Goal: Information Seeking & Learning: Learn about a topic

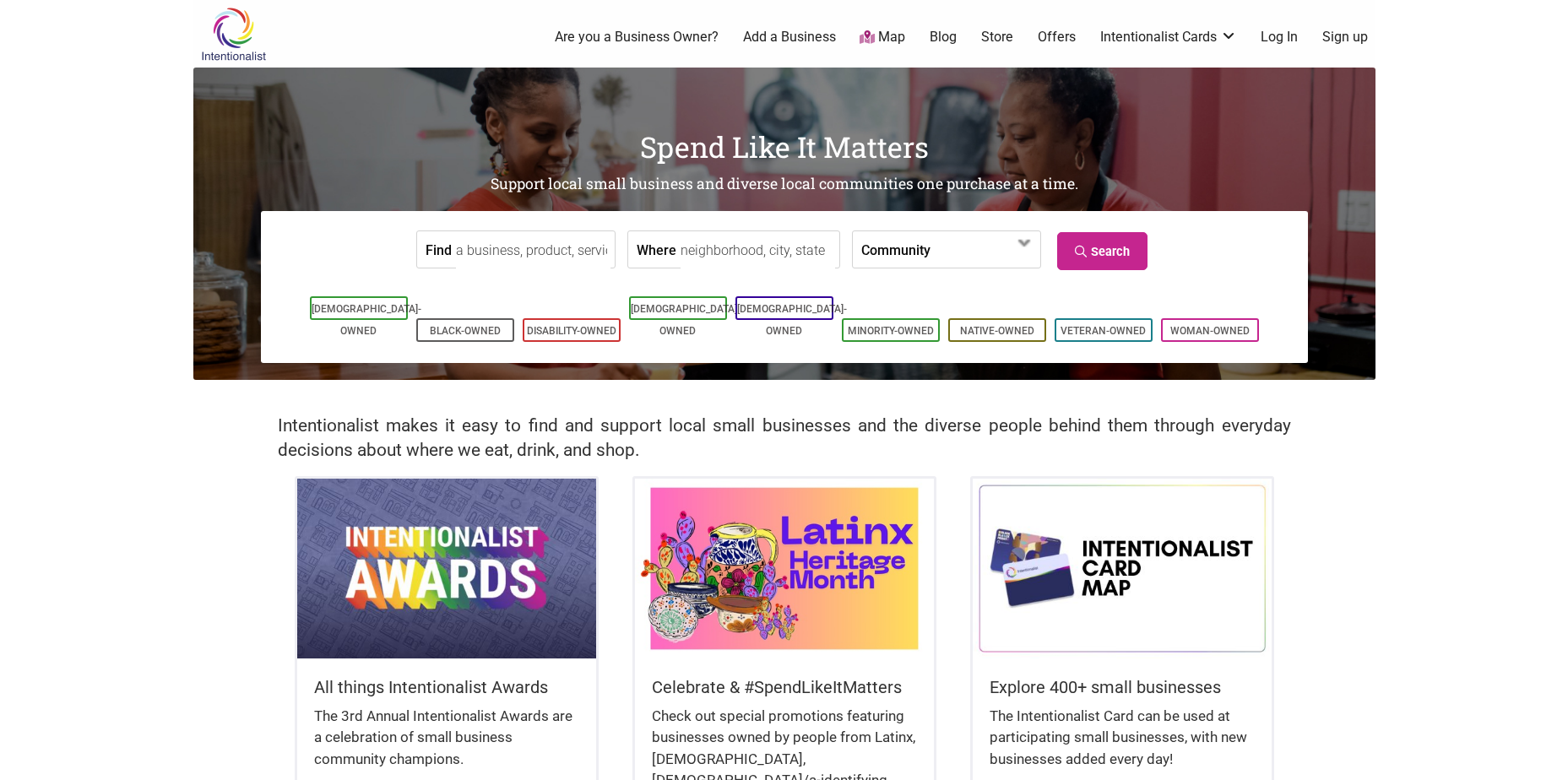
click at [551, 254] on input "Find" at bounding box center [534, 250] width 155 height 38
click at [463, 325] on link "Black-Owned" at bounding box center [465, 330] width 71 height 12
click at [760, 240] on input "Where" at bounding box center [758, 250] width 155 height 38
type input "Seattle"
click at [595, 258] on input "Find" at bounding box center [534, 250] width 155 height 38
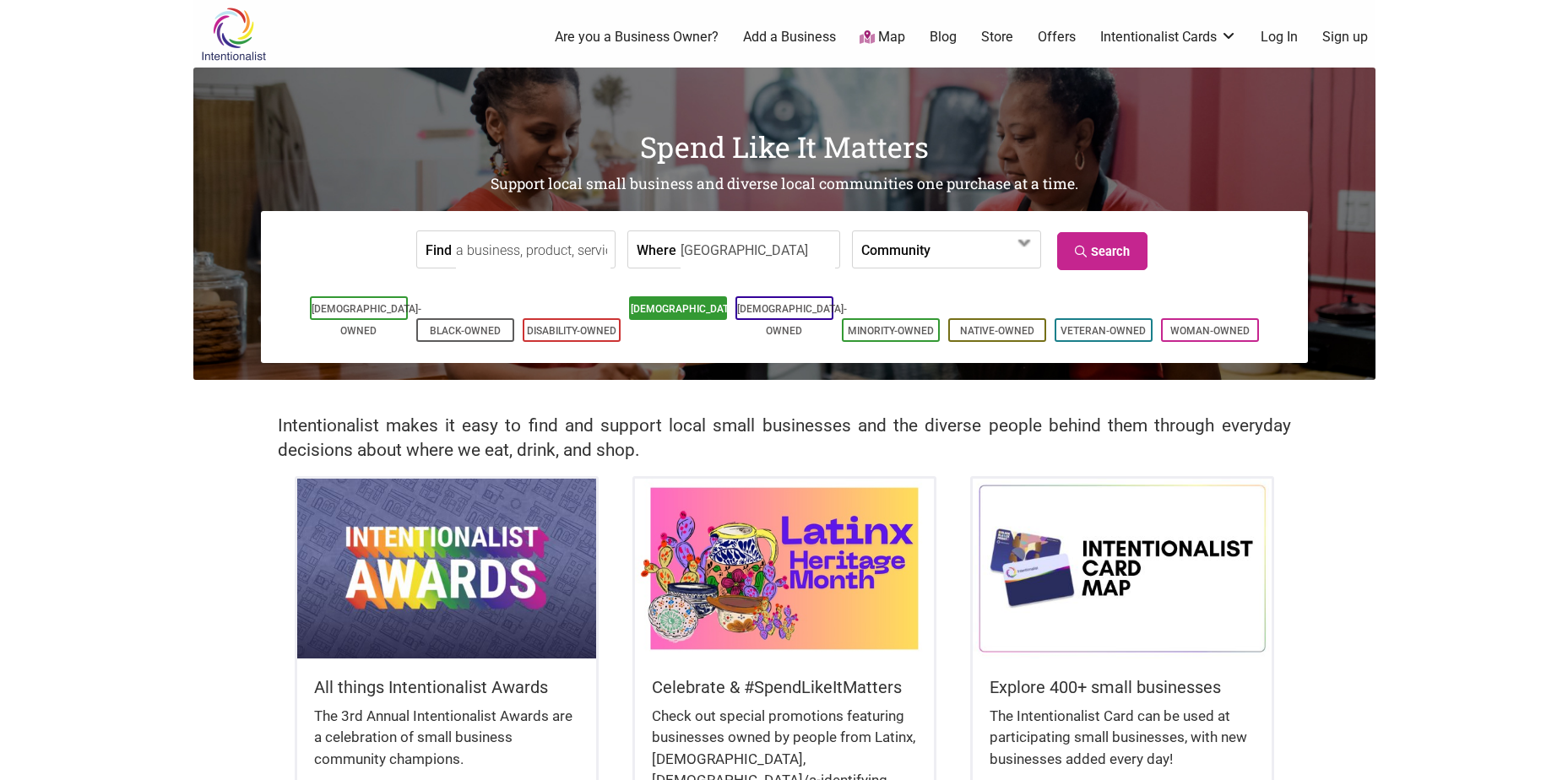
click at [699, 311] on link "[DEMOGRAPHIC_DATA]-Owned" at bounding box center [686, 319] width 110 height 34
click at [547, 246] on input "Find" at bounding box center [534, 250] width 155 height 38
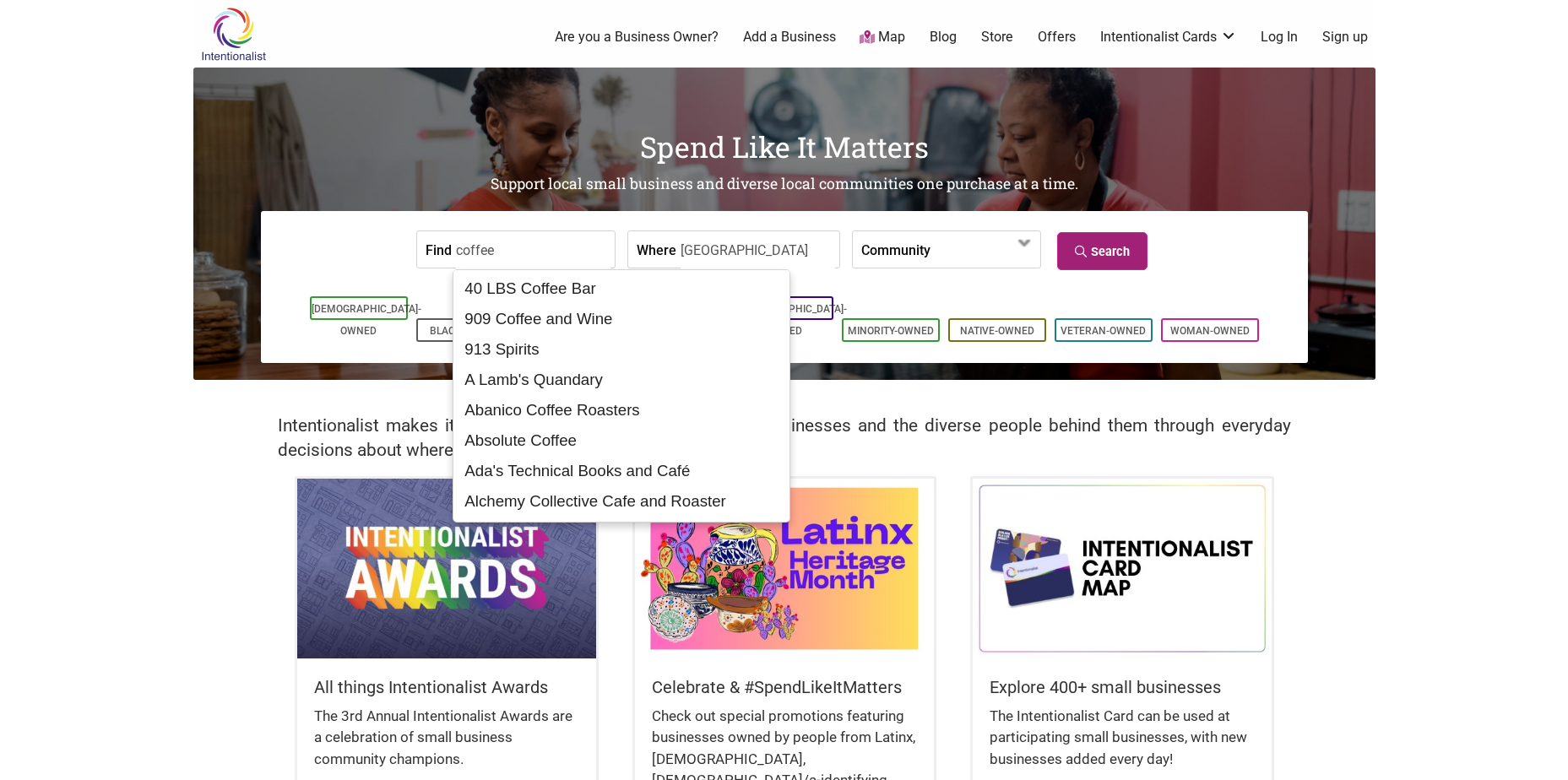
type input "coffee"
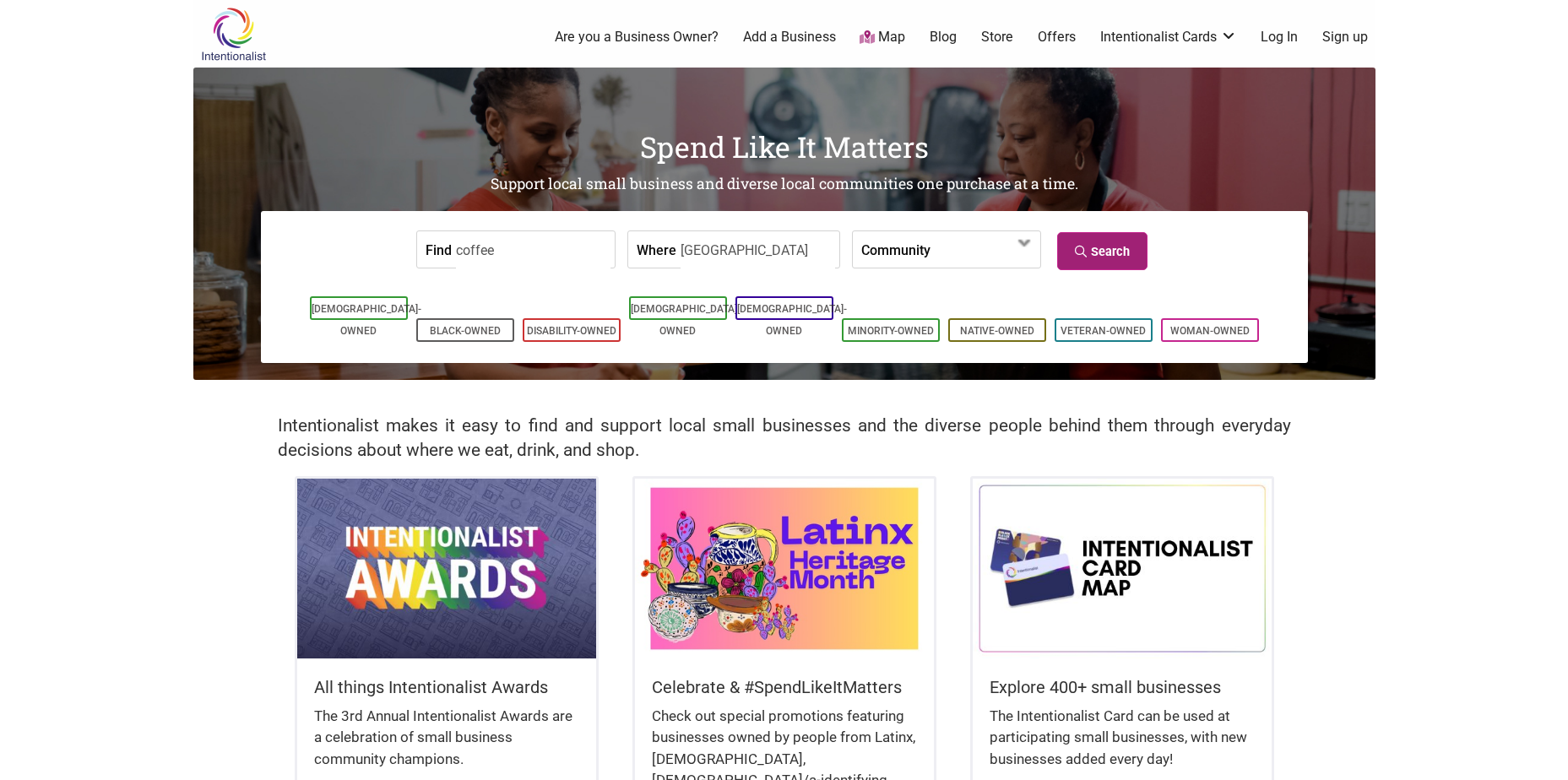
click at [1090, 248] on icon at bounding box center [1083, 251] width 16 height 12
click at [1128, 325] on link "Veteran-Owned" at bounding box center [1104, 330] width 86 height 12
drag, startPoint x: 550, startPoint y: 258, endPoint x: 444, endPoint y: 251, distance: 106.2
click at [444, 251] on div "Find coffee" at bounding box center [515, 249] width 199 height 38
click at [942, 250] on span at bounding box center [979, 251] width 73 height 29
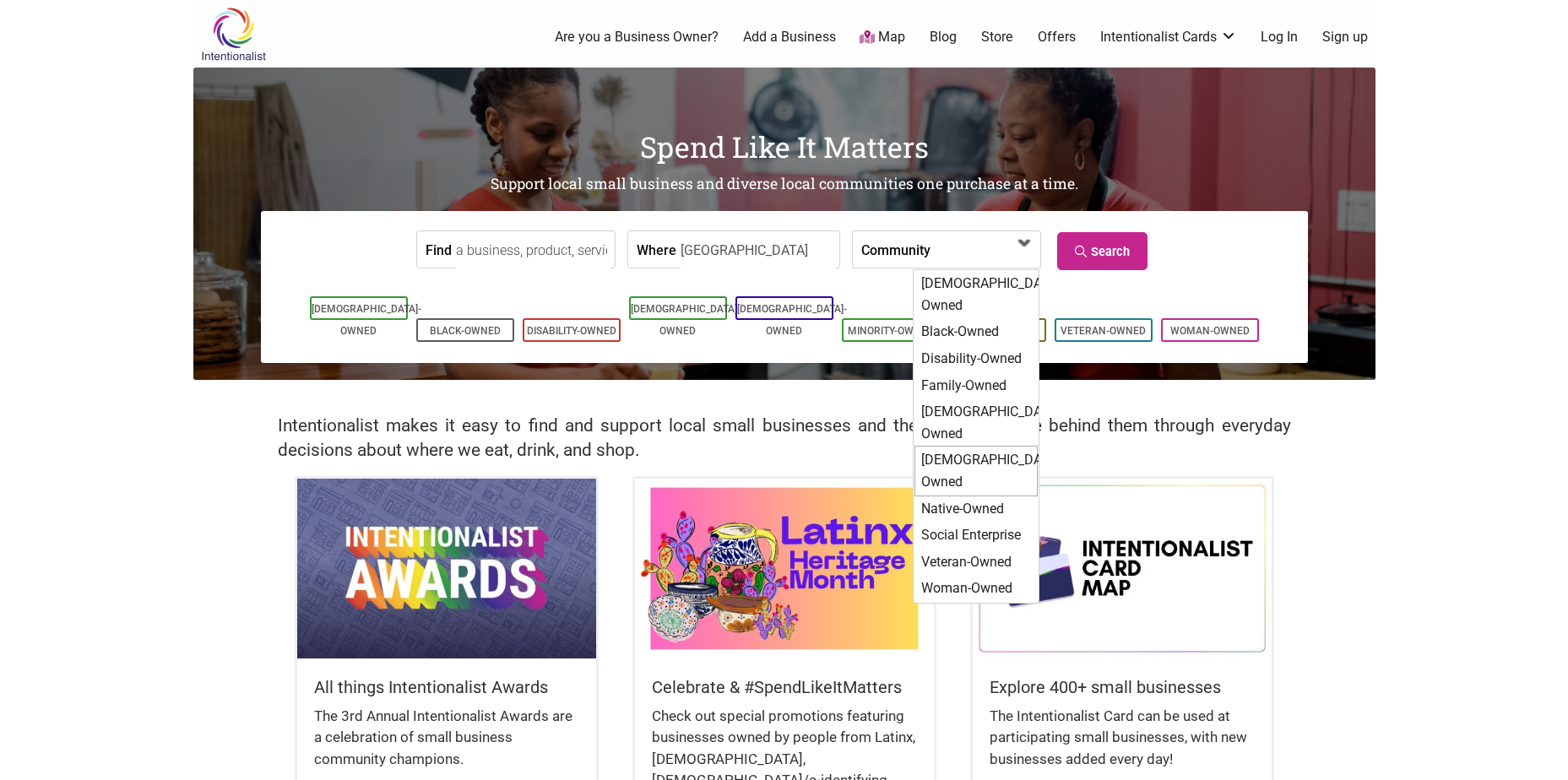
click at [952, 446] on div "[DEMOGRAPHIC_DATA]-Owned" at bounding box center [975, 471] width 123 height 50
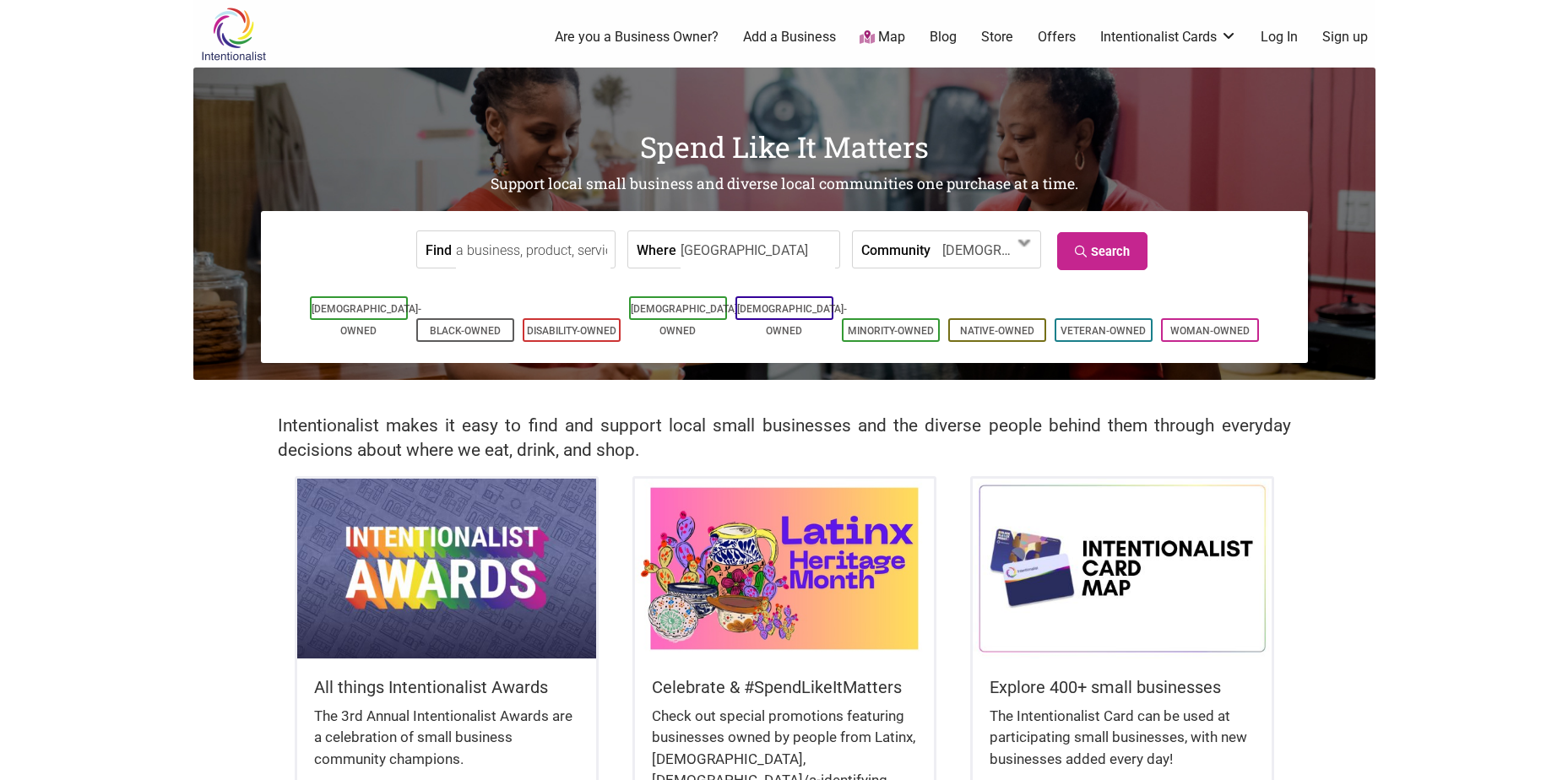
click at [545, 238] on input "Find" at bounding box center [534, 250] width 155 height 38
click at [1128, 238] on link "Search" at bounding box center [1102, 251] width 90 height 38
click at [568, 241] on input "coffee" at bounding box center [534, 250] width 155 height 38
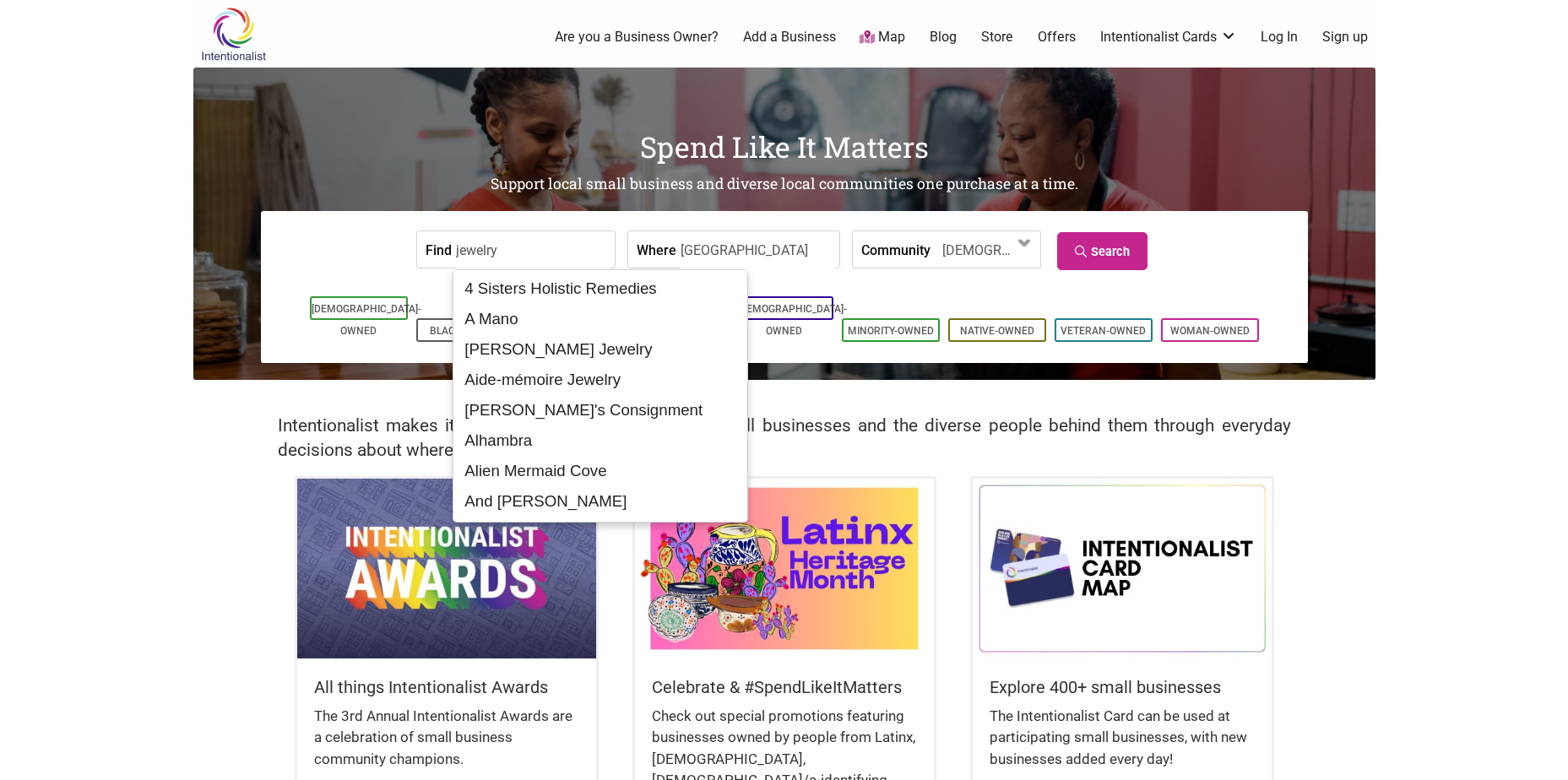
type input "jewelry"
click at [603, 225] on form "Find jewelry Where Seattle Community Asian-Owned Black-Owned Disability-Owned F…" at bounding box center [784, 249] width 1022 height 52
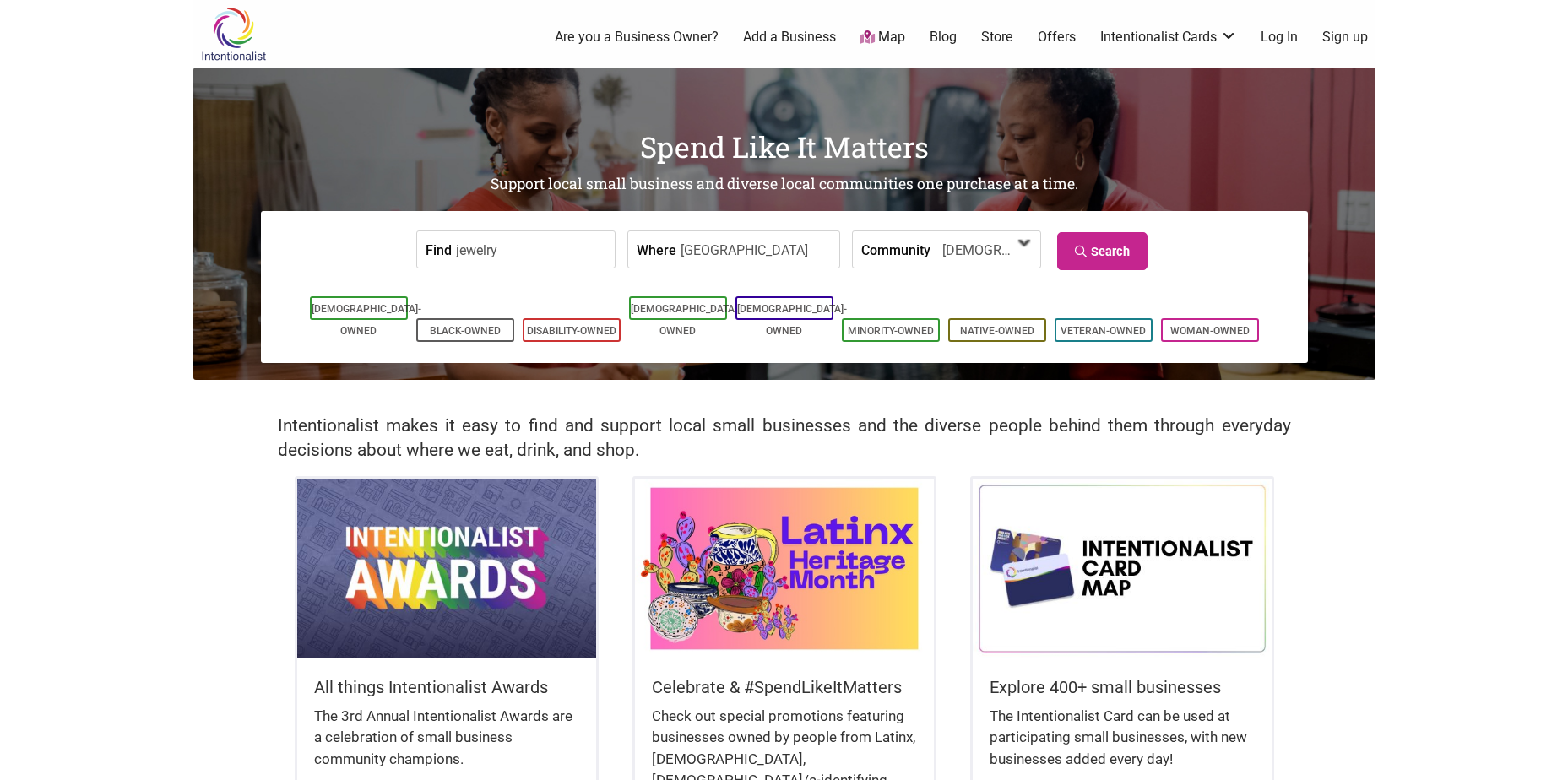
click at [1012, 233] on span "[DEMOGRAPHIC_DATA]-Owned" at bounding box center [984, 249] width 108 height 36
click at [1001, 540] on img at bounding box center [1122, 568] width 299 height 179
click at [1079, 258] on link "Search" at bounding box center [1102, 251] width 90 height 38
click at [576, 238] on input "jewelry" at bounding box center [534, 250] width 155 height 38
click at [567, 250] on input "jewelry" at bounding box center [534, 250] width 155 height 38
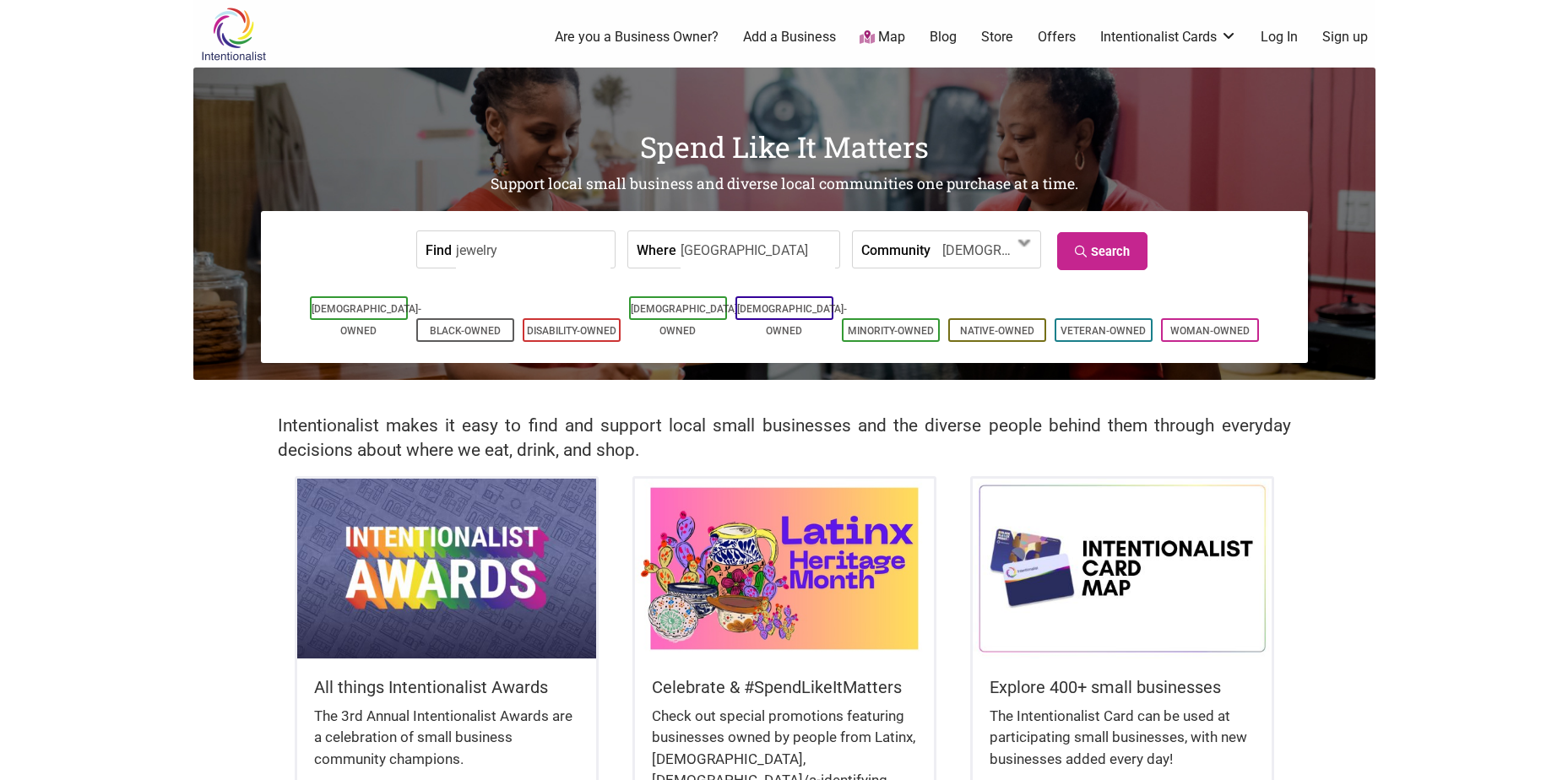
click at [567, 250] on input "jewelry" at bounding box center [534, 250] width 155 height 38
click at [1023, 243] on span at bounding box center [1025, 243] width 27 height 27
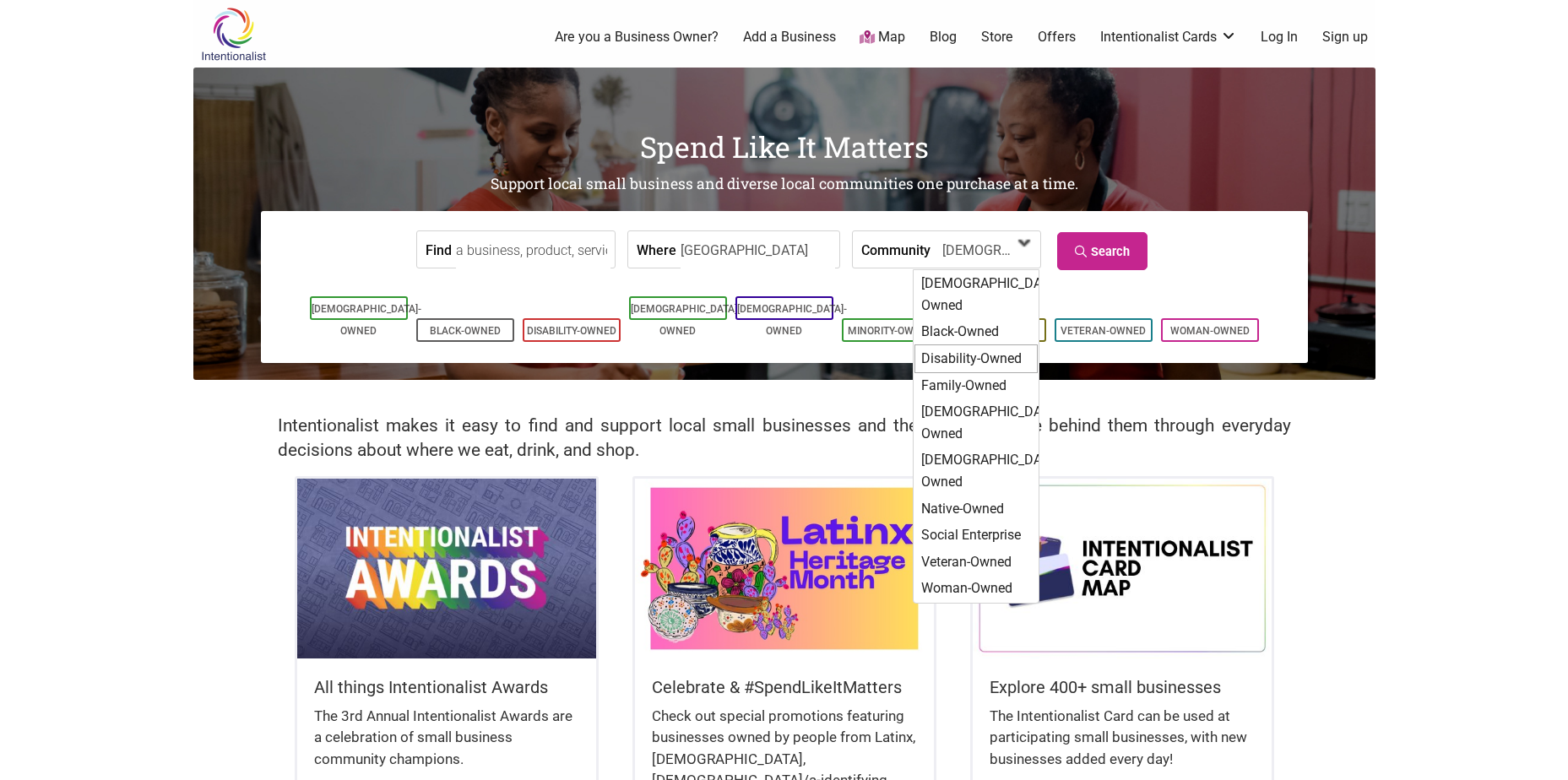
click at [971, 344] on div "Disability-Owned" at bounding box center [975, 359] width 123 height 29
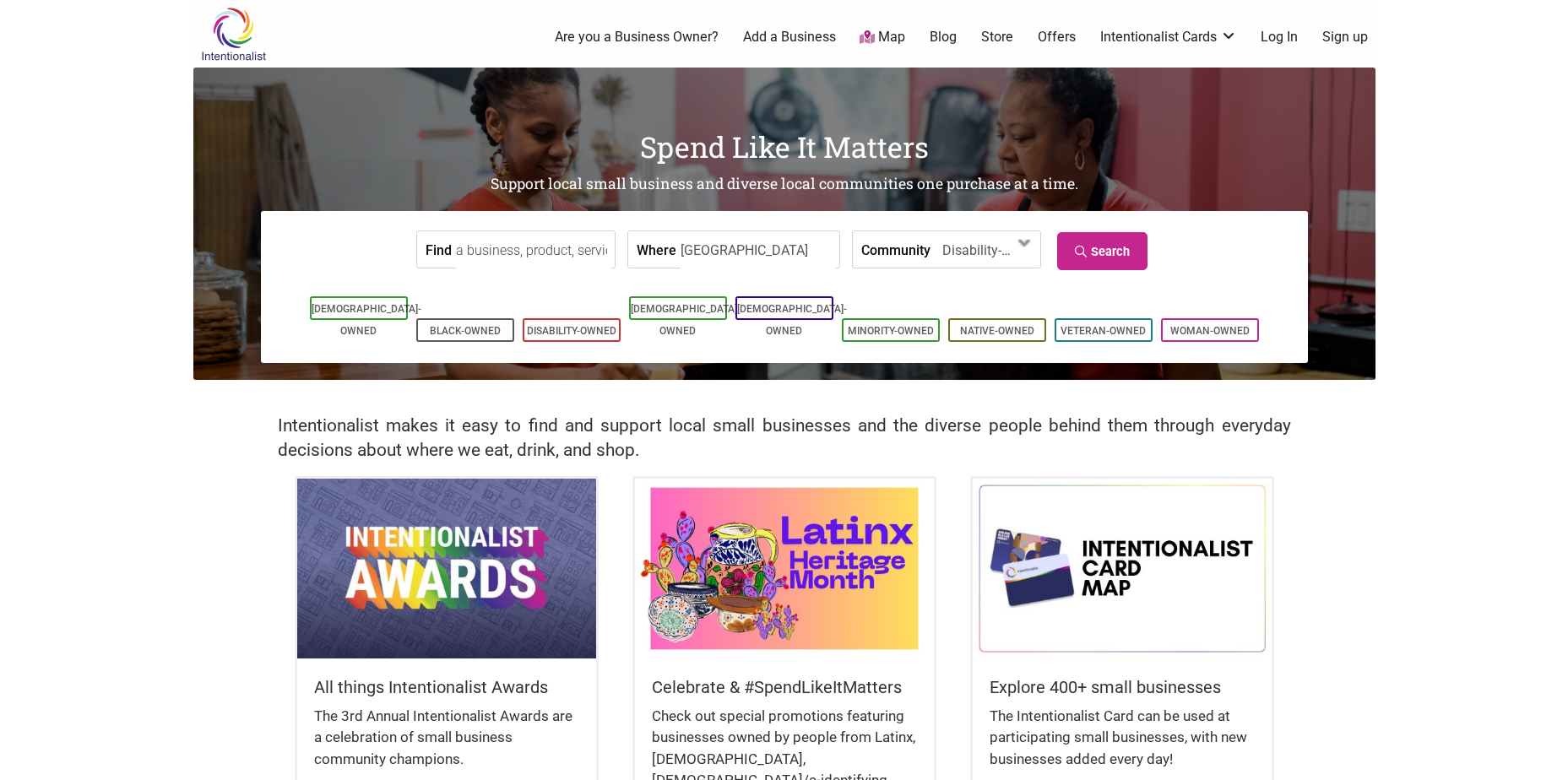
click at [482, 249] on input "Find" at bounding box center [534, 250] width 155 height 38
click at [1086, 255] on icon at bounding box center [1083, 251] width 16 height 12
click at [958, 261] on span "Disability-Owned" at bounding box center [979, 251] width 73 height 29
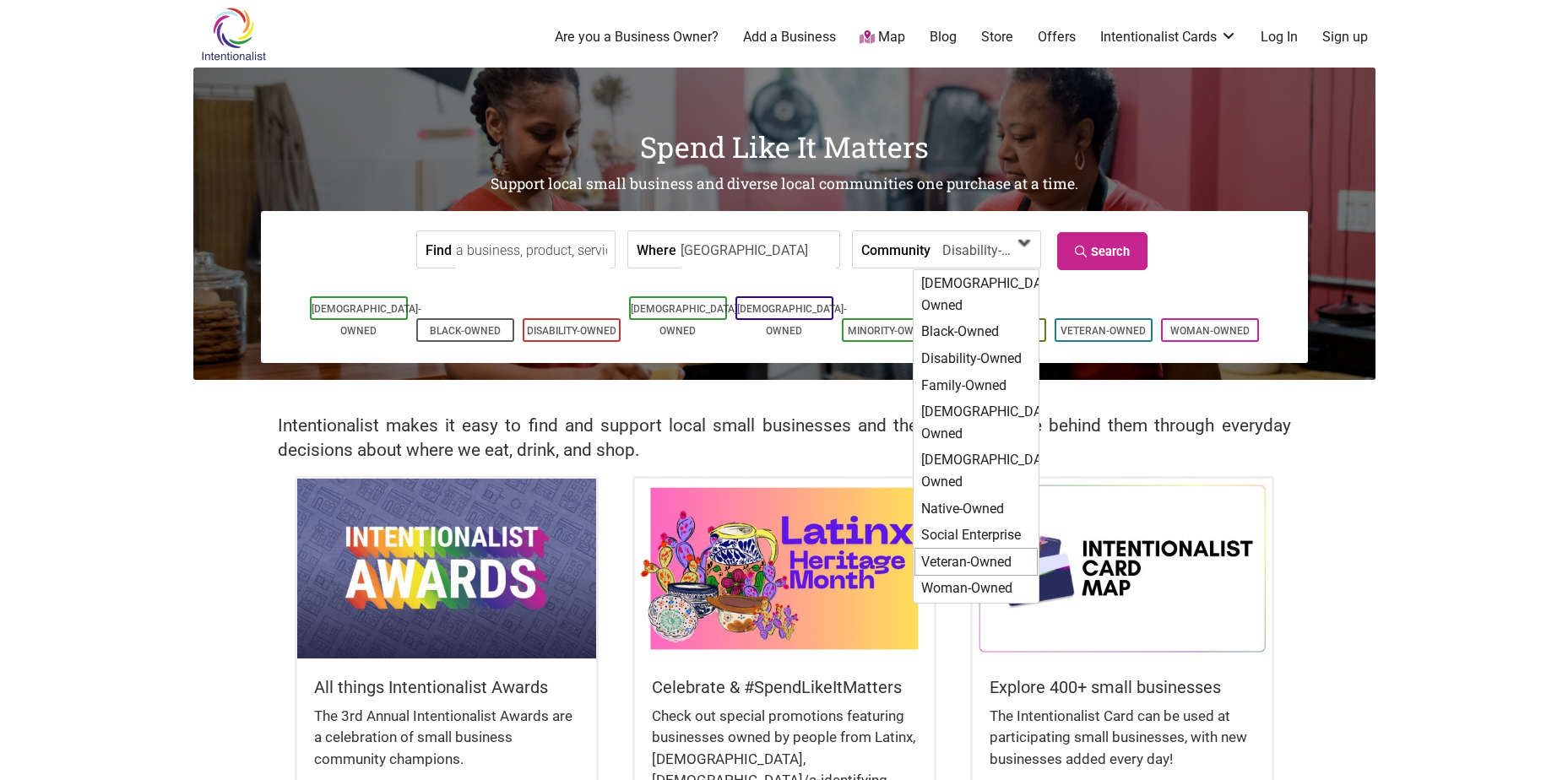
click at [952, 548] on div "Veteran-Owned" at bounding box center [975, 562] width 123 height 29
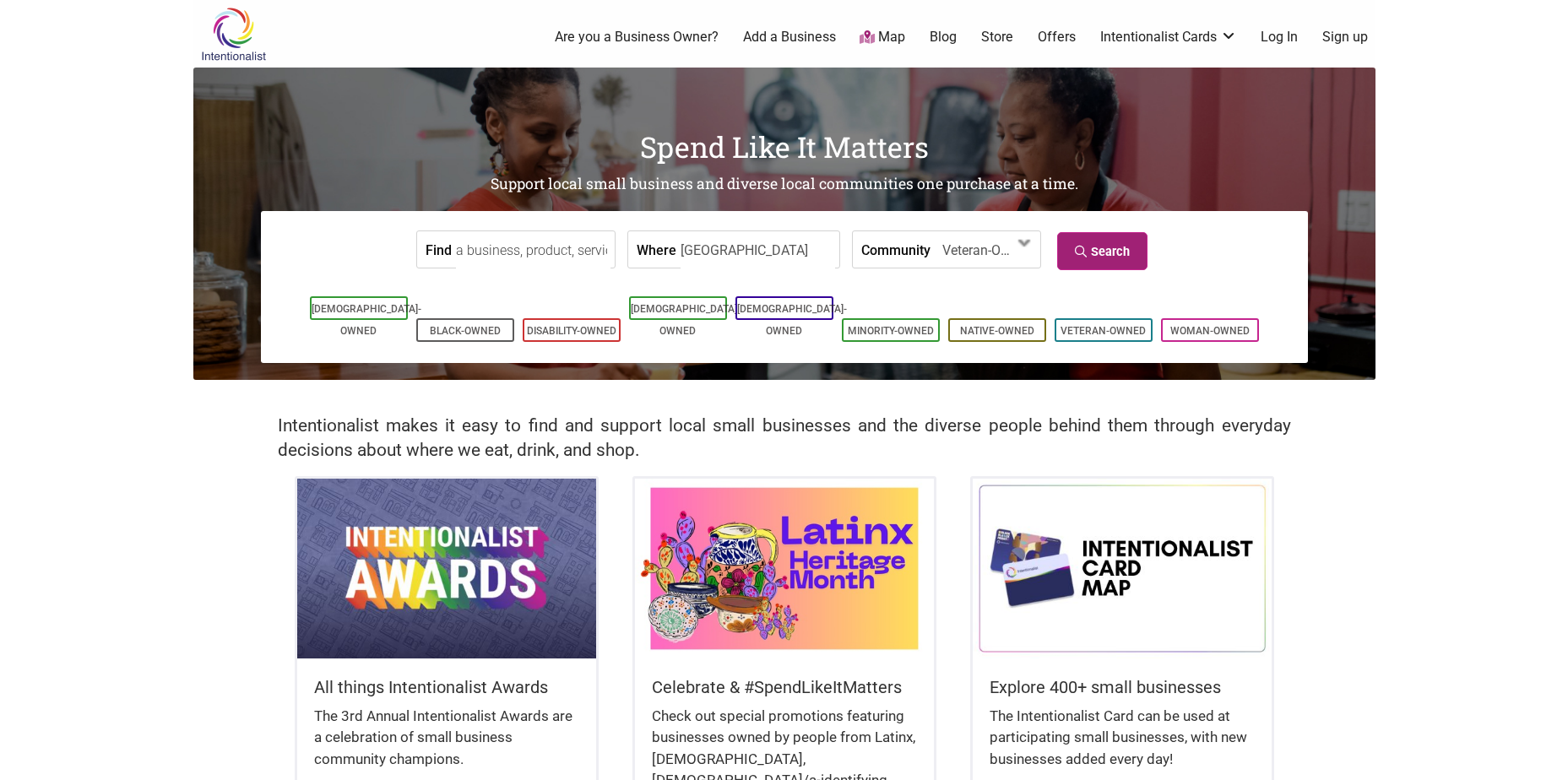
click at [1077, 249] on icon at bounding box center [1083, 251] width 16 height 12
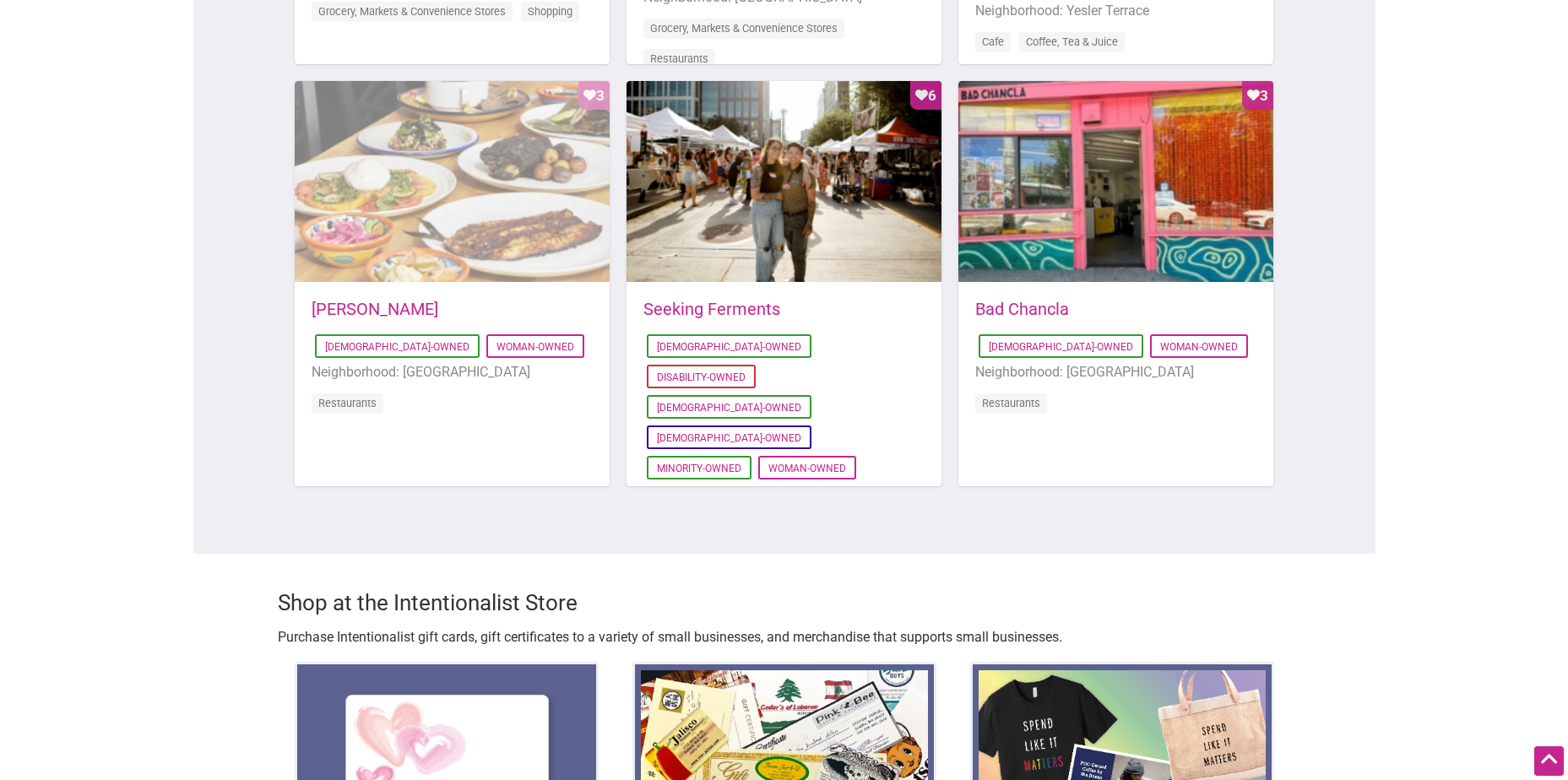
scroll to position [1351, 0]
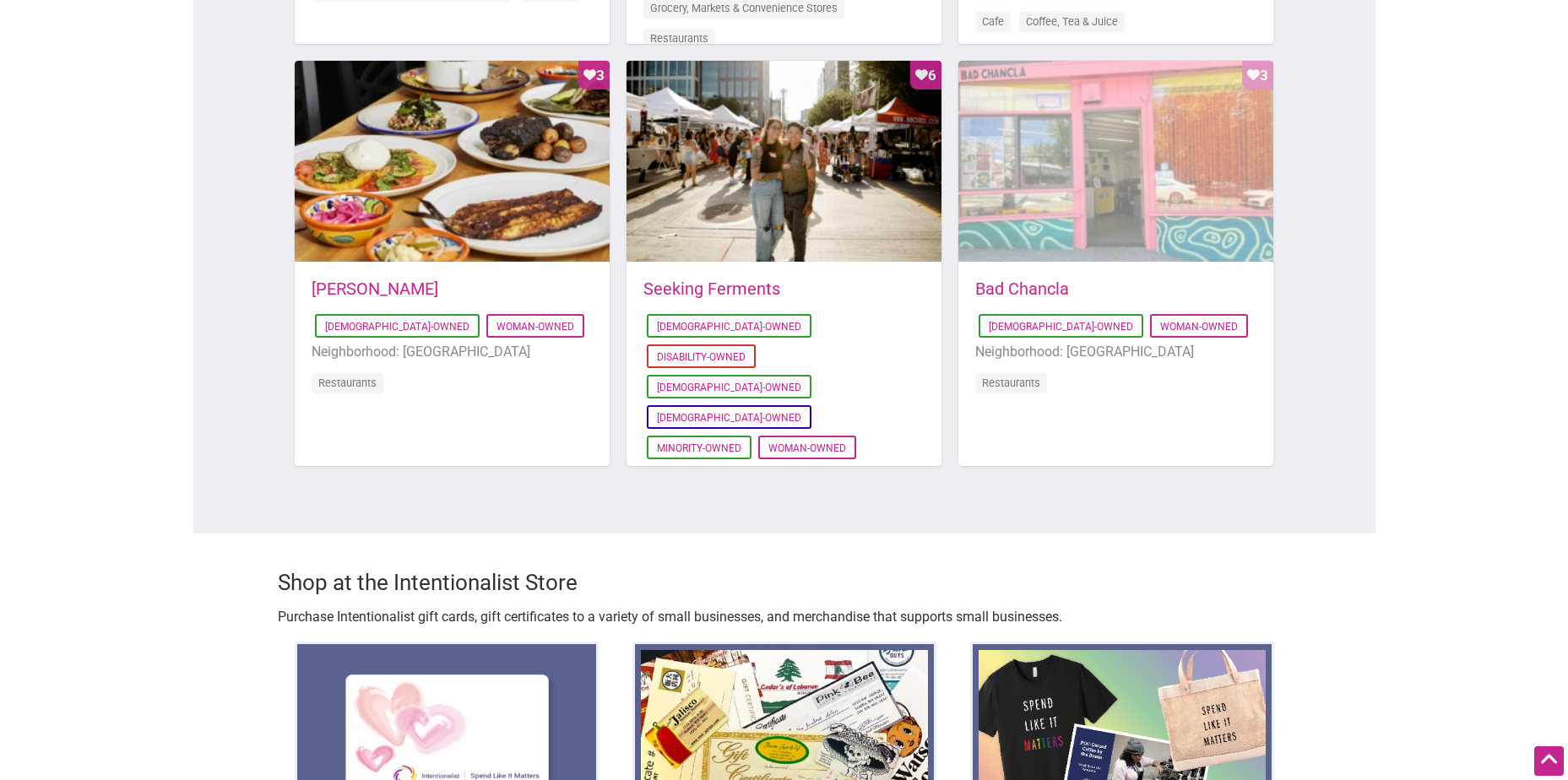
click at [1128, 201] on div "Favorite Count 3" at bounding box center [1115, 162] width 315 height 203
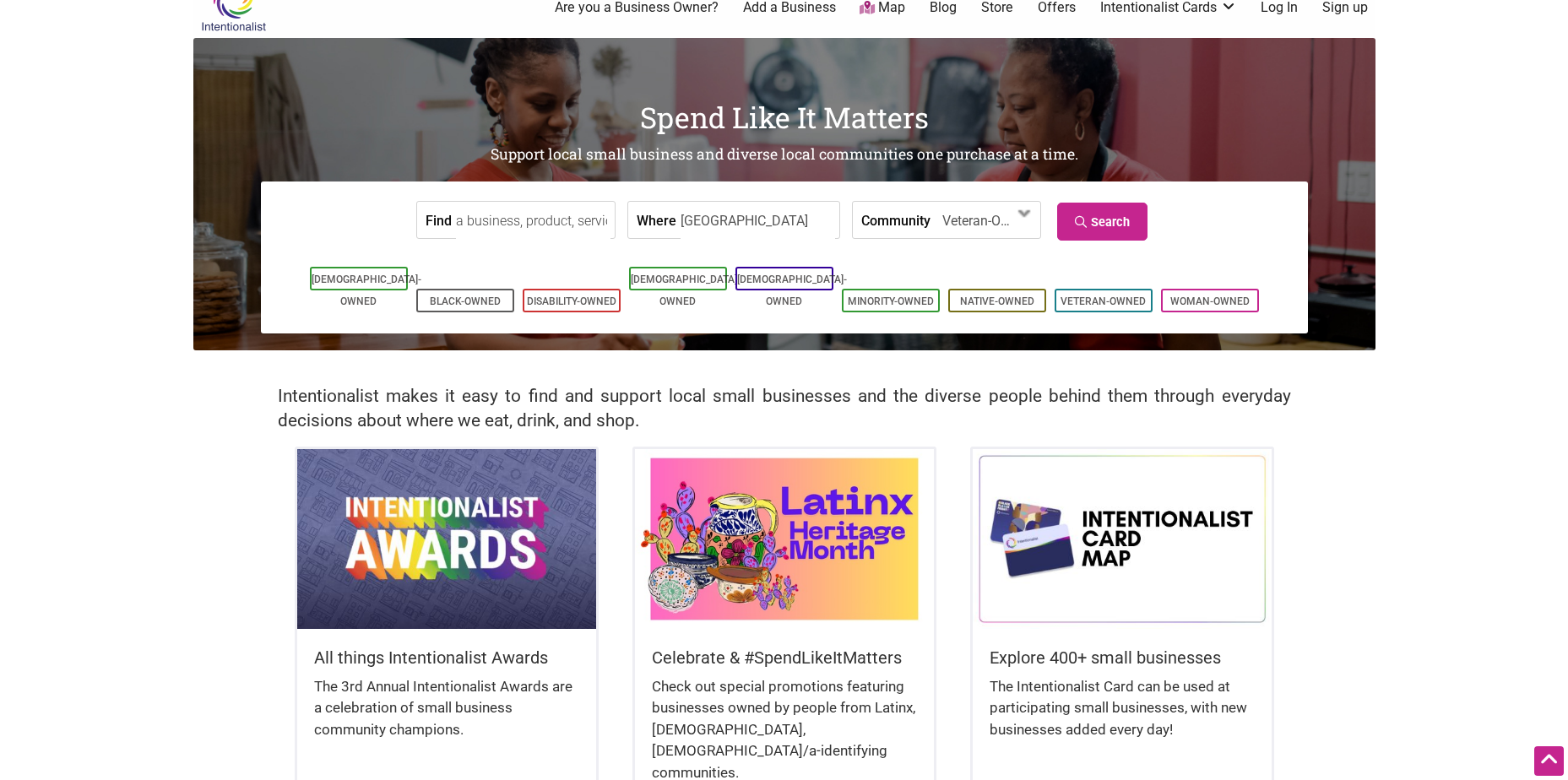
scroll to position [0, 0]
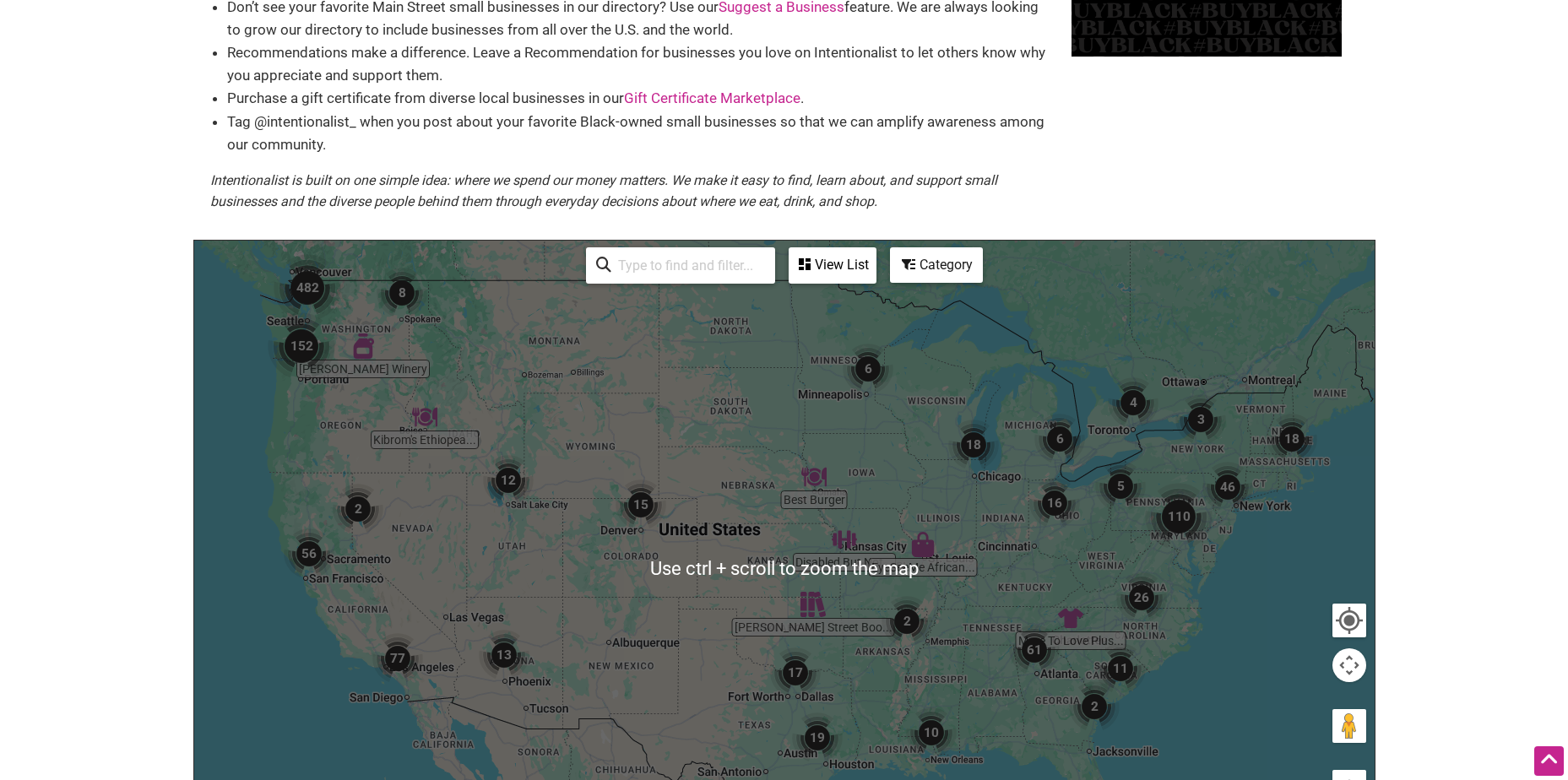
scroll to position [168, 0]
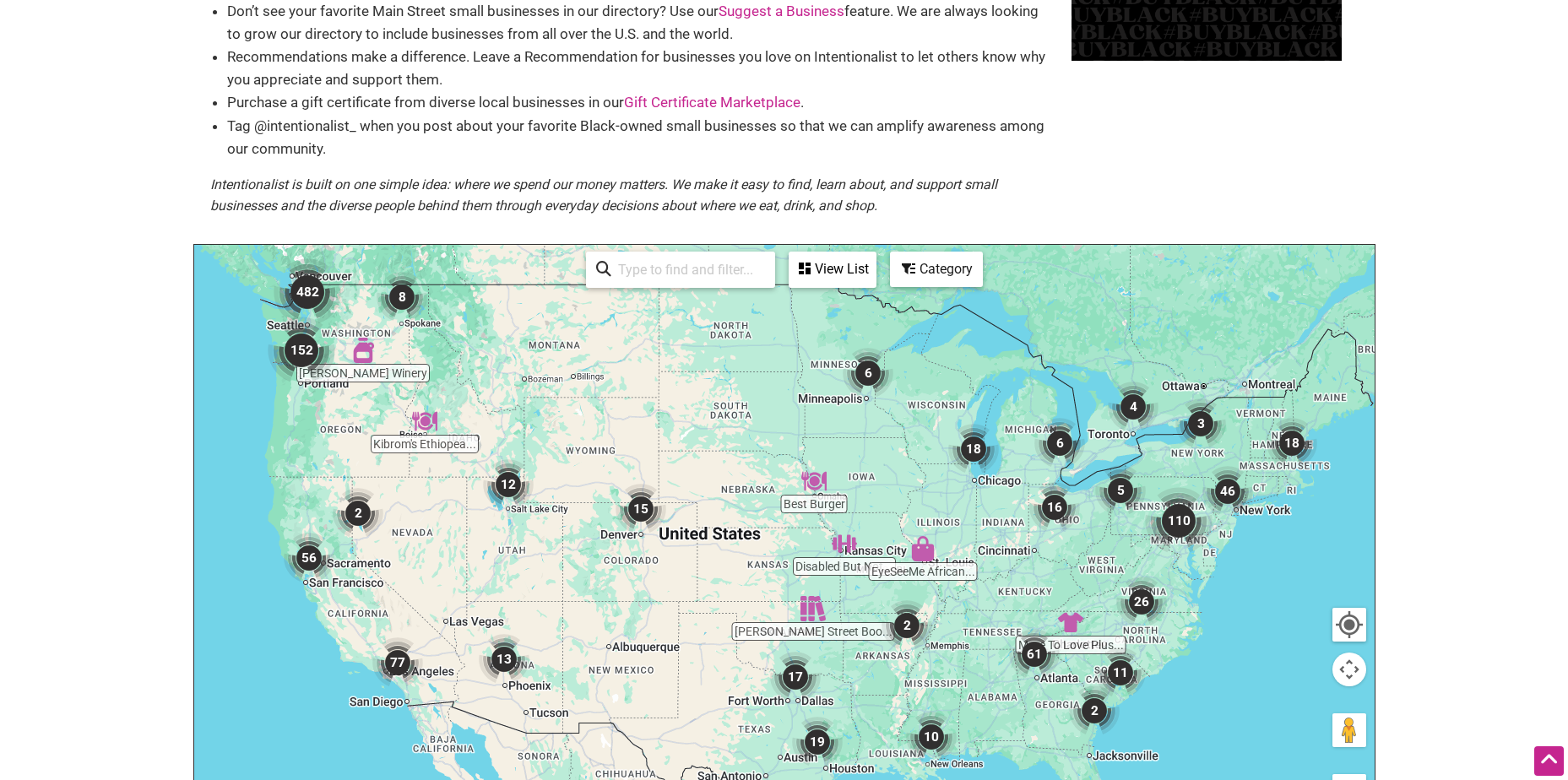
click at [291, 310] on img "482" at bounding box center [307, 292] width 67 height 67
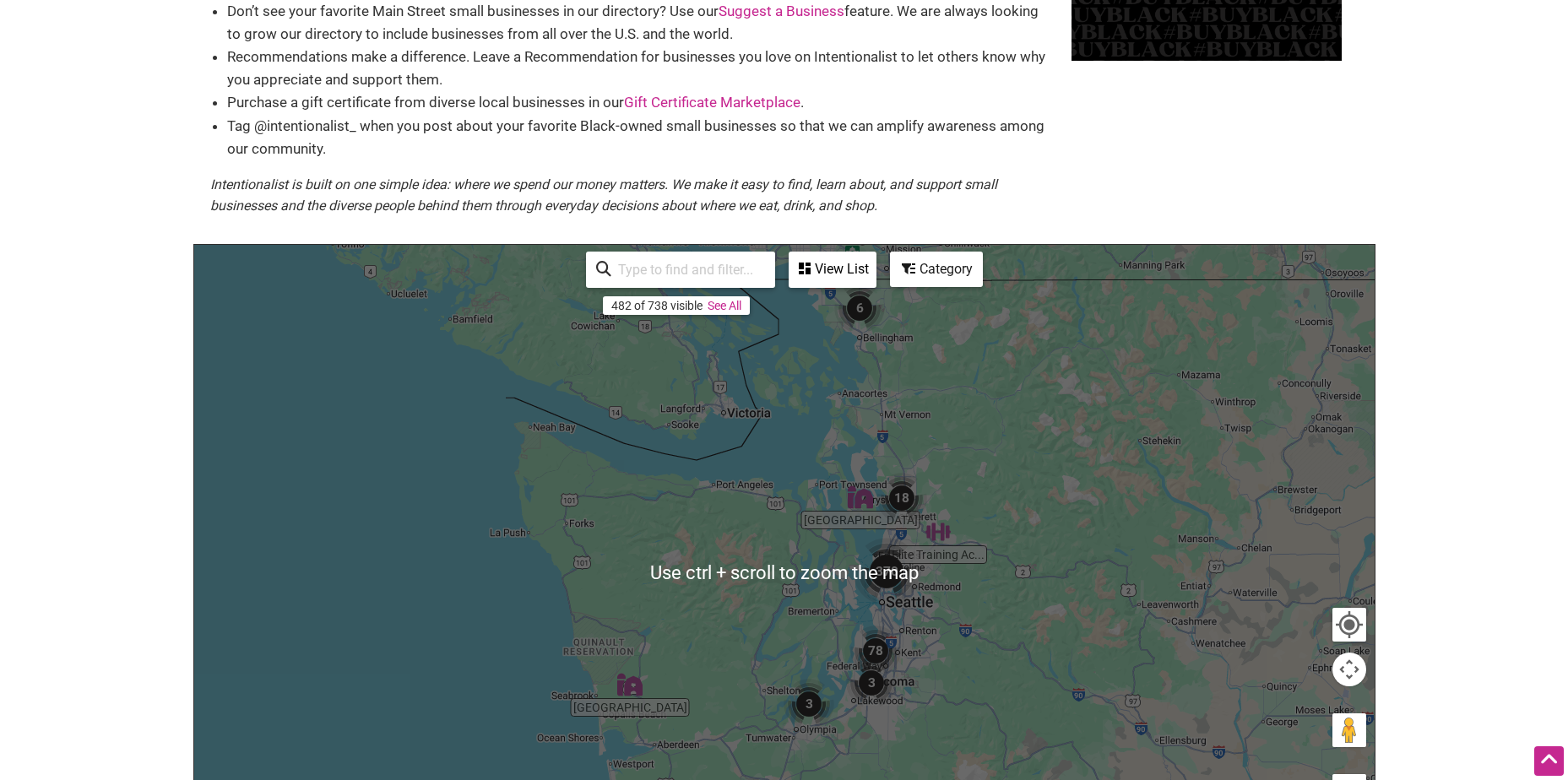
click at [917, 588] on img "370" at bounding box center [887, 572] width 67 height 67
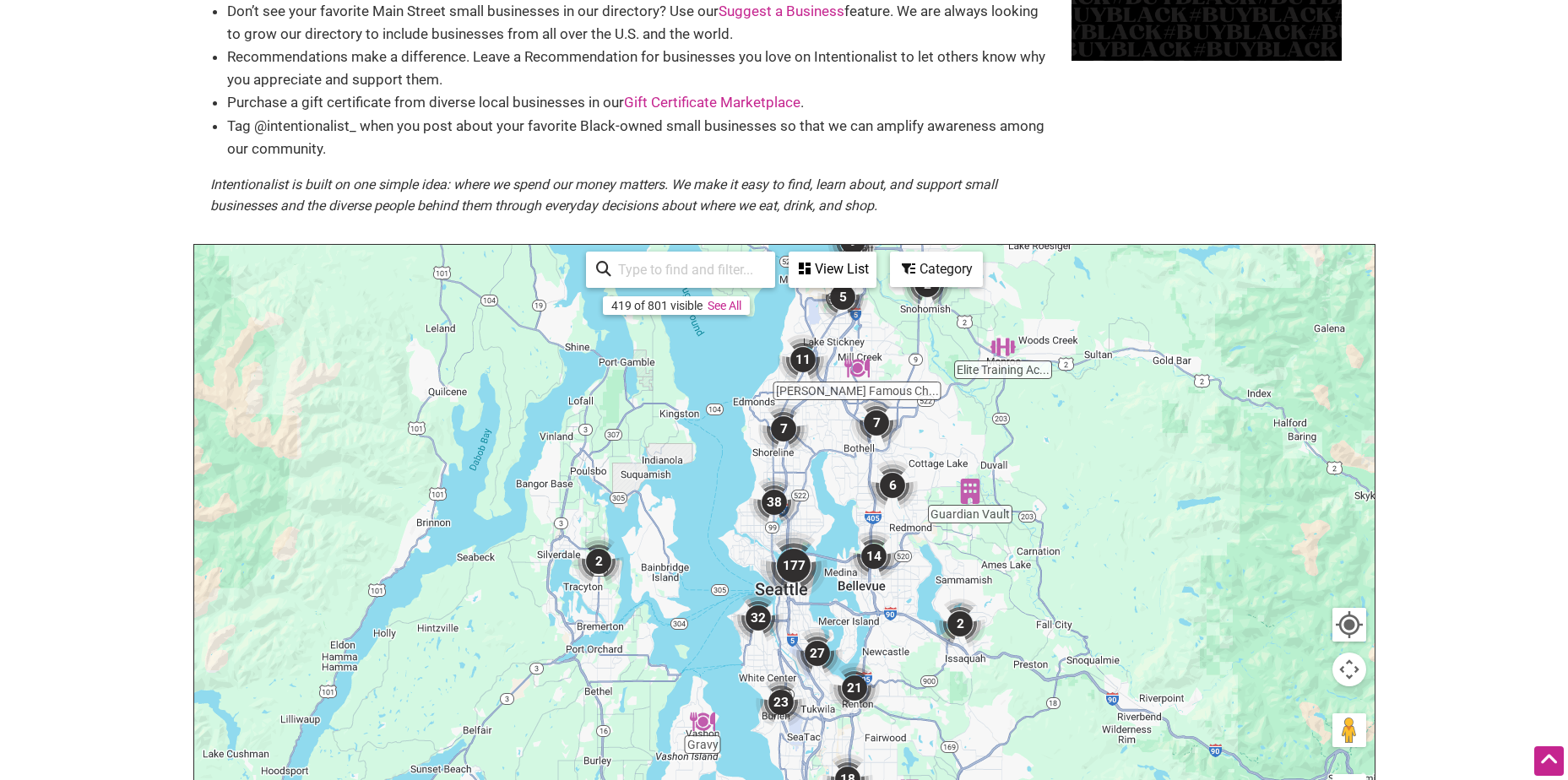
click at [792, 557] on img "177" at bounding box center [794, 565] width 67 height 67
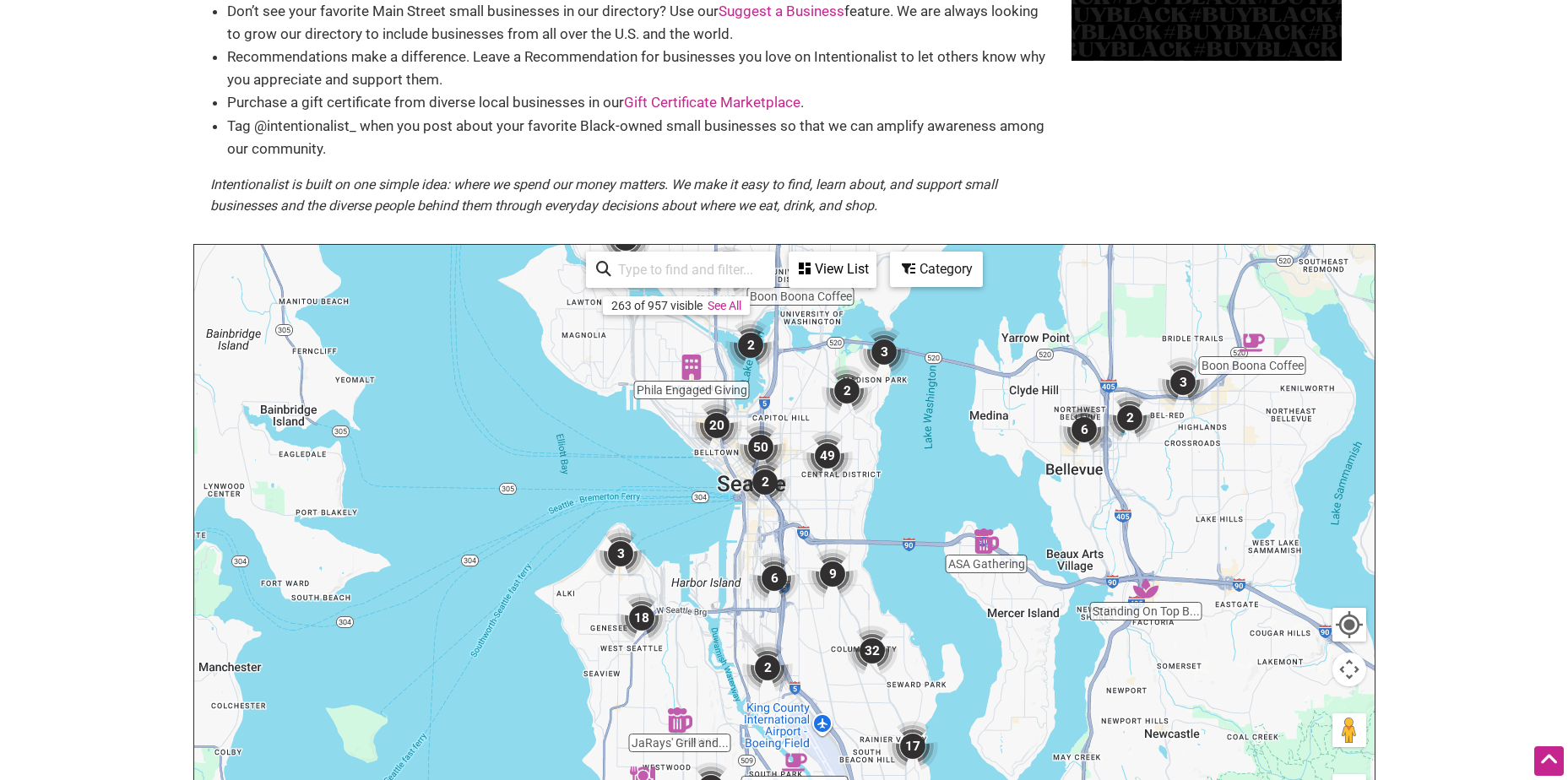
click at [827, 461] on img "49" at bounding box center [828, 456] width 51 height 51
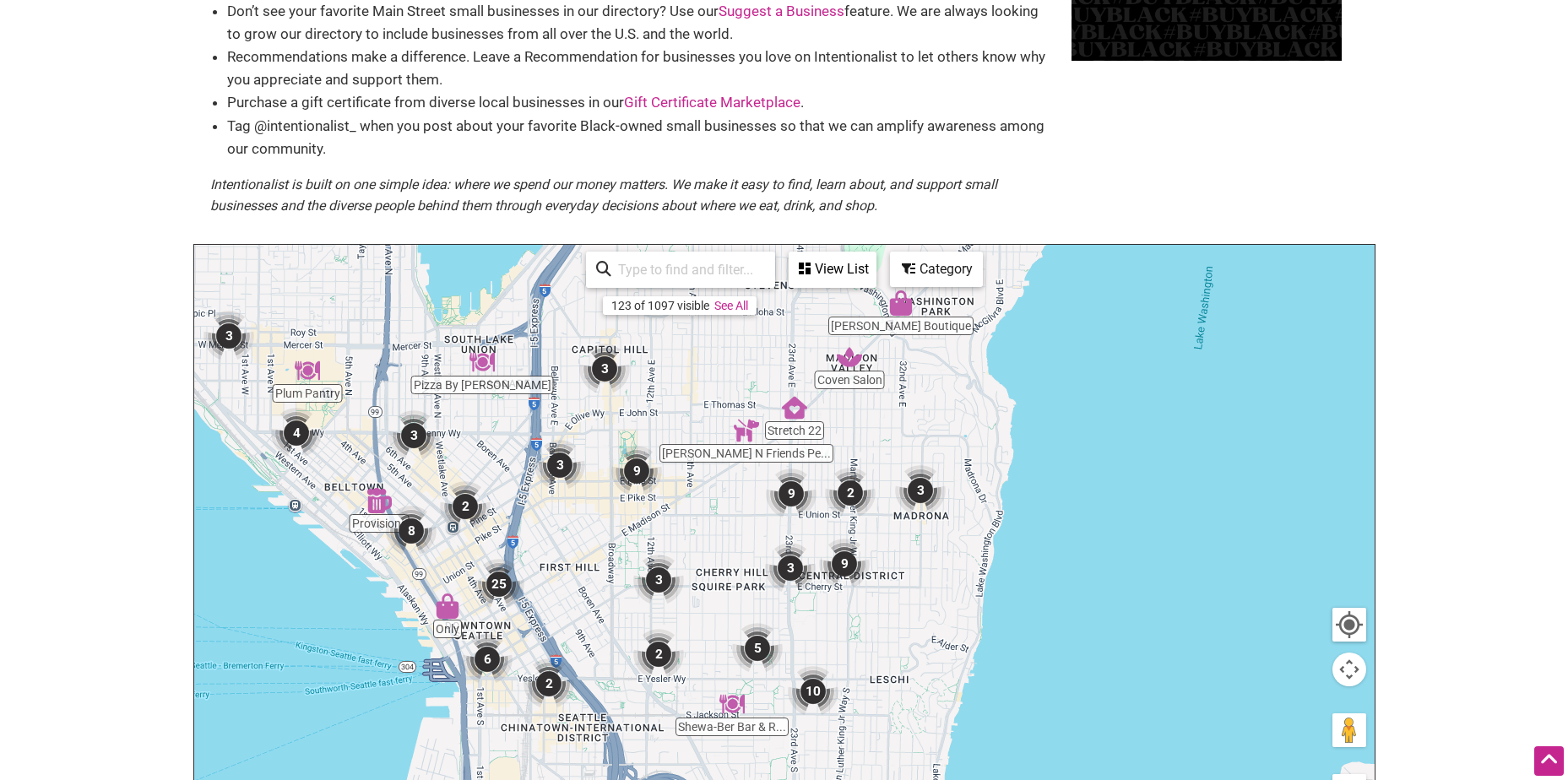
click at [649, 574] on img "3" at bounding box center [658, 580] width 51 height 51
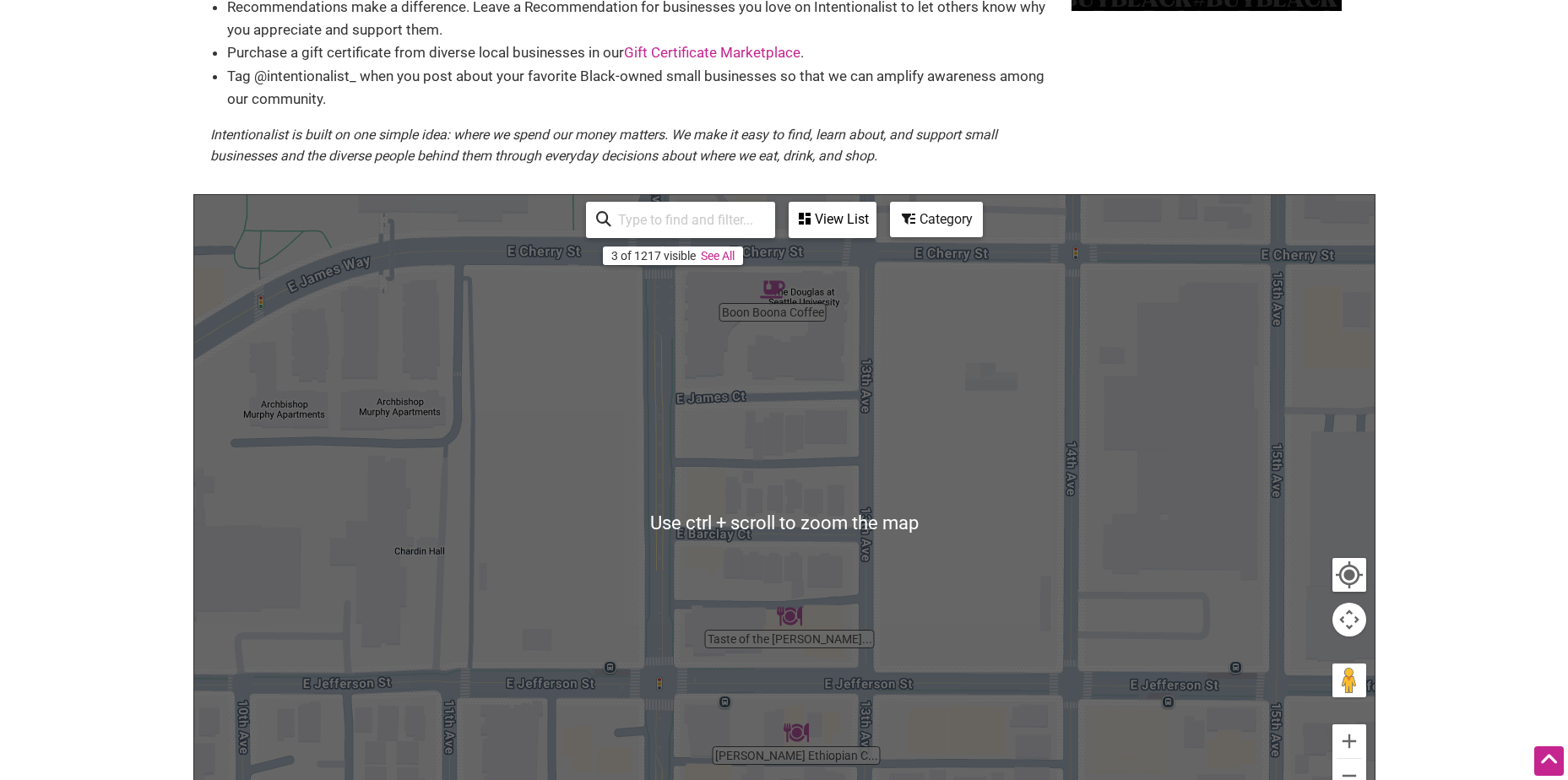
scroll to position [85, 0]
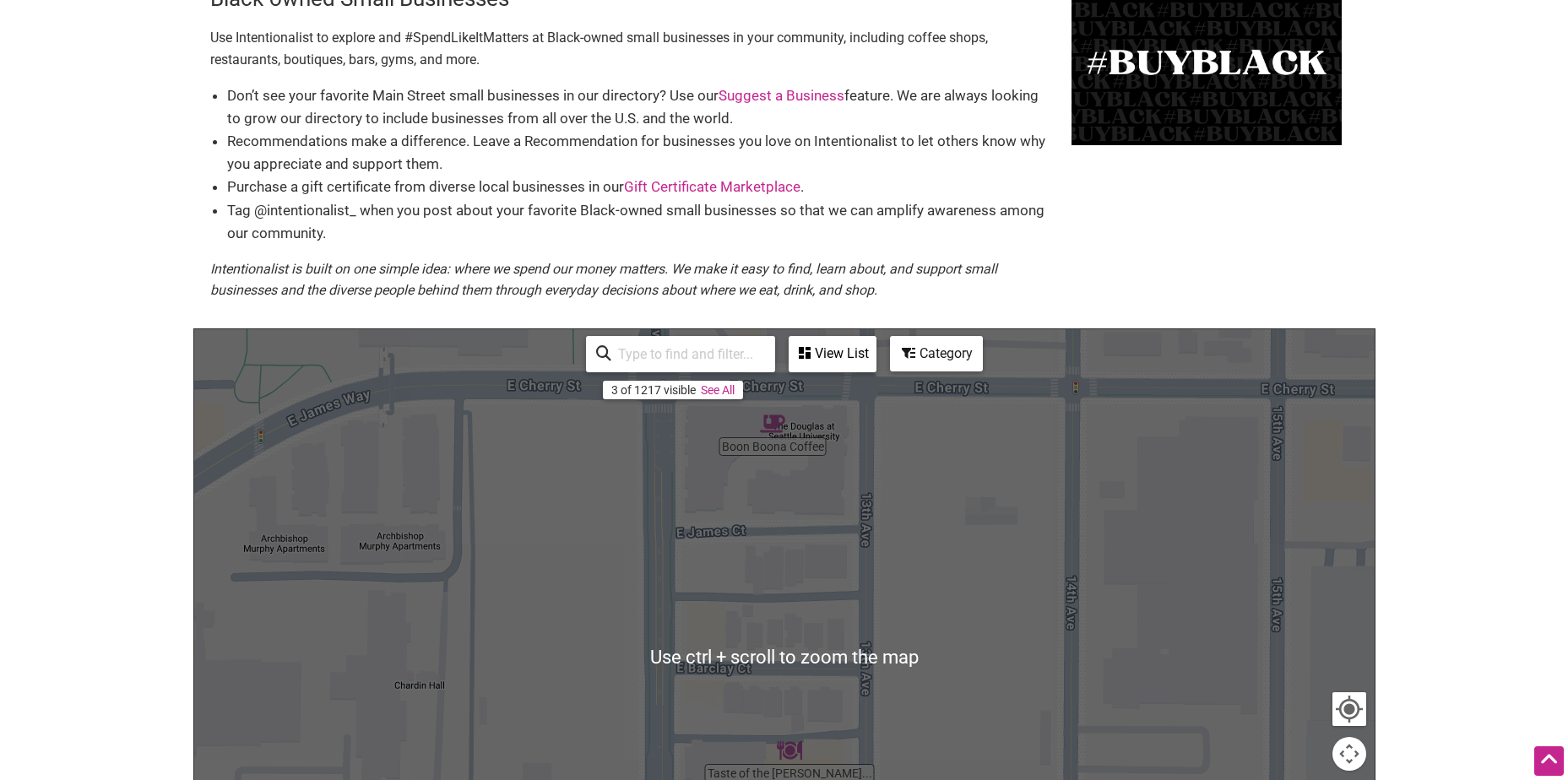
click at [809, 366] on div "View List" at bounding box center [832, 353] width 85 height 32
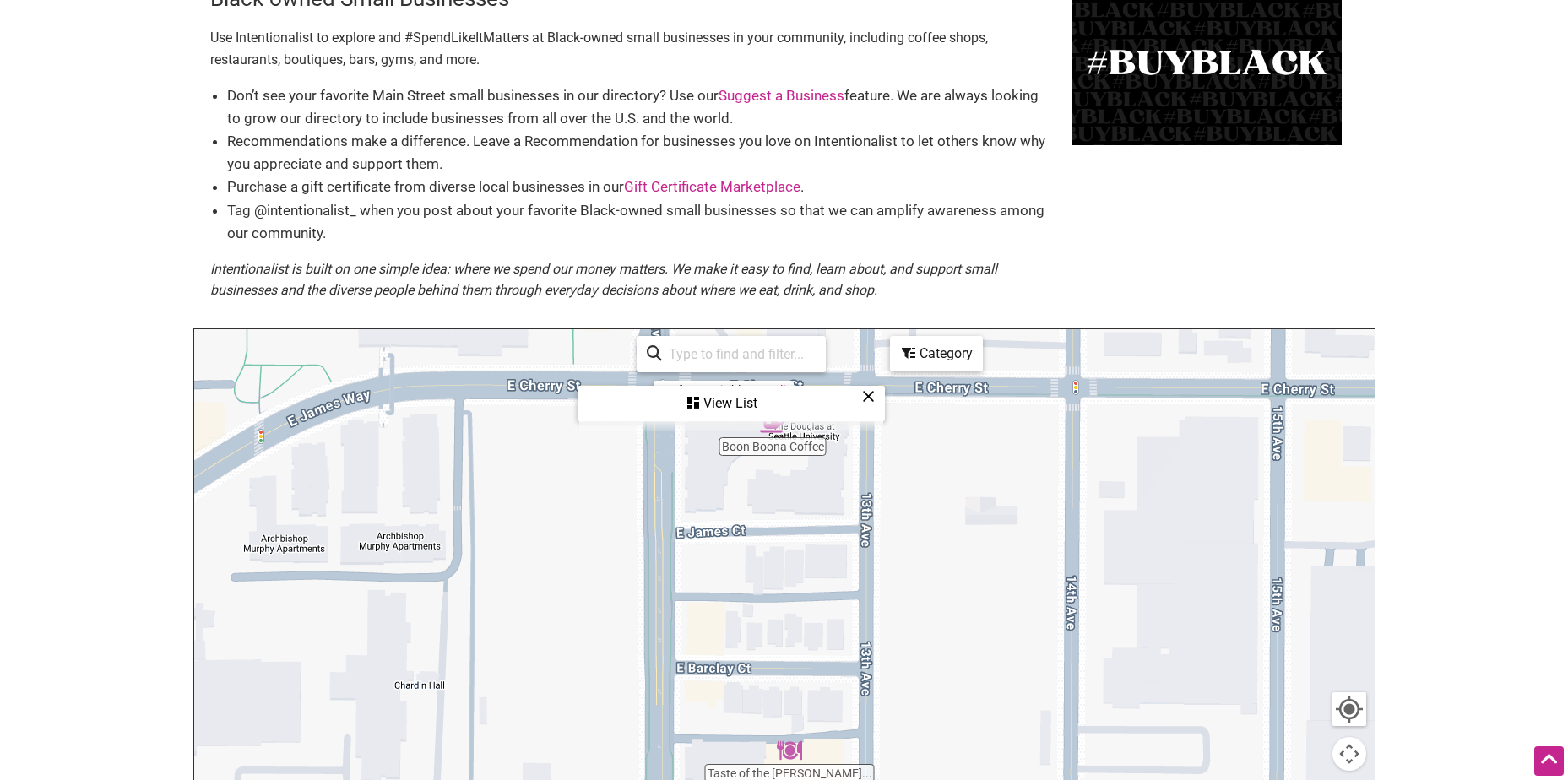
click at [782, 420] on div "View List" at bounding box center [731, 403] width 304 height 32
click at [813, 373] on div "3 of 1217 visible See All View List Sorry...nothing found." at bounding box center [731, 354] width 304 height 50
click at [823, 355] on div "View List" at bounding box center [832, 353] width 85 height 32
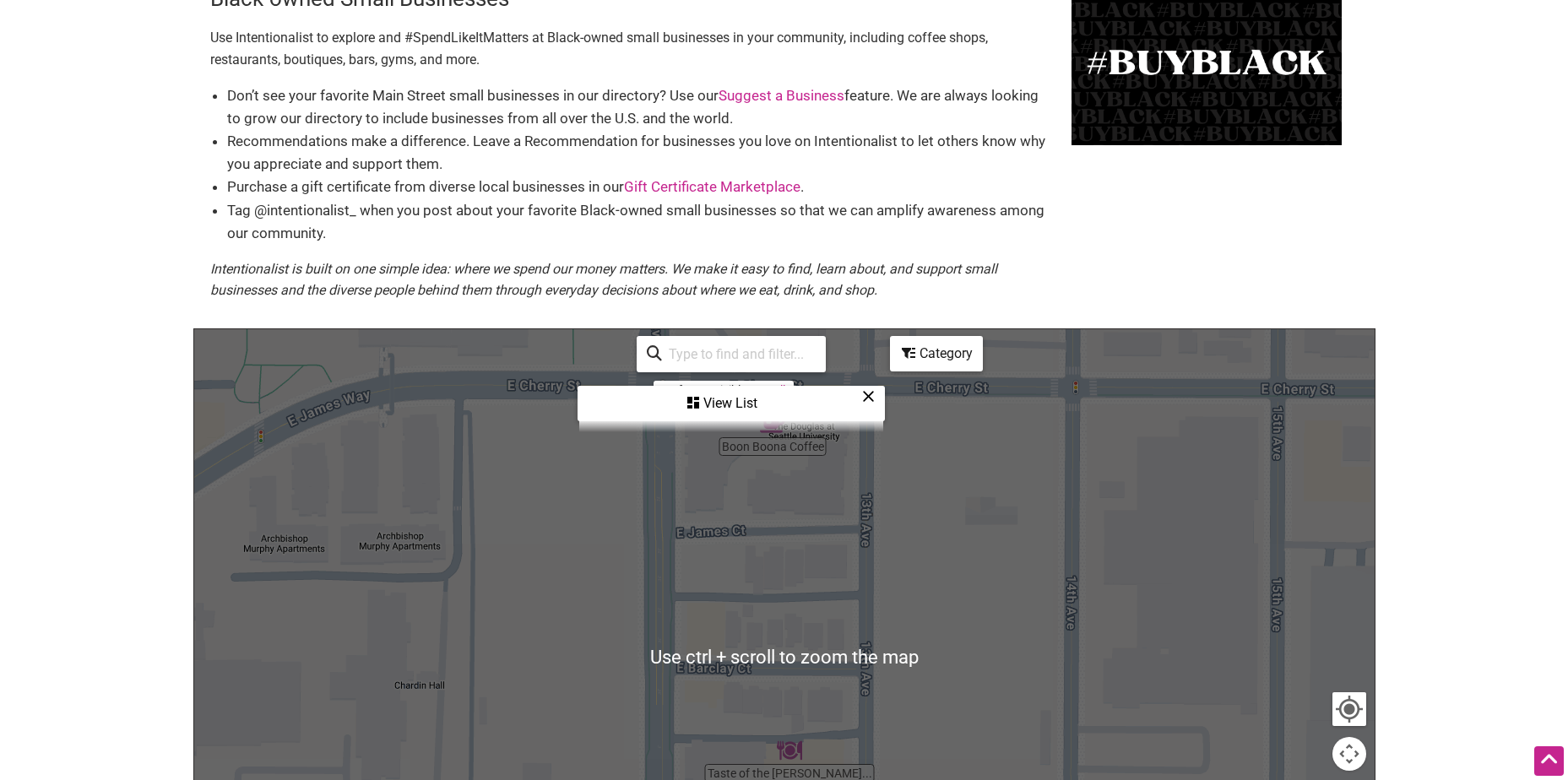
click at [726, 419] on div "View List" at bounding box center [731, 403] width 304 height 32
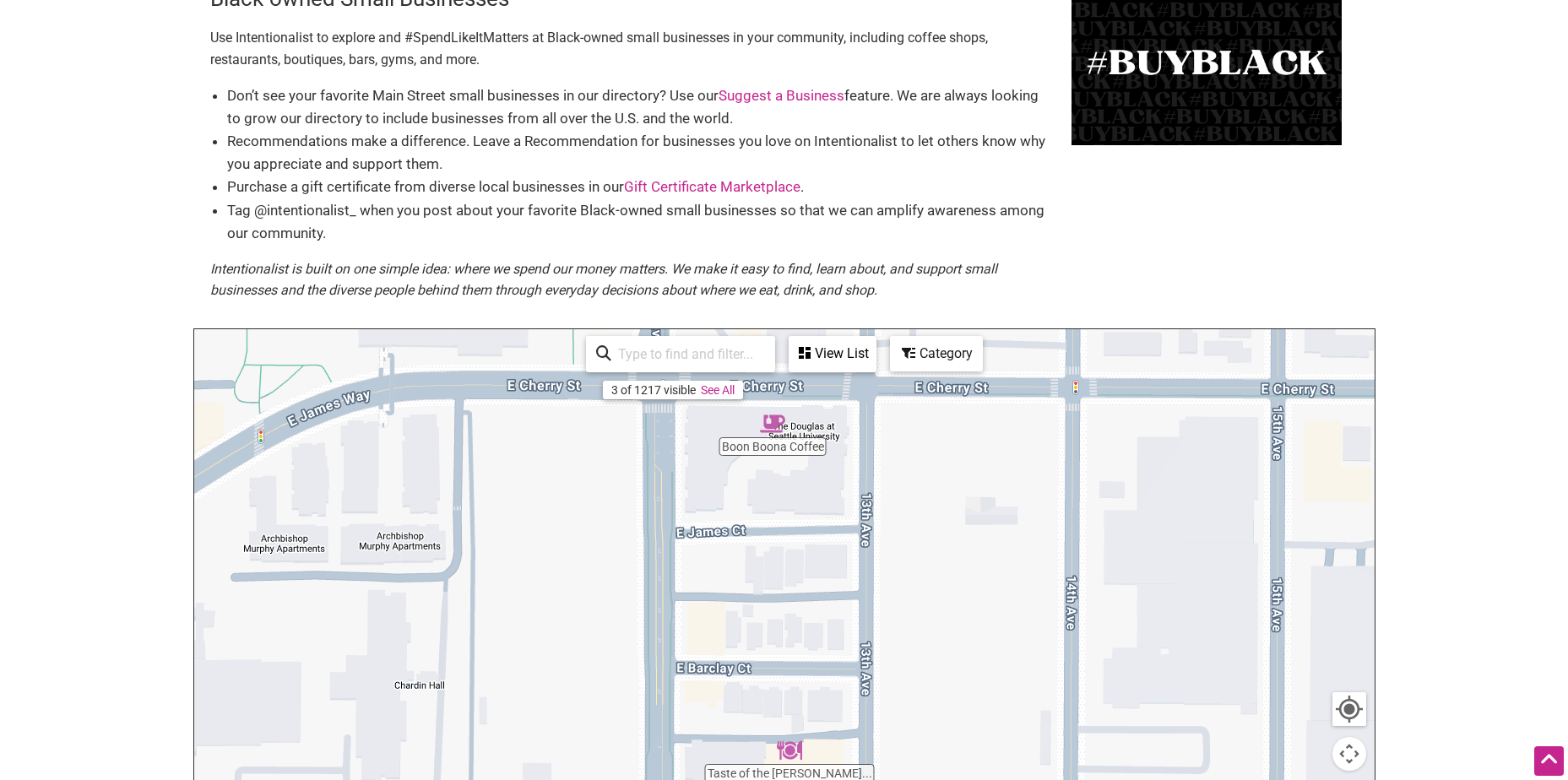
click at [722, 390] on link "See All" at bounding box center [718, 390] width 34 height 14
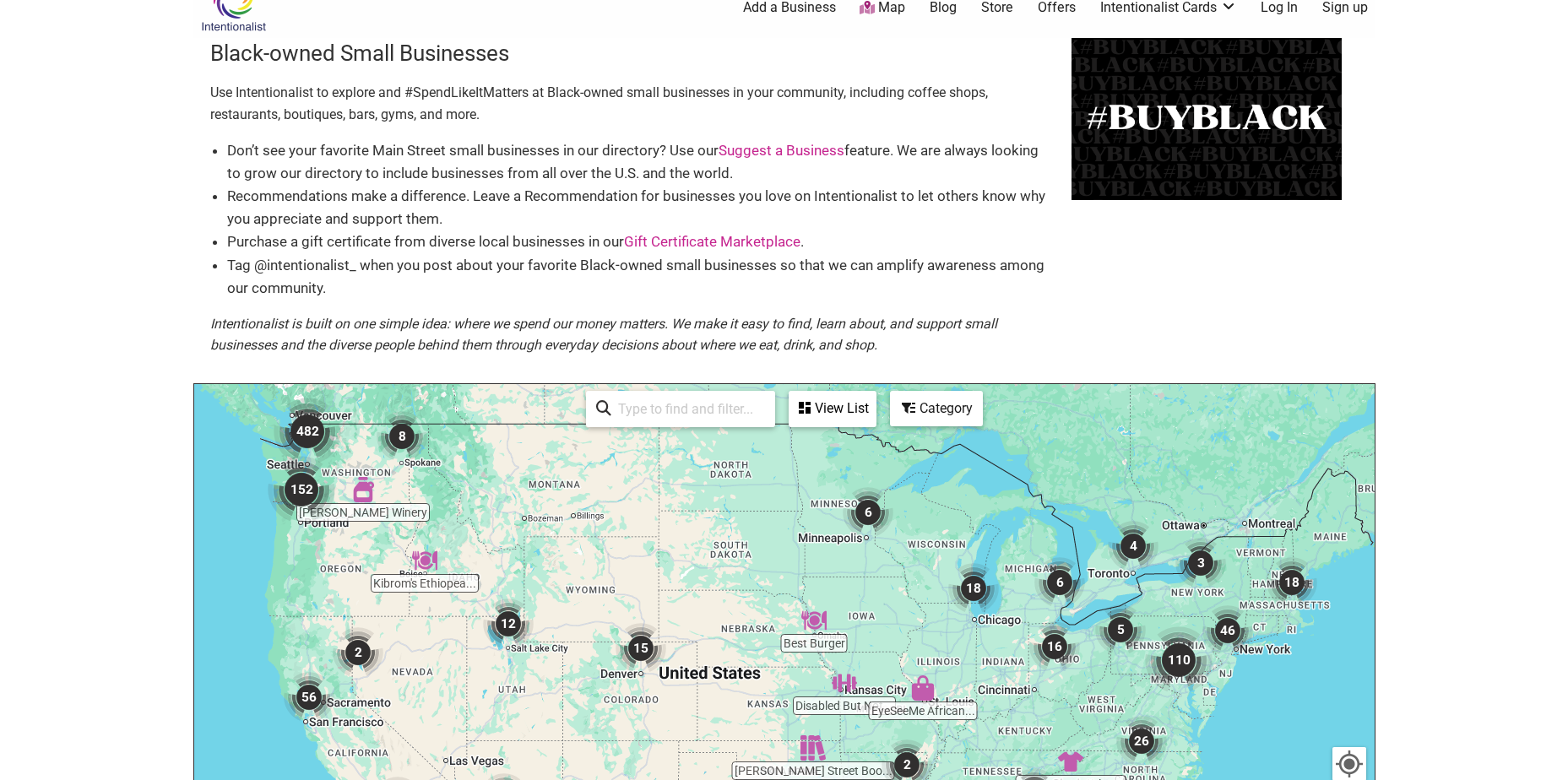
scroll to position [0, 0]
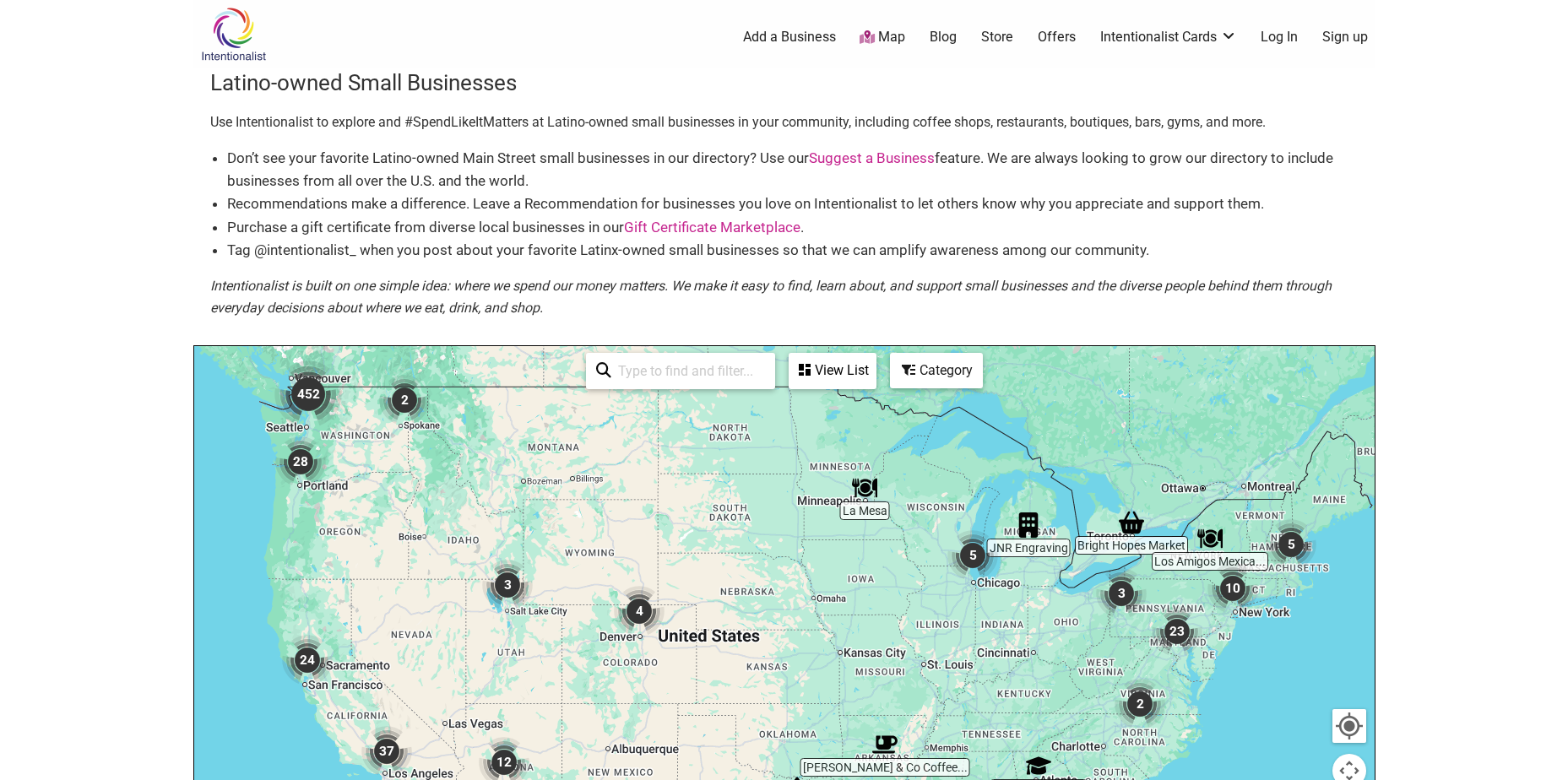
click at [682, 385] on input "search" at bounding box center [687, 370] width 154 height 33
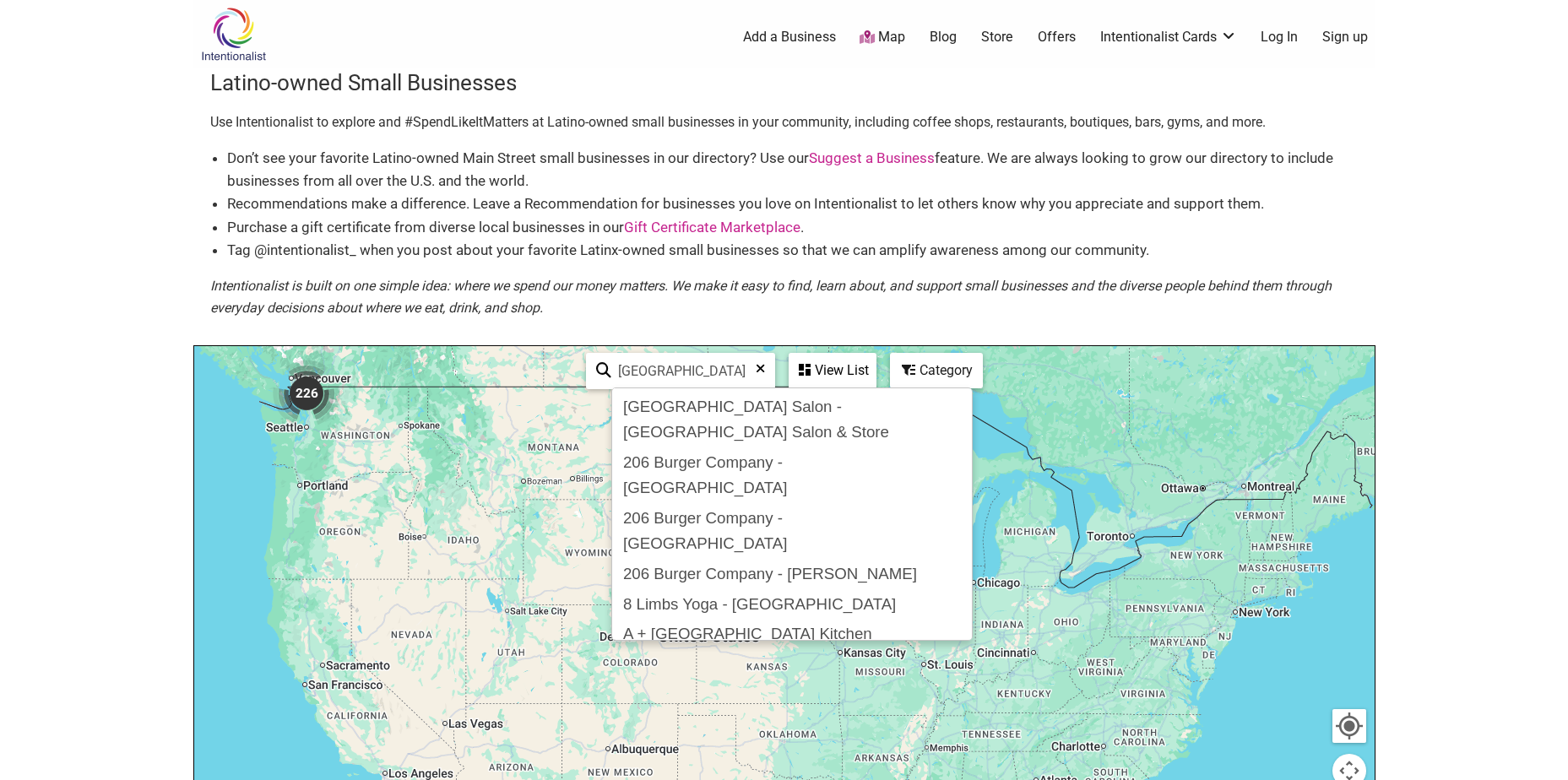
type input "Seattle"
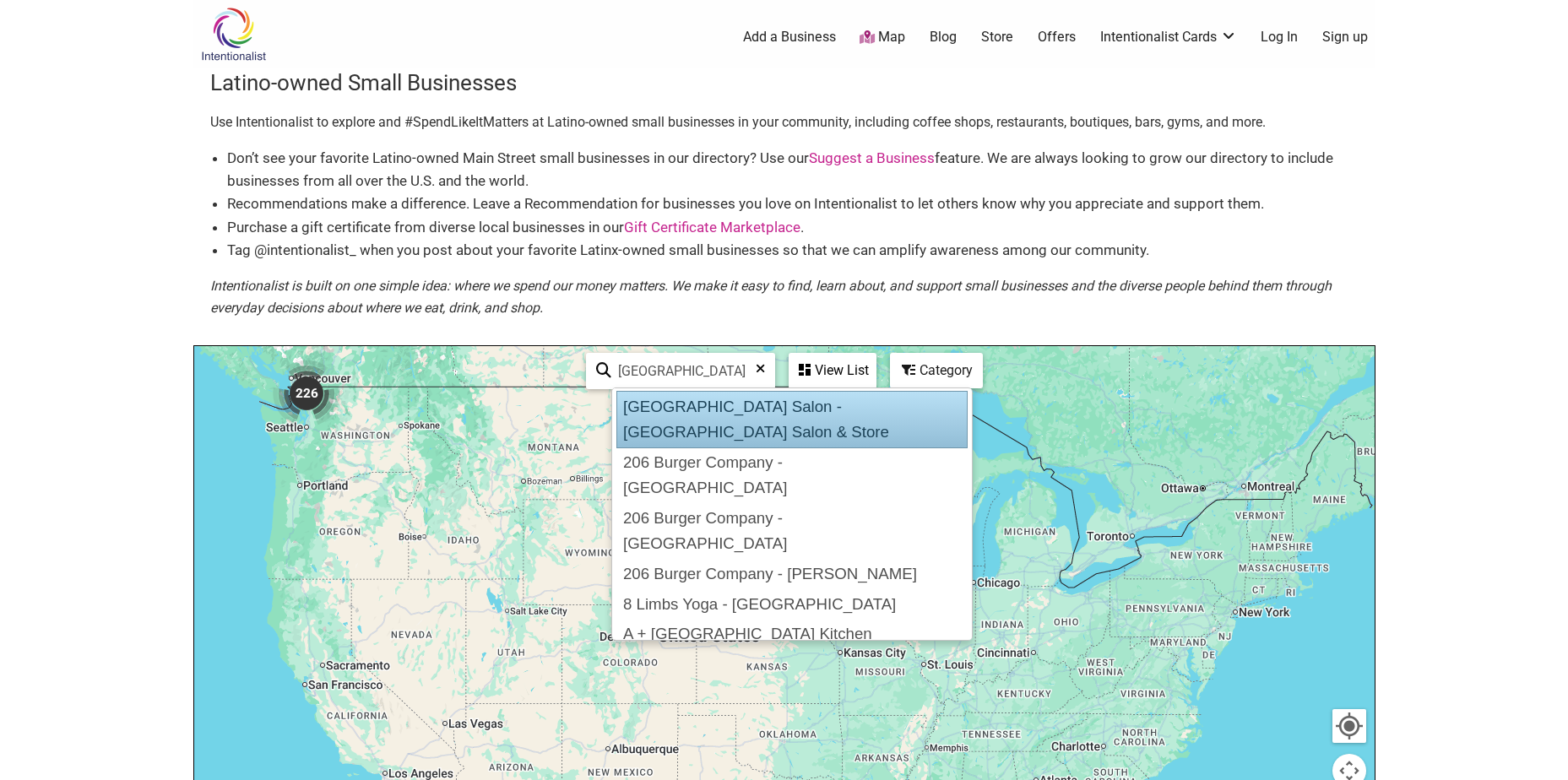
click at [514, 423] on div at bounding box center [784, 674] width 1180 height 656
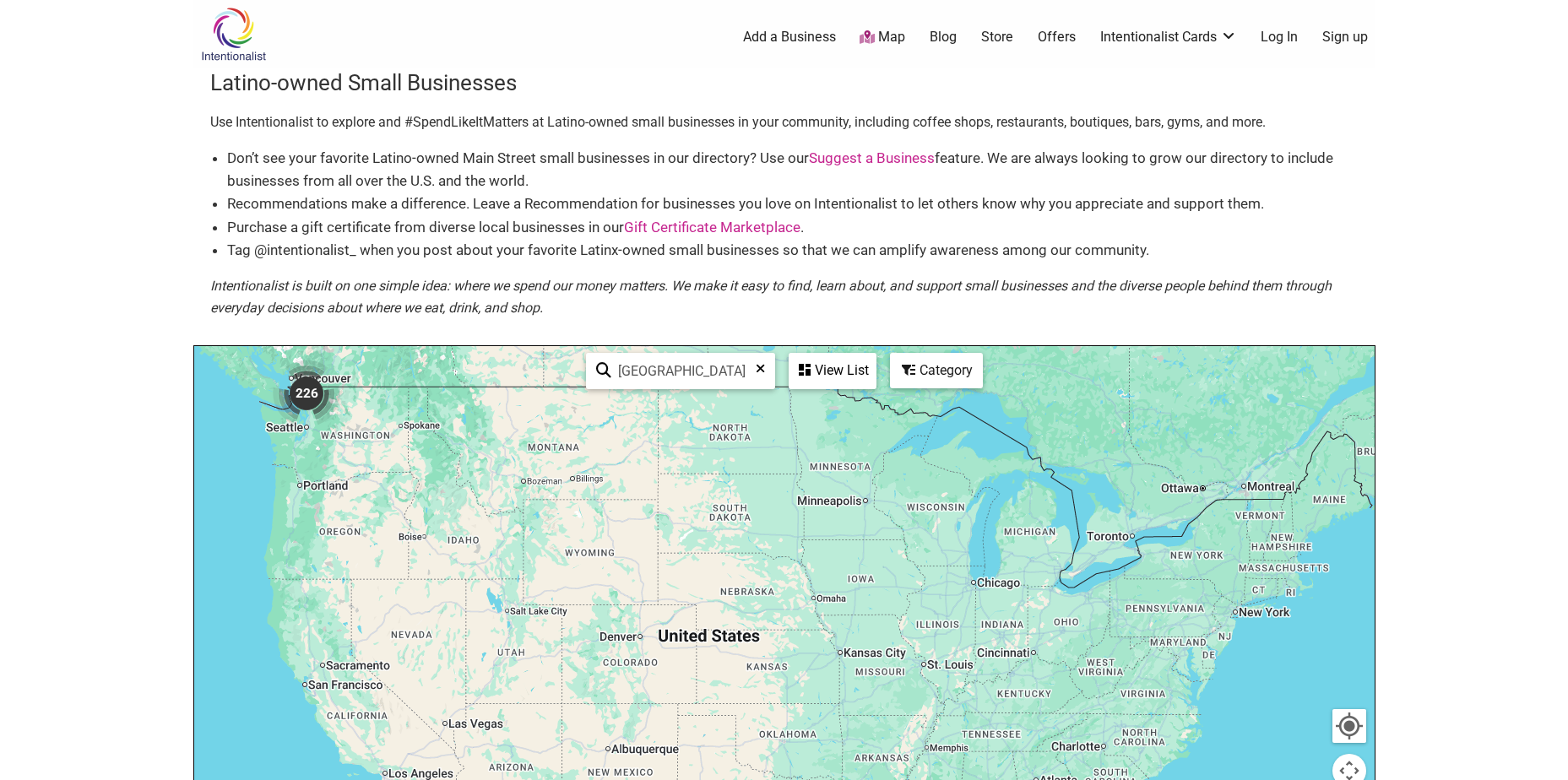
click at [308, 401] on img "226" at bounding box center [307, 393] width 67 height 67
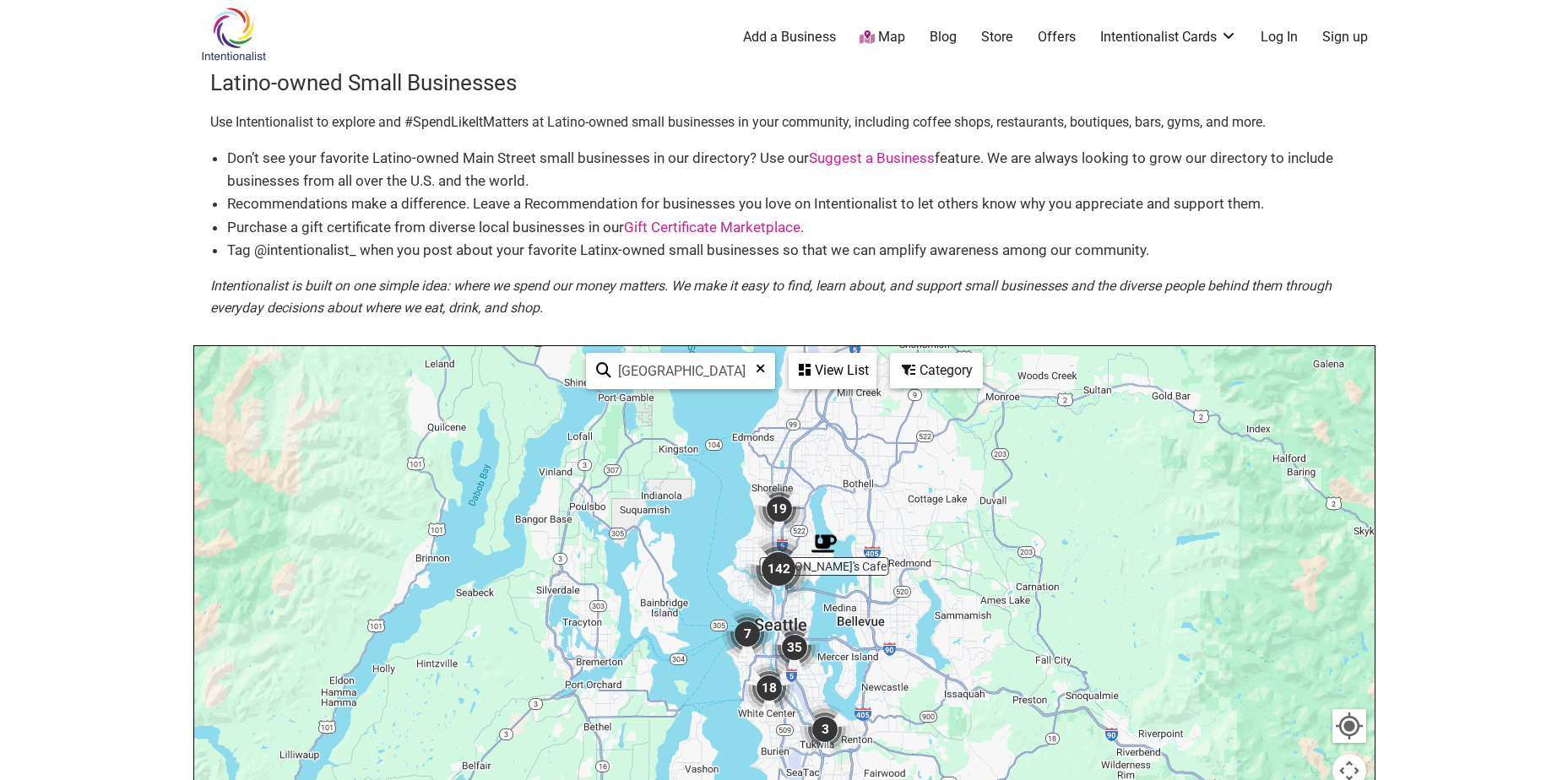
click at [819, 385] on div "View List" at bounding box center [832, 370] width 85 height 32
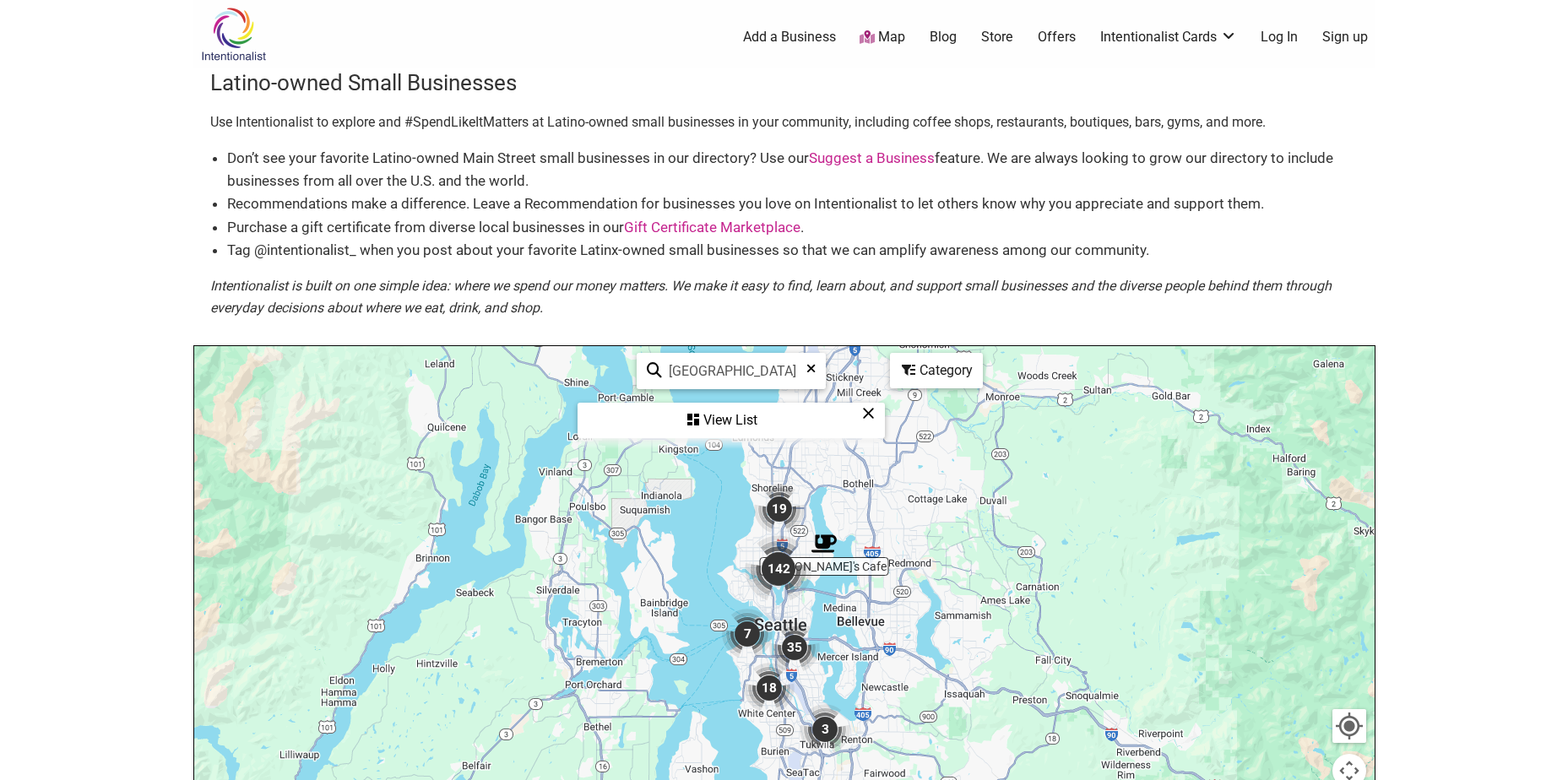
click at [748, 633] on img "7" at bounding box center [748, 634] width 51 height 51
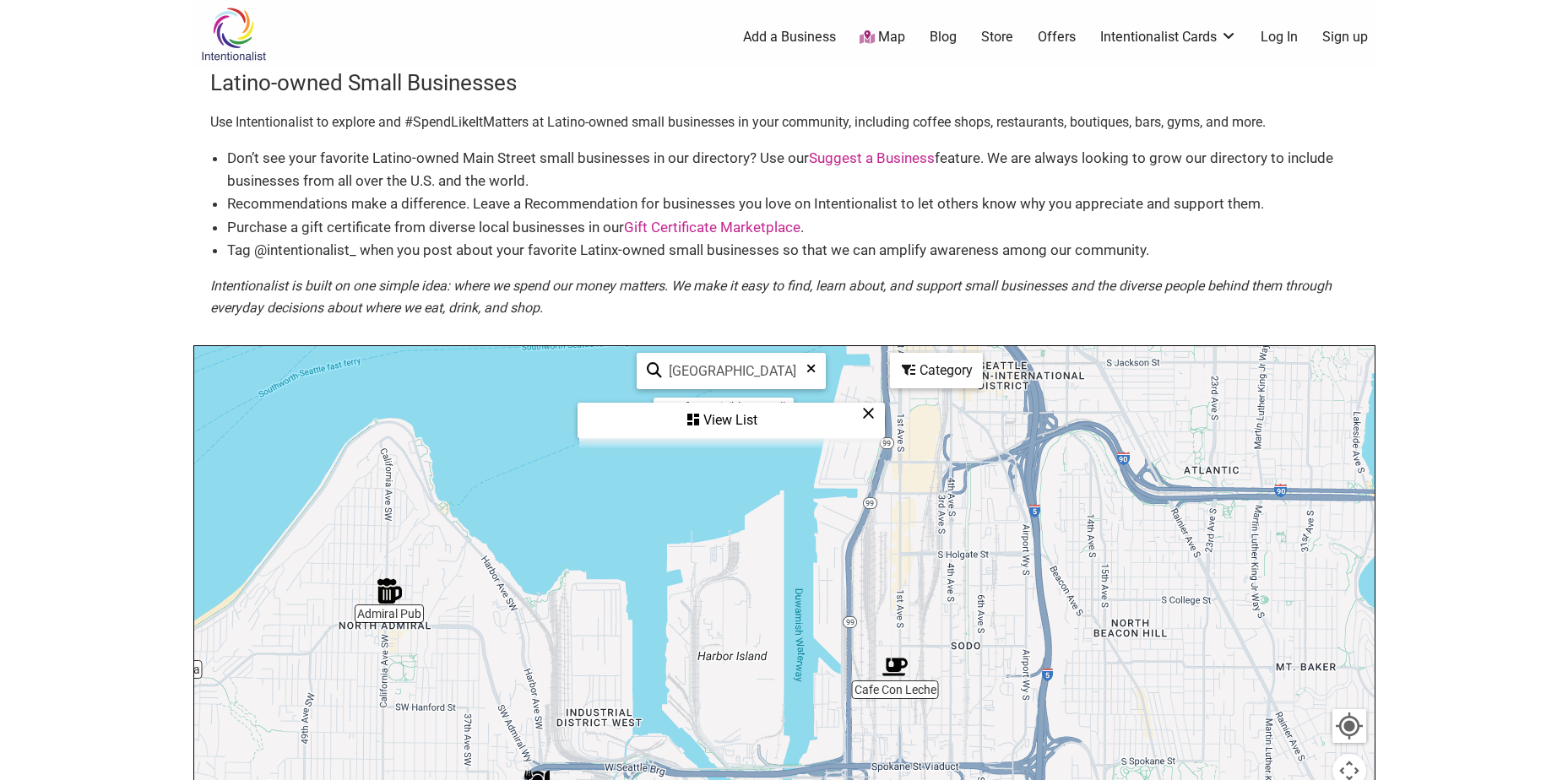
drag, startPoint x: 895, startPoint y: 617, endPoint x: 448, endPoint y: 708, distance: 456.2
click at [448, 708] on div "To navigate, press the arrow keys." at bounding box center [784, 674] width 1180 height 656
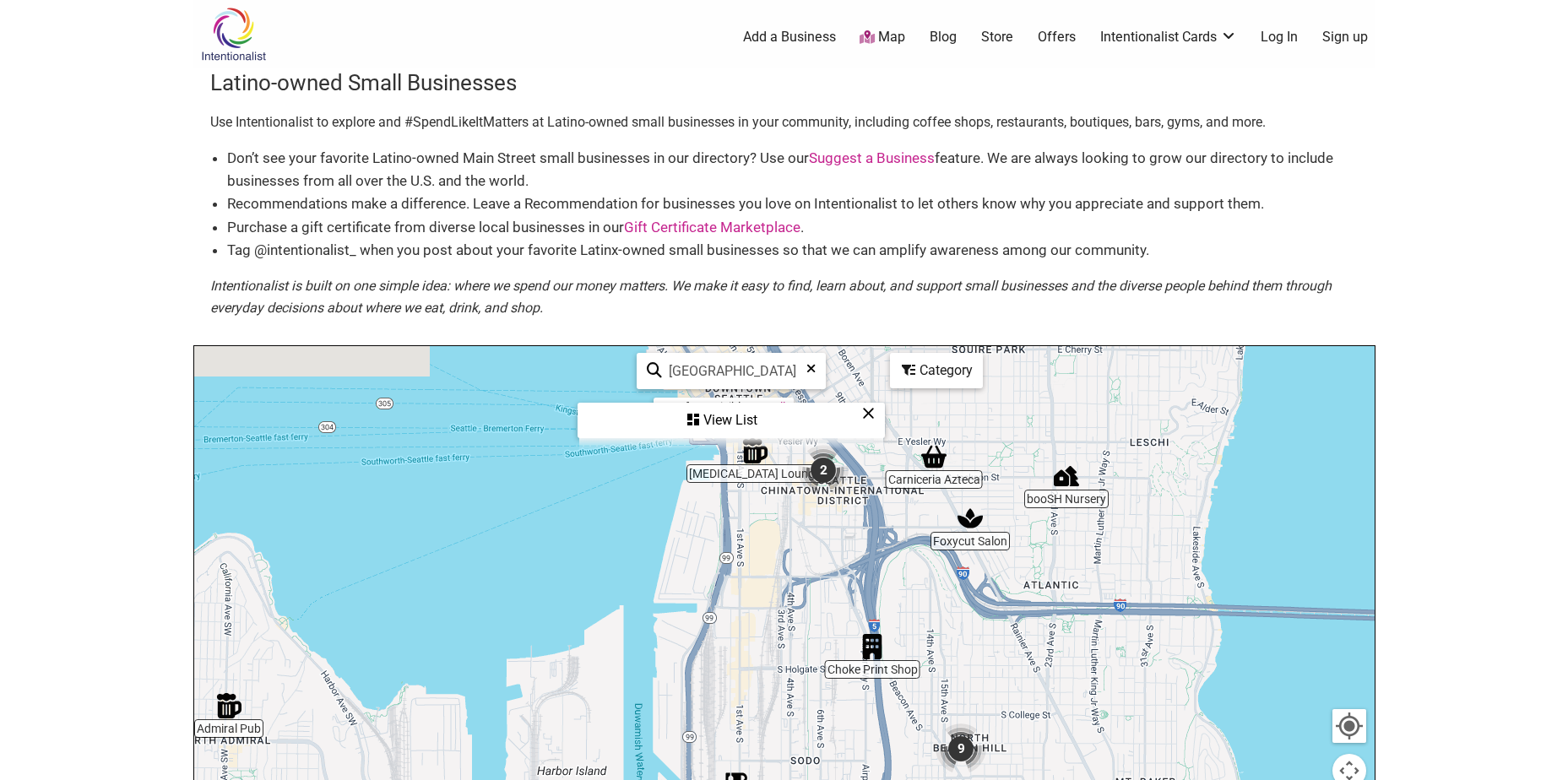
drag, startPoint x: 730, startPoint y: 586, endPoint x: 549, endPoint y: 724, distance: 227.6
click at [549, 724] on div "To navigate, press the arrow keys." at bounding box center [784, 674] width 1180 height 656
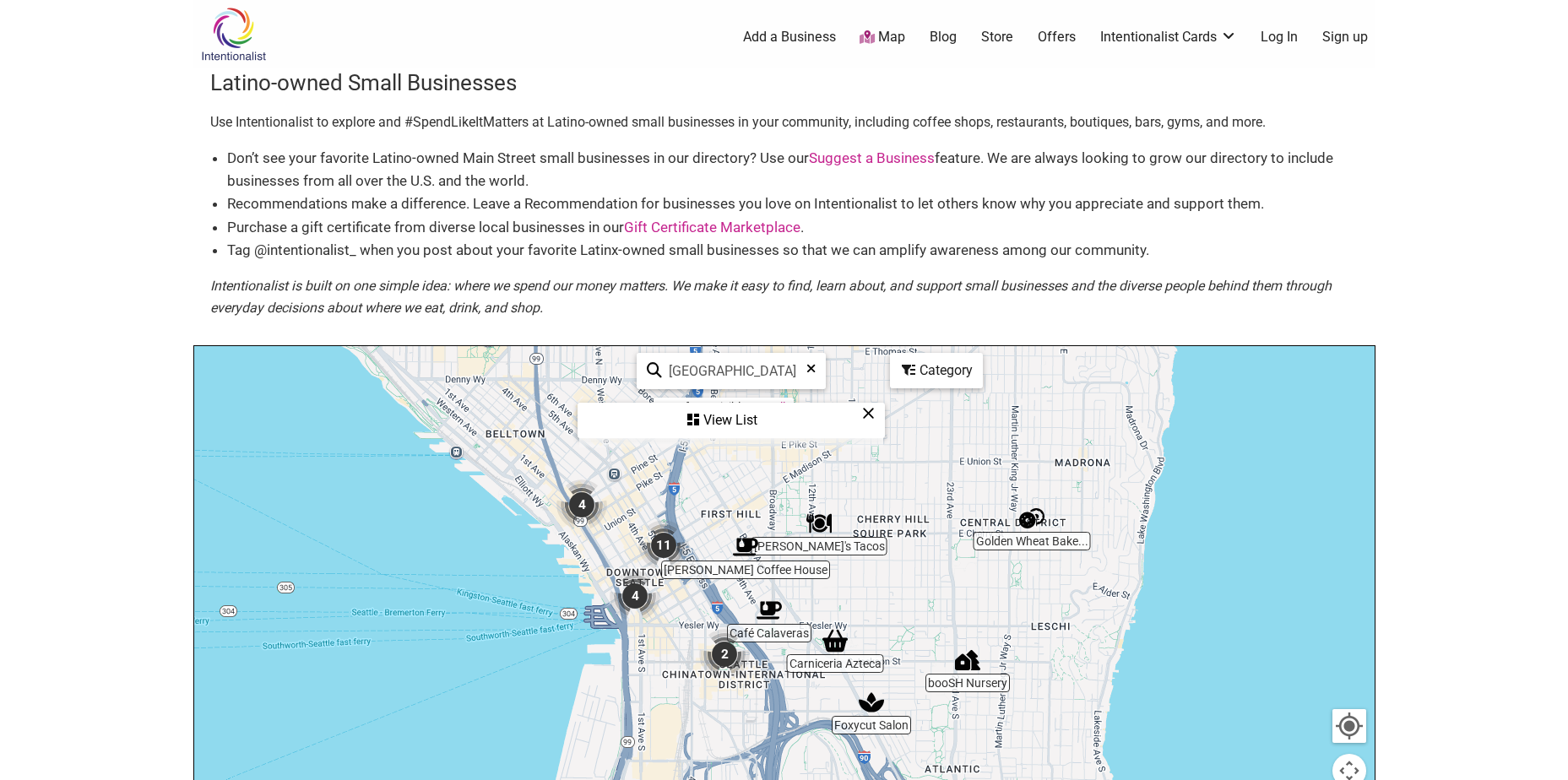
drag, startPoint x: 755, startPoint y: 555, endPoint x: 692, endPoint y: 714, distance: 171.0
click at [692, 714] on div "To navigate, press the arrow keys." at bounding box center [784, 674] width 1180 height 656
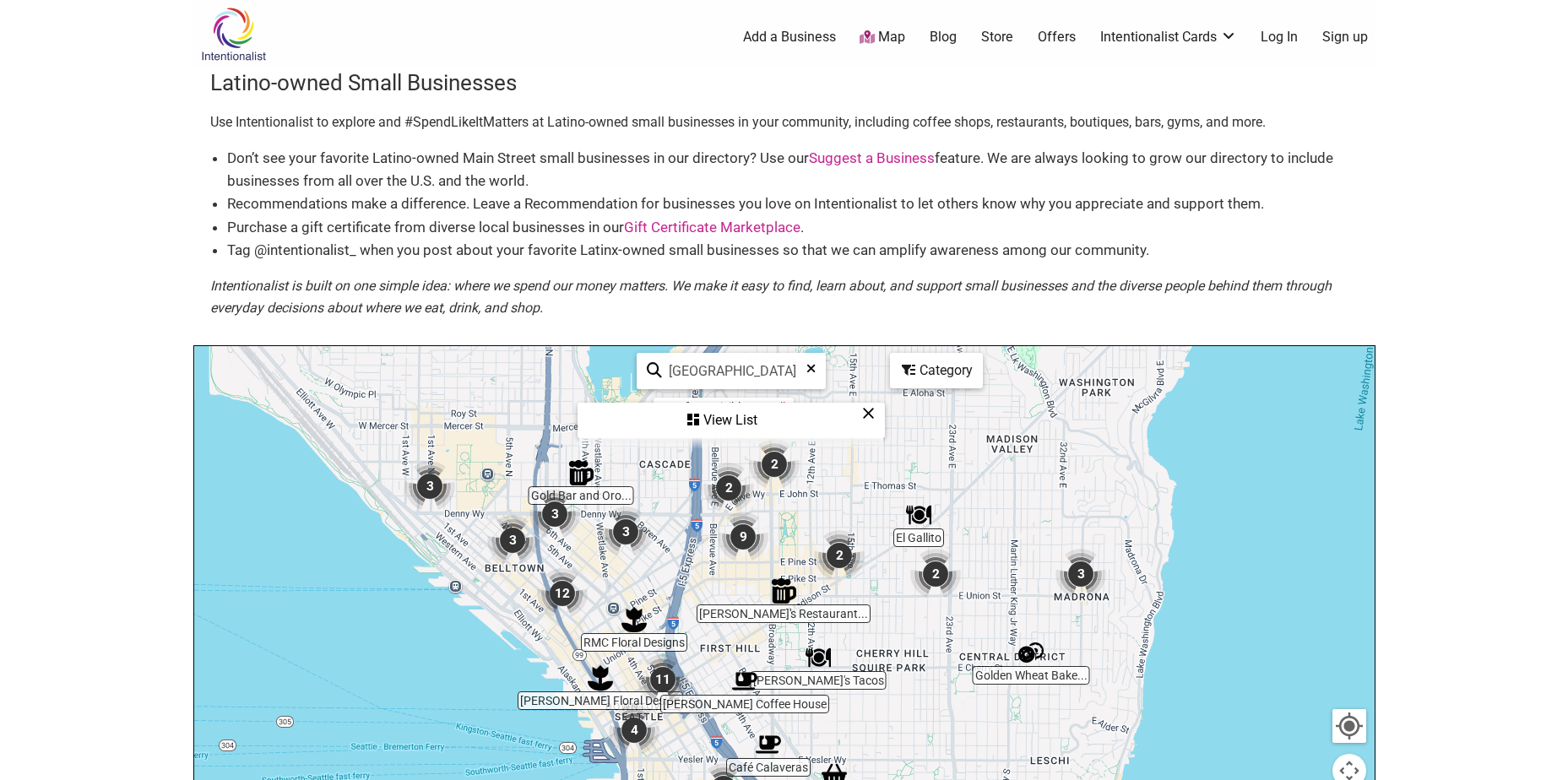
drag, startPoint x: 759, startPoint y: 596, endPoint x: 758, endPoint y: 733, distance: 137.0
click at [758, 733] on div "To navigate, press the arrow keys." at bounding box center [784, 674] width 1180 height 656
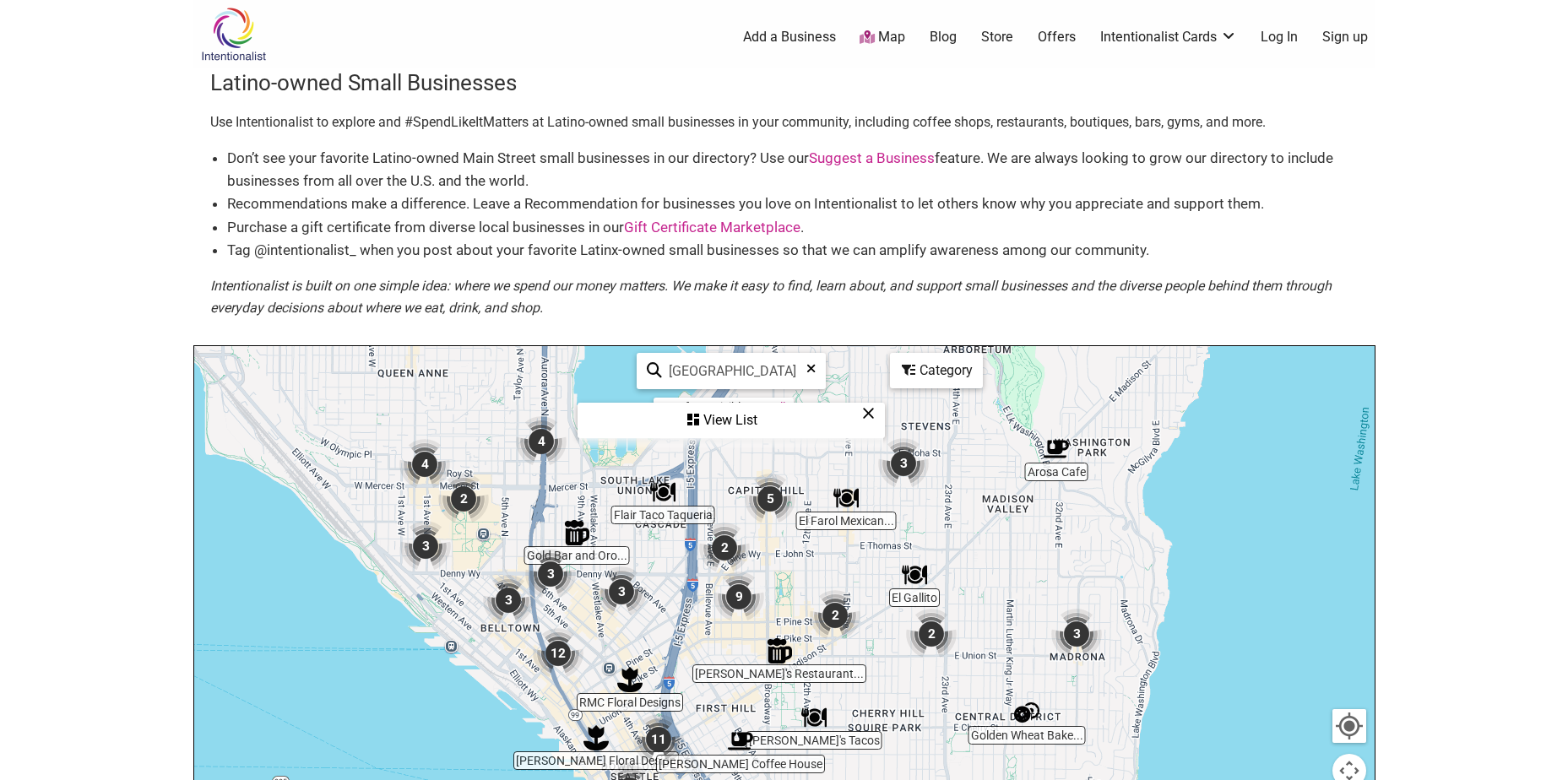
drag, startPoint x: 759, startPoint y: 620, endPoint x: 755, endPoint y: 681, distance: 61.1
click at [755, 681] on div "To navigate, press the arrow keys." at bounding box center [784, 674] width 1180 height 656
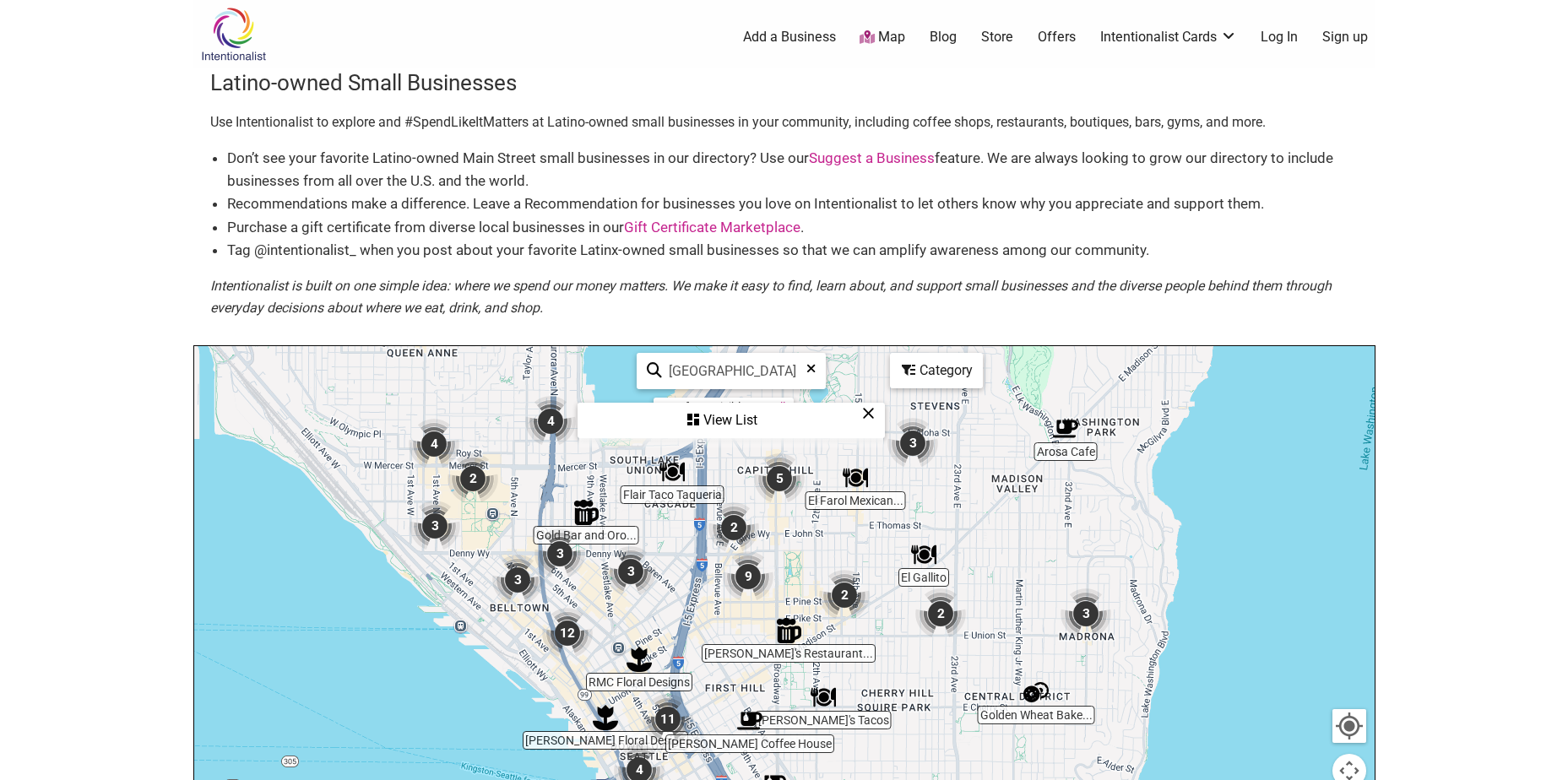
drag, startPoint x: 616, startPoint y: 621, endPoint x: 634, endPoint y: 574, distance: 50.3
click at [634, 574] on div "To navigate, press the arrow keys." at bounding box center [784, 674] width 1180 height 656
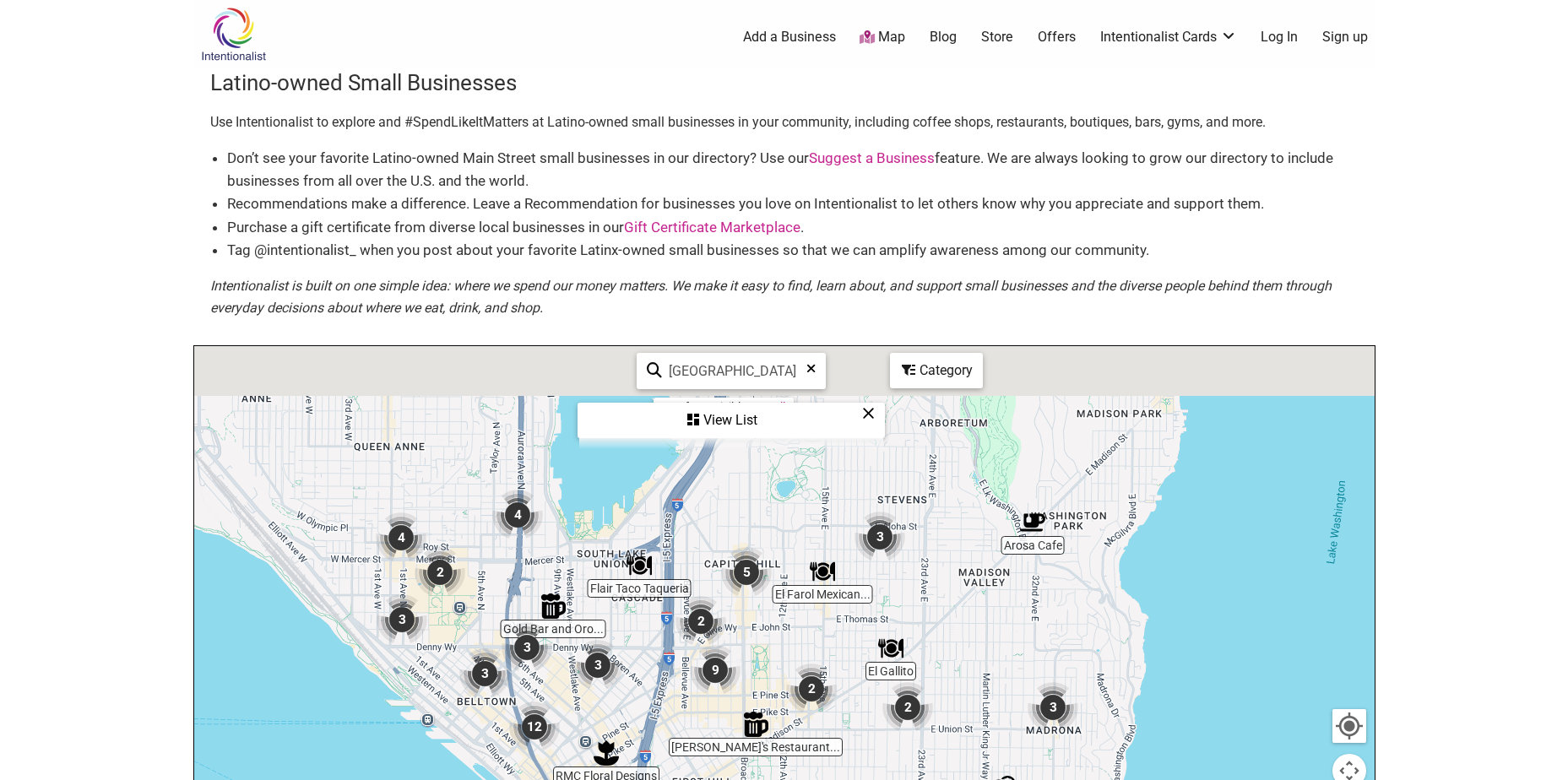
drag, startPoint x: 790, startPoint y: 579, endPoint x: 708, endPoint y: 785, distance: 221.7
click at [708, 779] on html "× Menu 0 Add a Business Map Blog Store Offers Intentionalist Cards Buy Black Ca…" at bounding box center [784, 390] width 1568 height 780
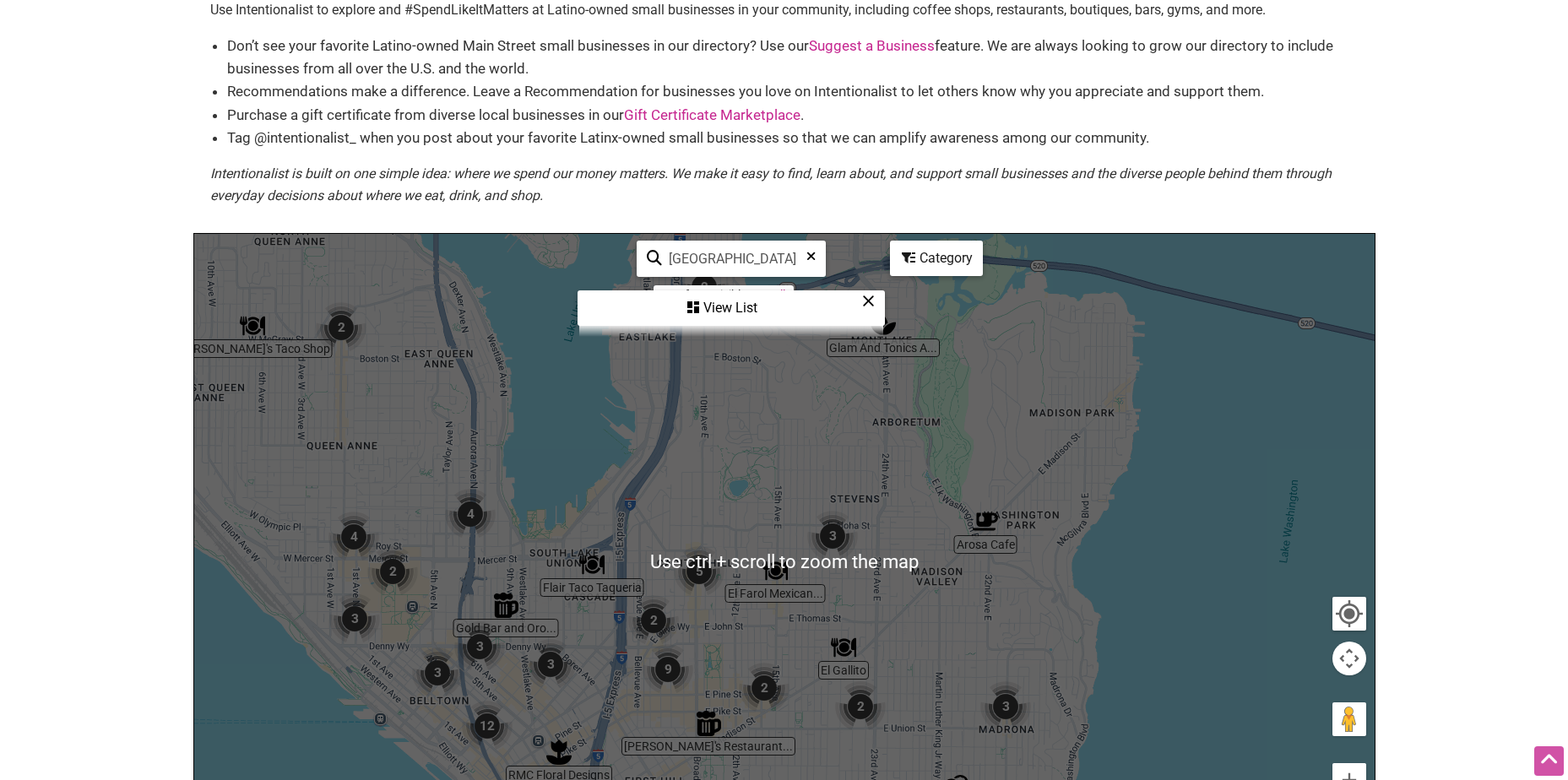
scroll to position [85, 0]
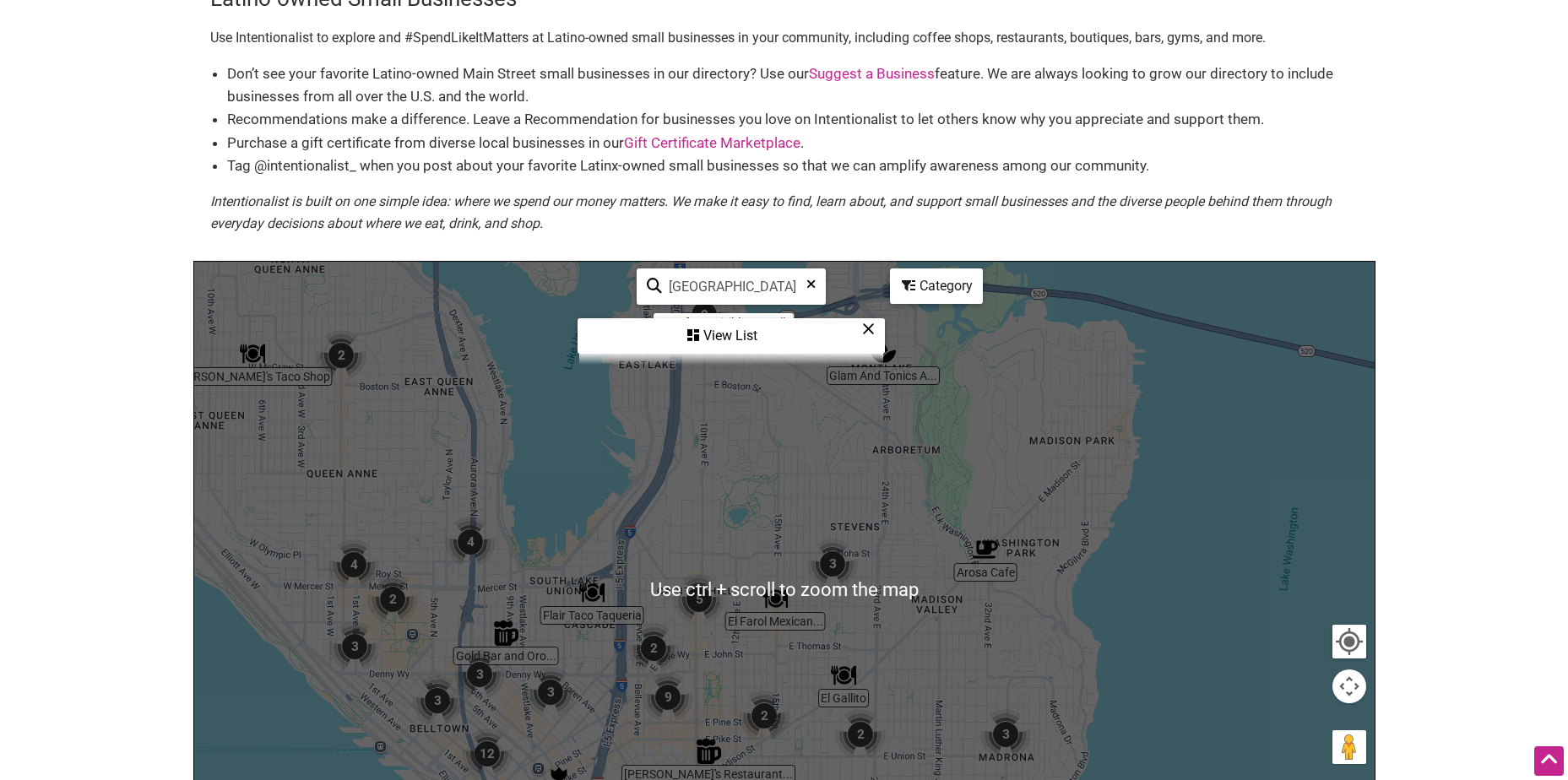
click at [621, 567] on div "To navigate, press the arrow keys." at bounding box center [784, 589] width 1180 height 656
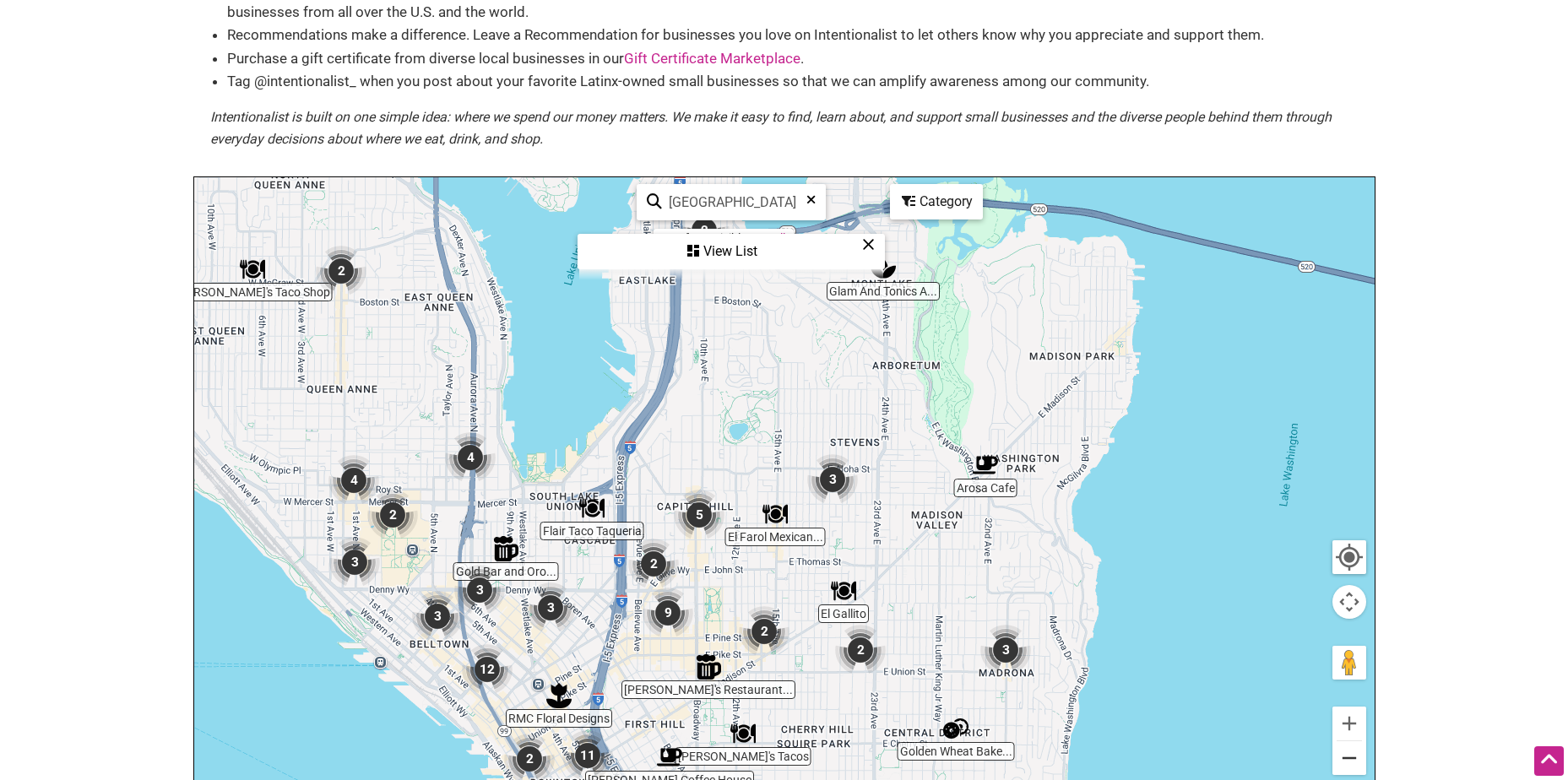
click at [1363, 757] on button "Zoom out" at bounding box center [1349, 757] width 34 height 34
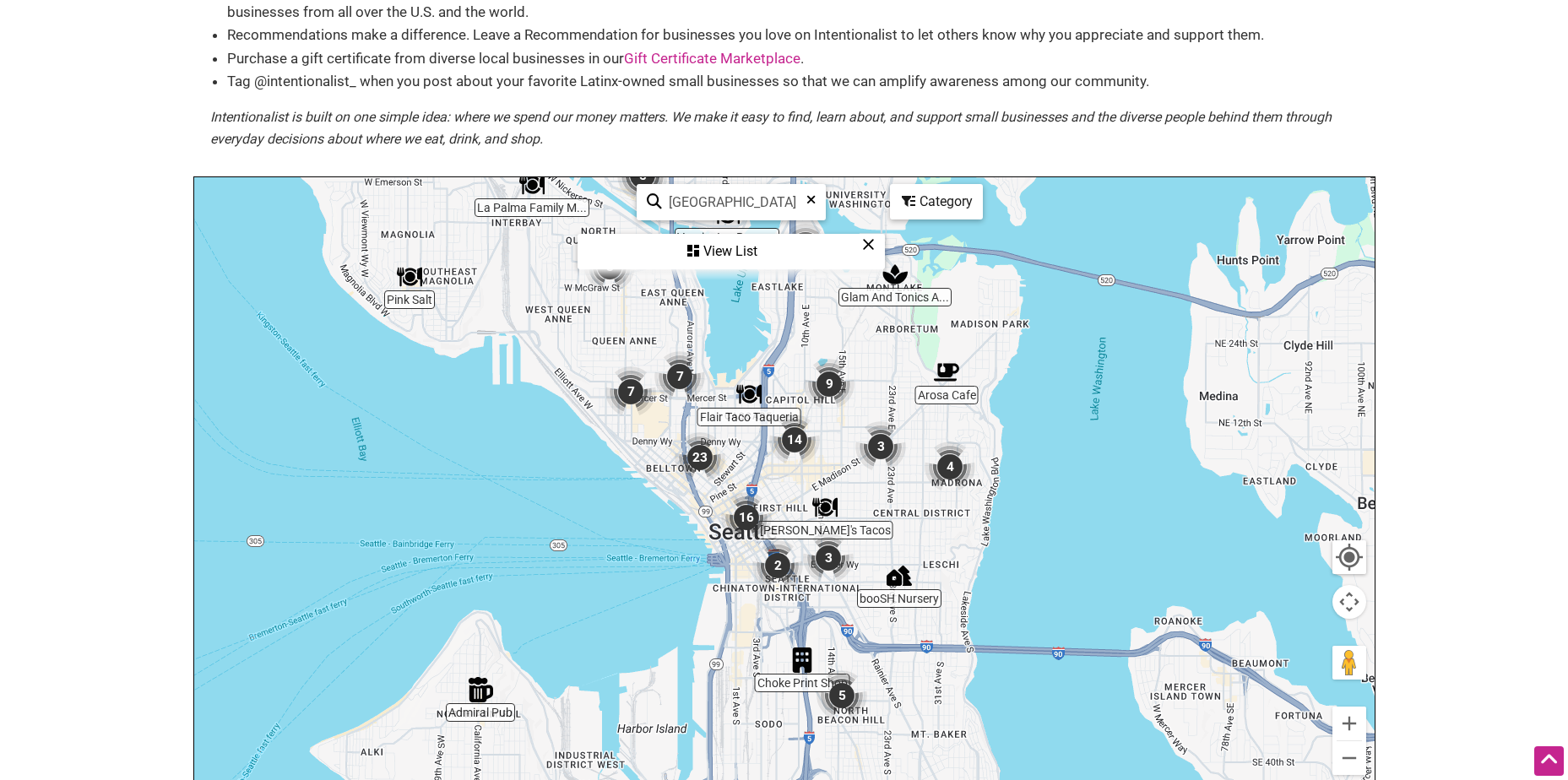
drag, startPoint x: 1061, startPoint y: 620, endPoint x: 1122, endPoint y: 511, distance: 124.9
click at [1122, 511] on div "To navigate, press the arrow keys." at bounding box center [784, 505] width 1180 height 656
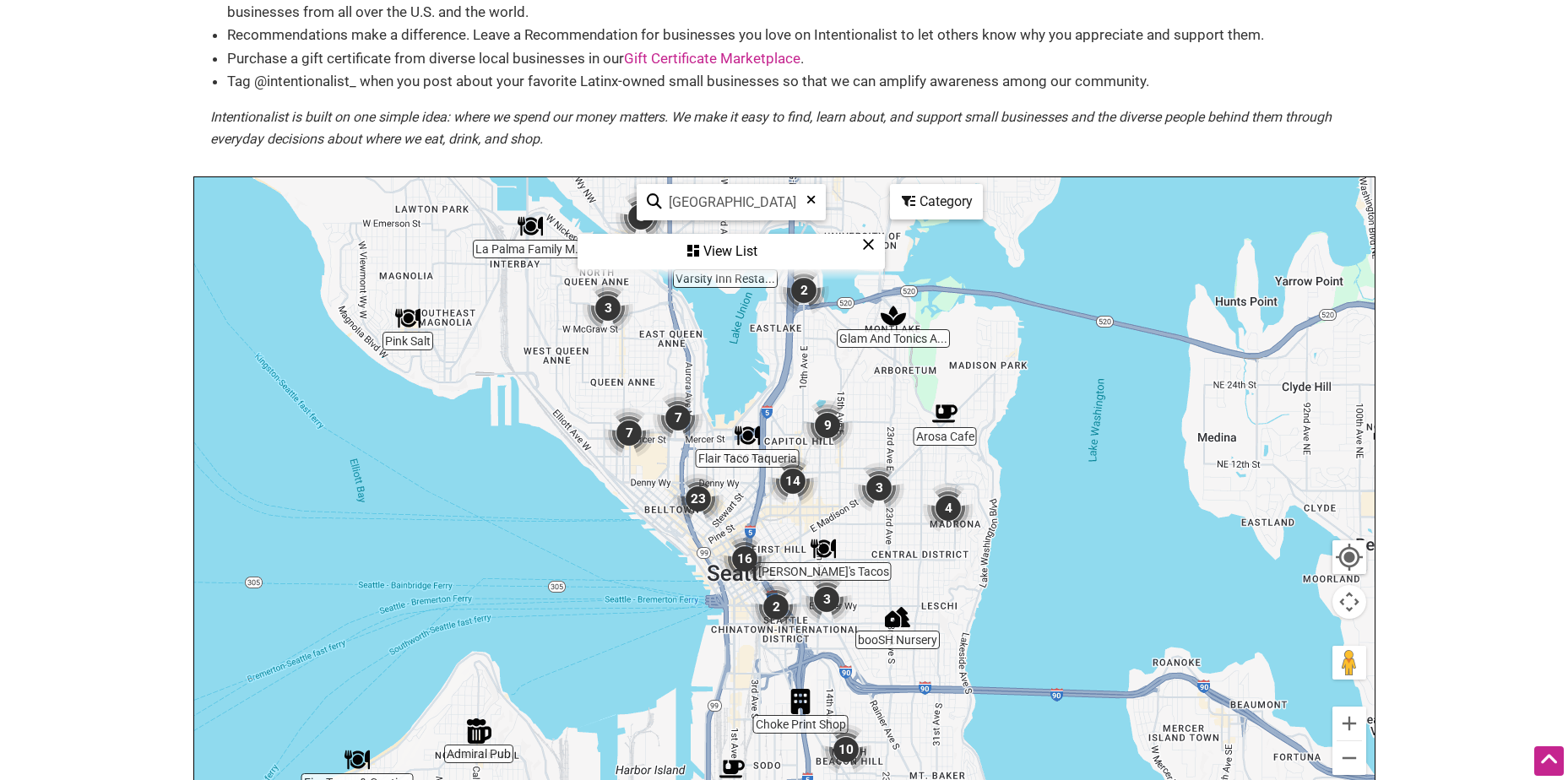
drag, startPoint x: 768, startPoint y: 482, endPoint x: 765, endPoint y: 538, distance: 56.1
click at [765, 538] on div "To navigate, press the arrow keys." at bounding box center [784, 505] width 1180 height 656
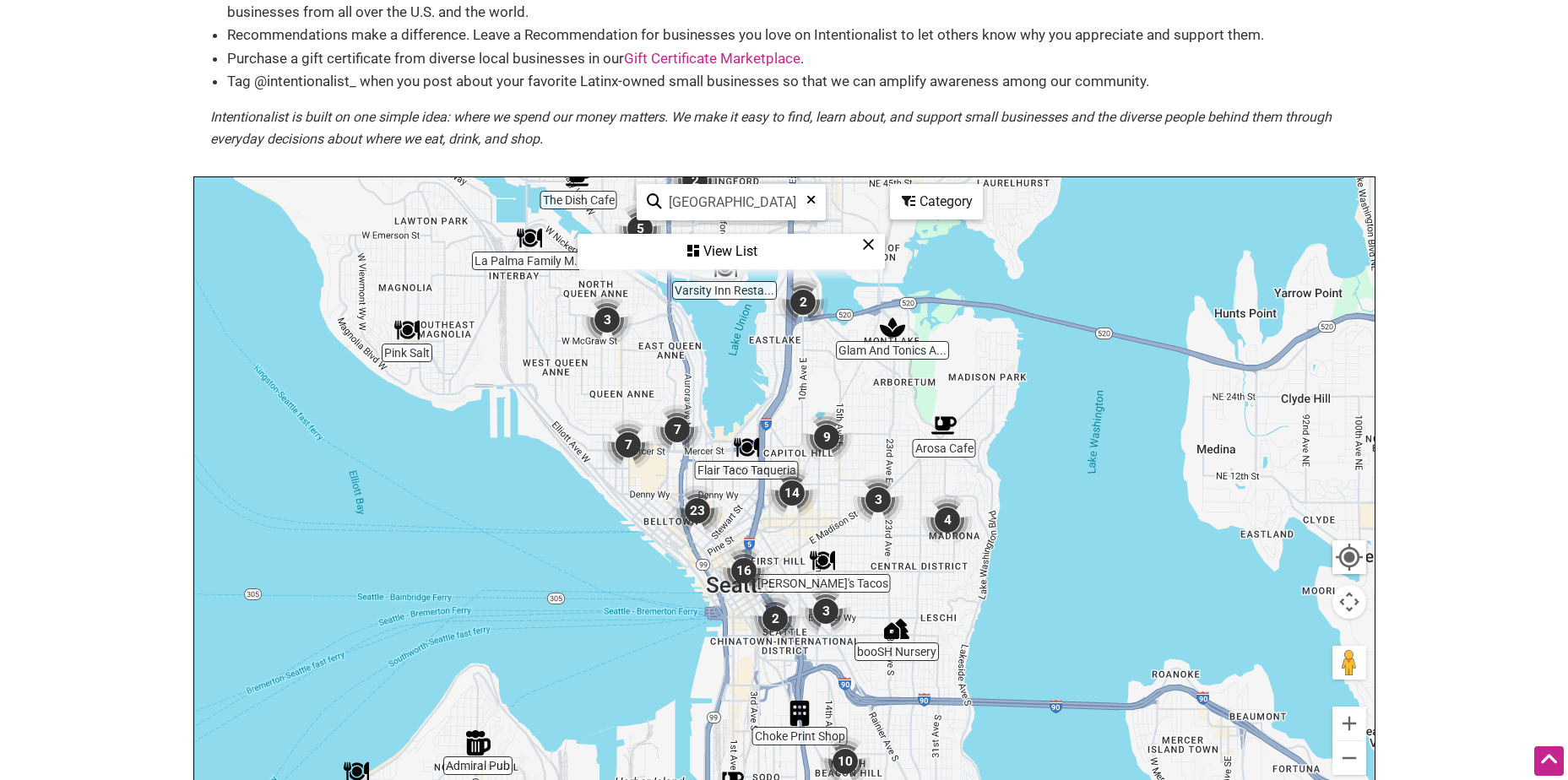
click at [631, 442] on img "7" at bounding box center [628, 445] width 51 height 51
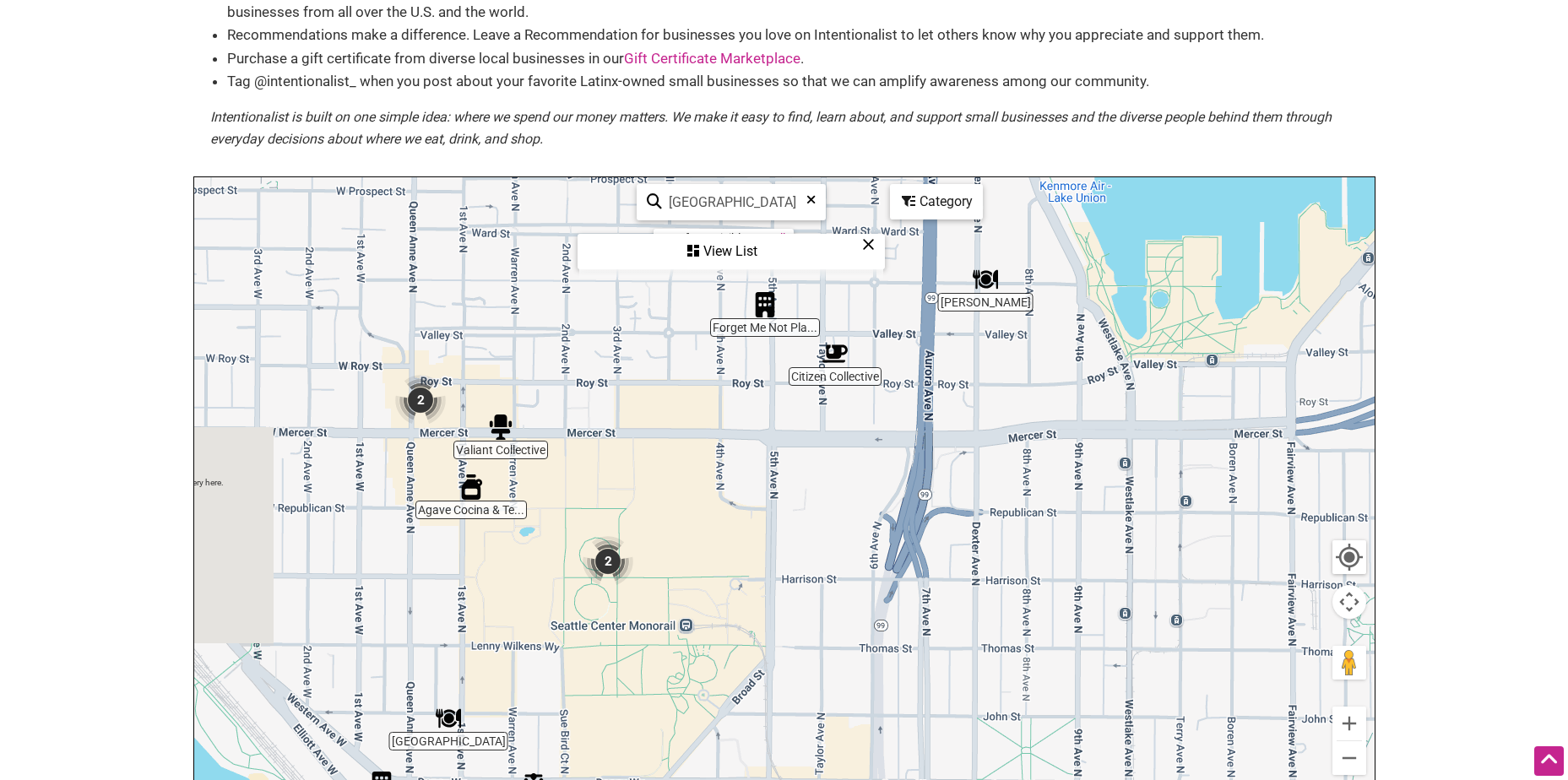
drag, startPoint x: 819, startPoint y: 456, endPoint x: 490, endPoint y: 552, distance: 342.7
click at [490, 552] on div "To navigate, press the arrow keys." at bounding box center [784, 505] width 1180 height 656
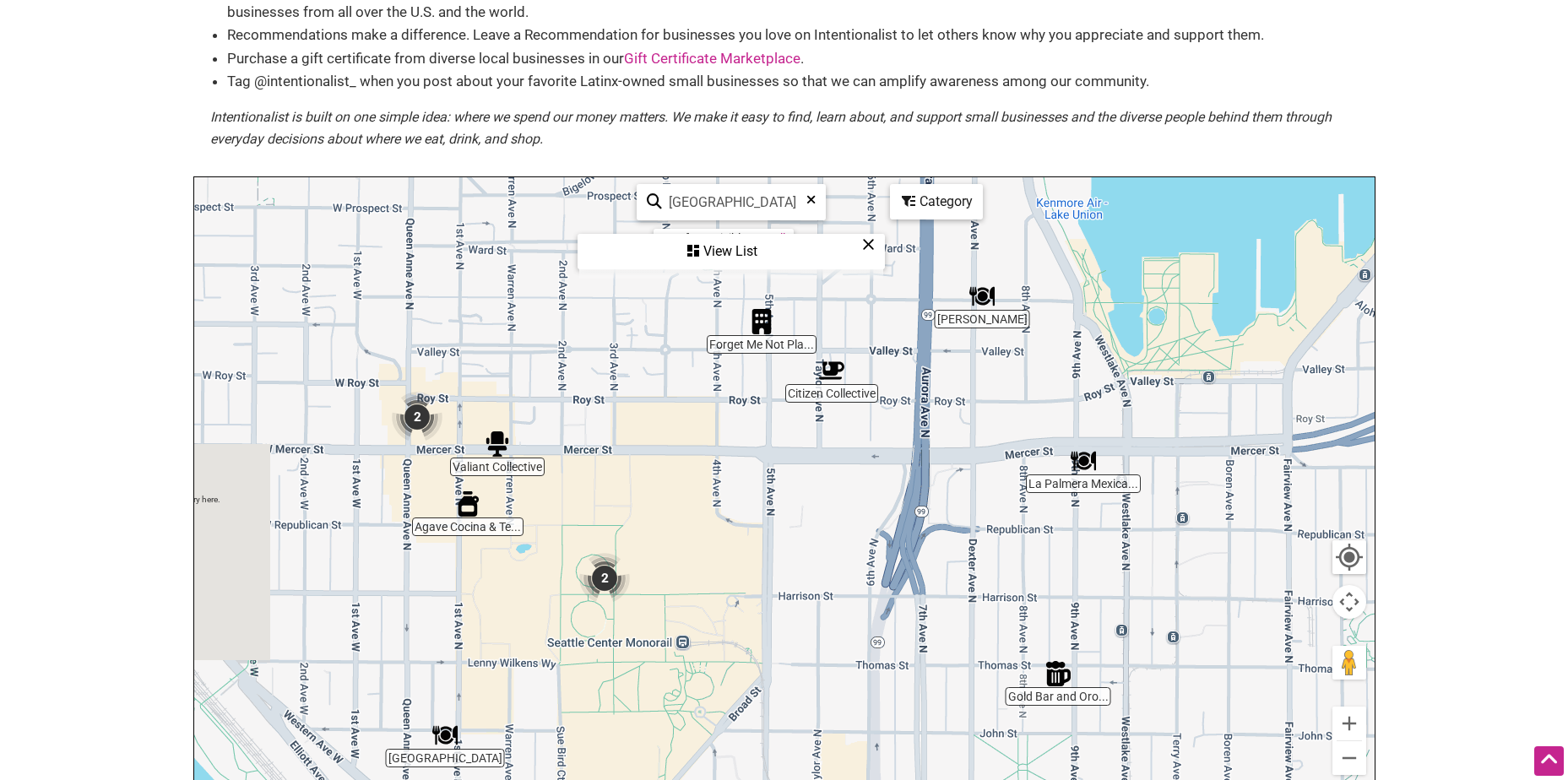
drag, startPoint x: 676, startPoint y: 421, endPoint x: 641, endPoint y: 481, distance: 69.5
click at [641, 481] on div "To navigate, press the arrow keys." at bounding box center [784, 505] width 1180 height 656
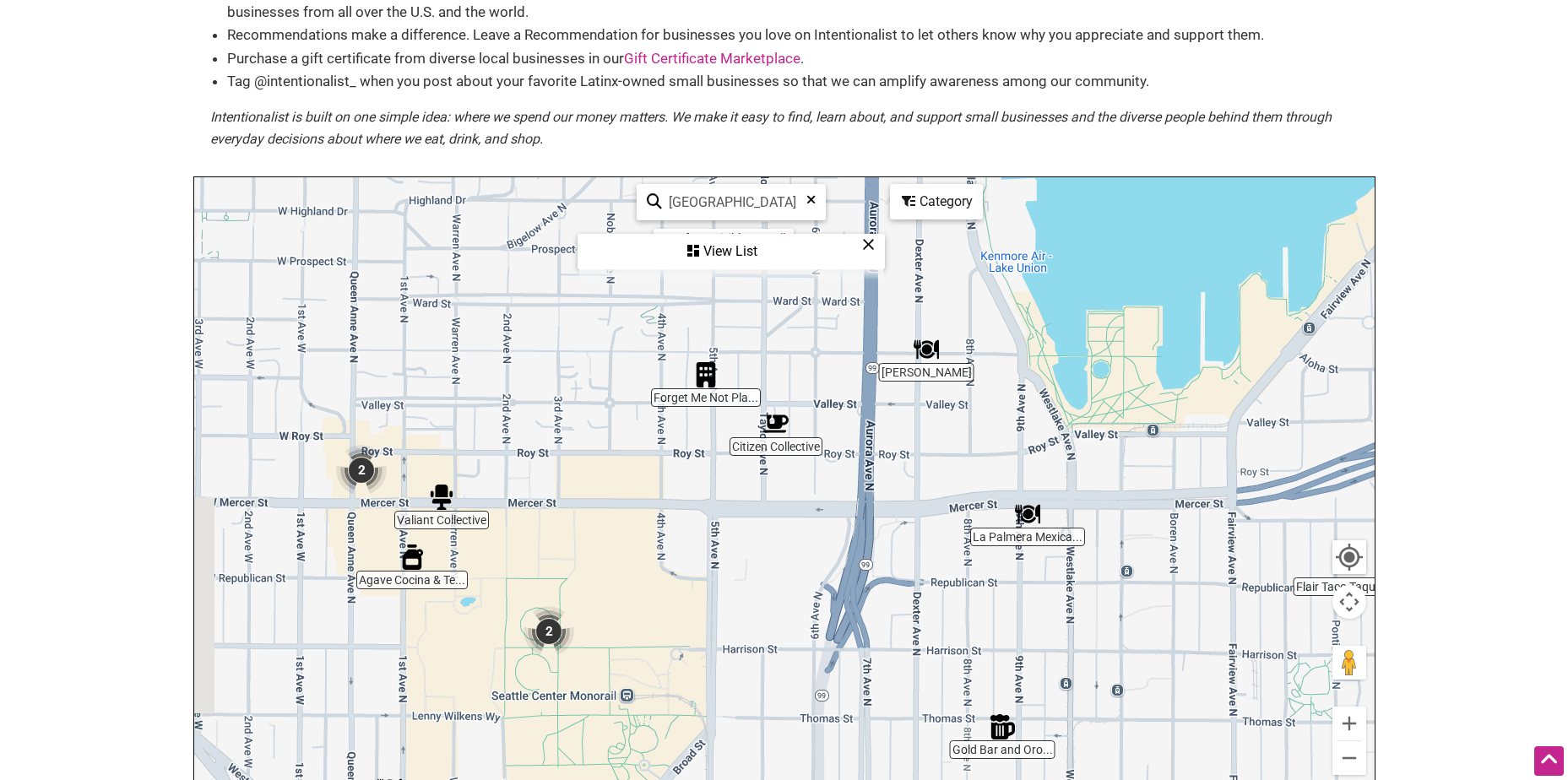
drag, startPoint x: 852, startPoint y: 378, endPoint x: 784, endPoint y: 358, distance: 70.9
click at [785, 358] on div "To navigate, press the arrow keys." at bounding box center [784, 505] width 1180 height 656
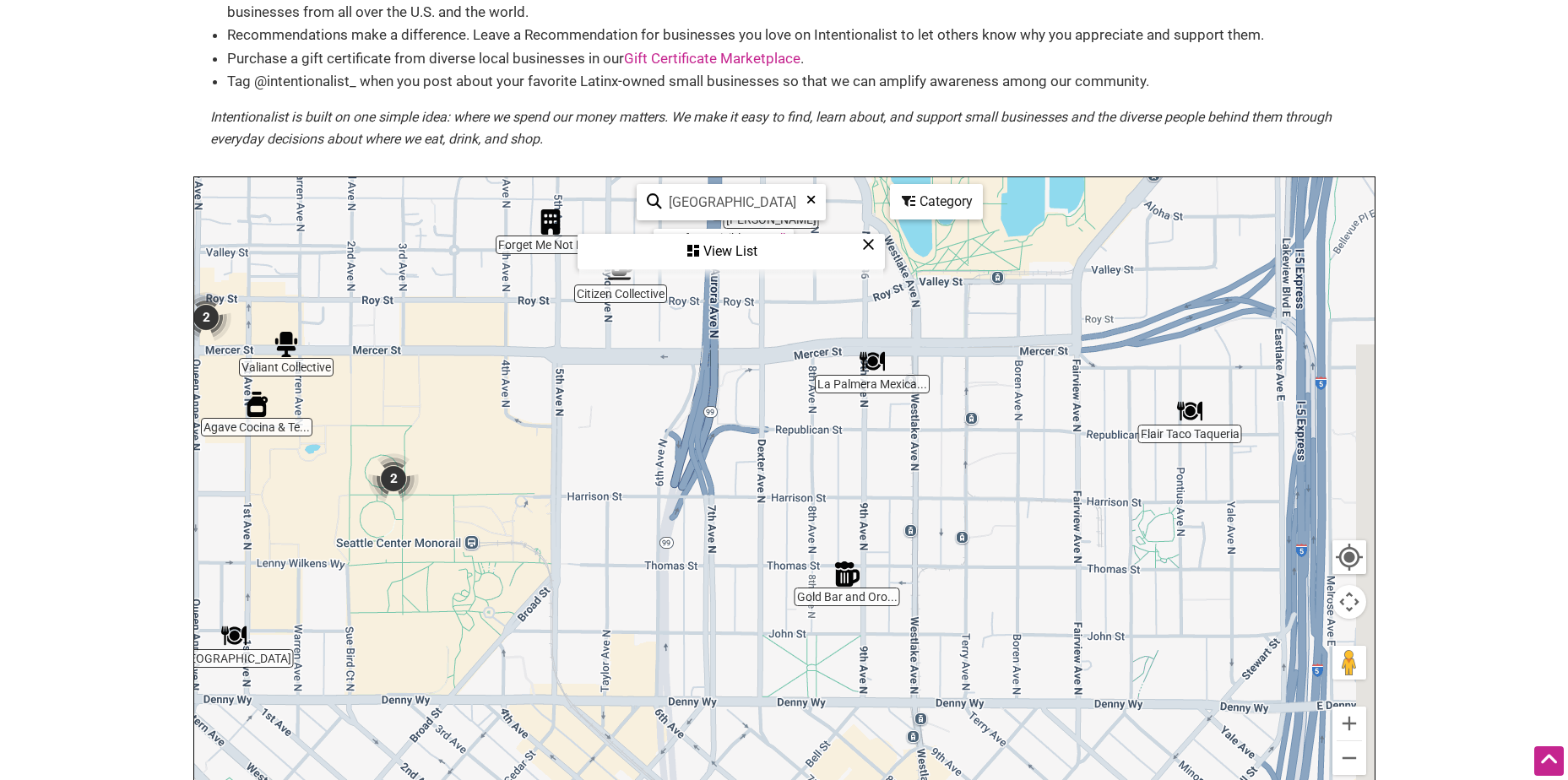
drag, startPoint x: 885, startPoint y: 600, endPoint x: 780, endPoint y: 470, distance: 167.1
click at [780, 470] on div "To navigate, press the arrow keys." at bounding box center [784, 505] width 1180 height 656
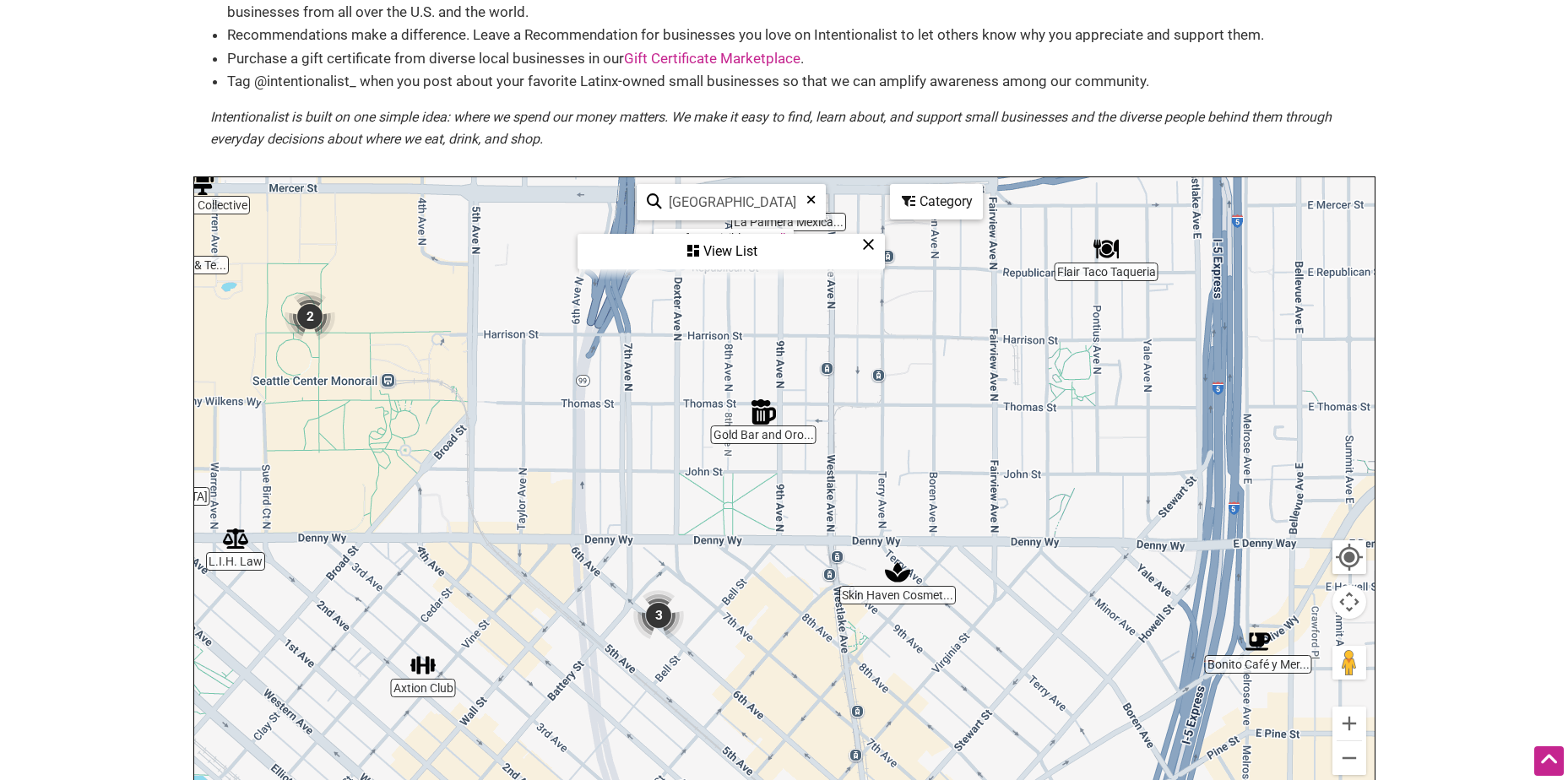
drag, startPoint x: 962, startPoint y: 548, endPoint x: 883, endPoint y: 377, distance: 188.4
click at [883, 377] on div "To navigate, press the arrow keys." at bounding box center [784, 505] width 1180 height 656
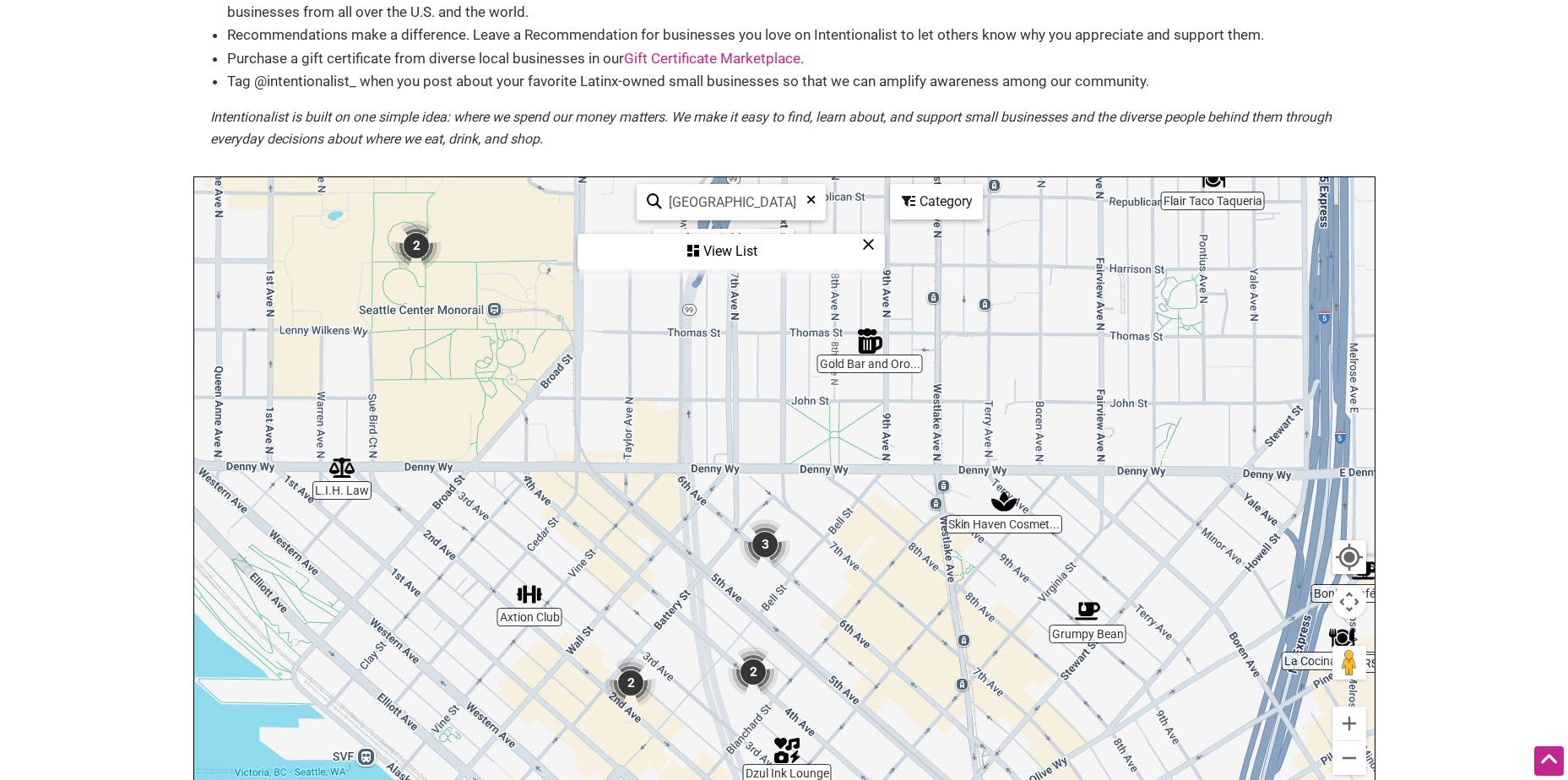
drag, startPoint x: 581, startPoint y: 510, endPoint x: 687, endPoint y: 459, distance: 117.6
click at [687, 459] on div "To navigate, press the arrow keys." at bounding box center [784, 505] width 1180 height 656
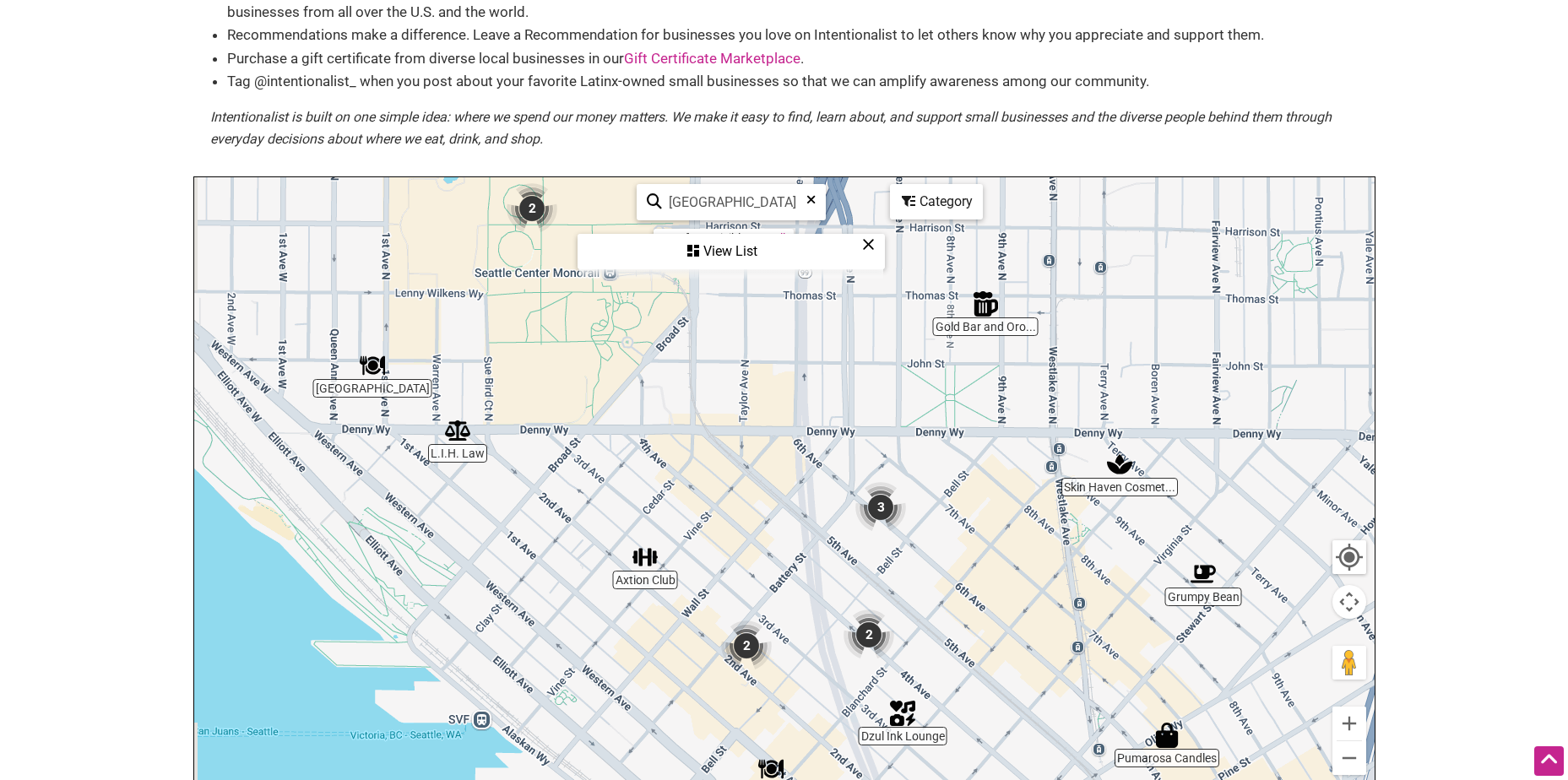
drag, startPoint x: 622, startPoint y: 538, endPoint x: 796, endPoint y: 497, distance: 178.8
click at [796, 497] on div "To navigate, press the arrow keys." at bounding box center [784, 505] width 1180 height 656
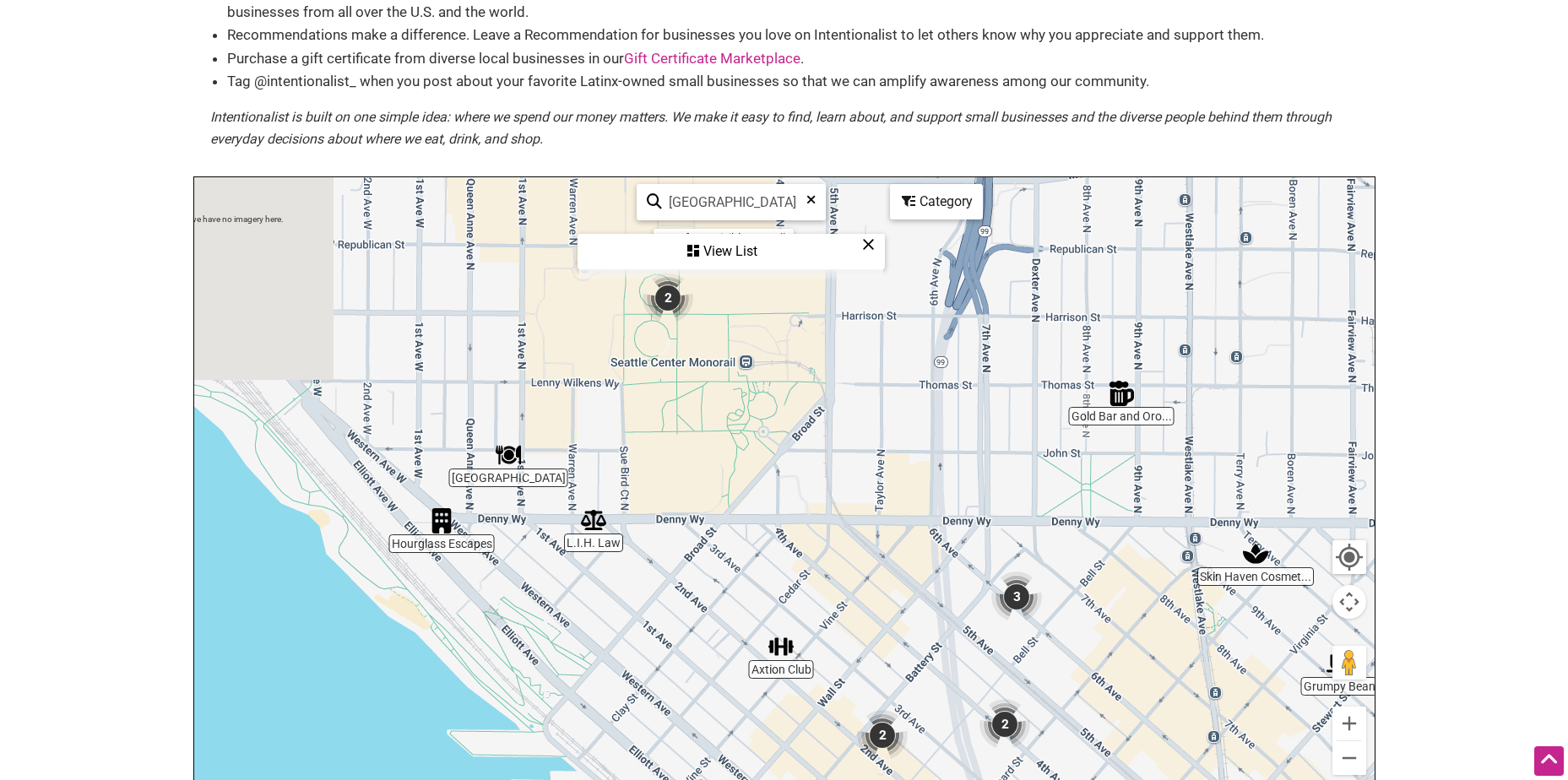
drag, startPoint x: 660, startPoint y: 443, endPoint x: 708, endPoint y: 542, distance: 110.0
click at [708, 542] on div "To navigate, press the arrow keys." at bounding box center [784, 505] width 1180 height 656
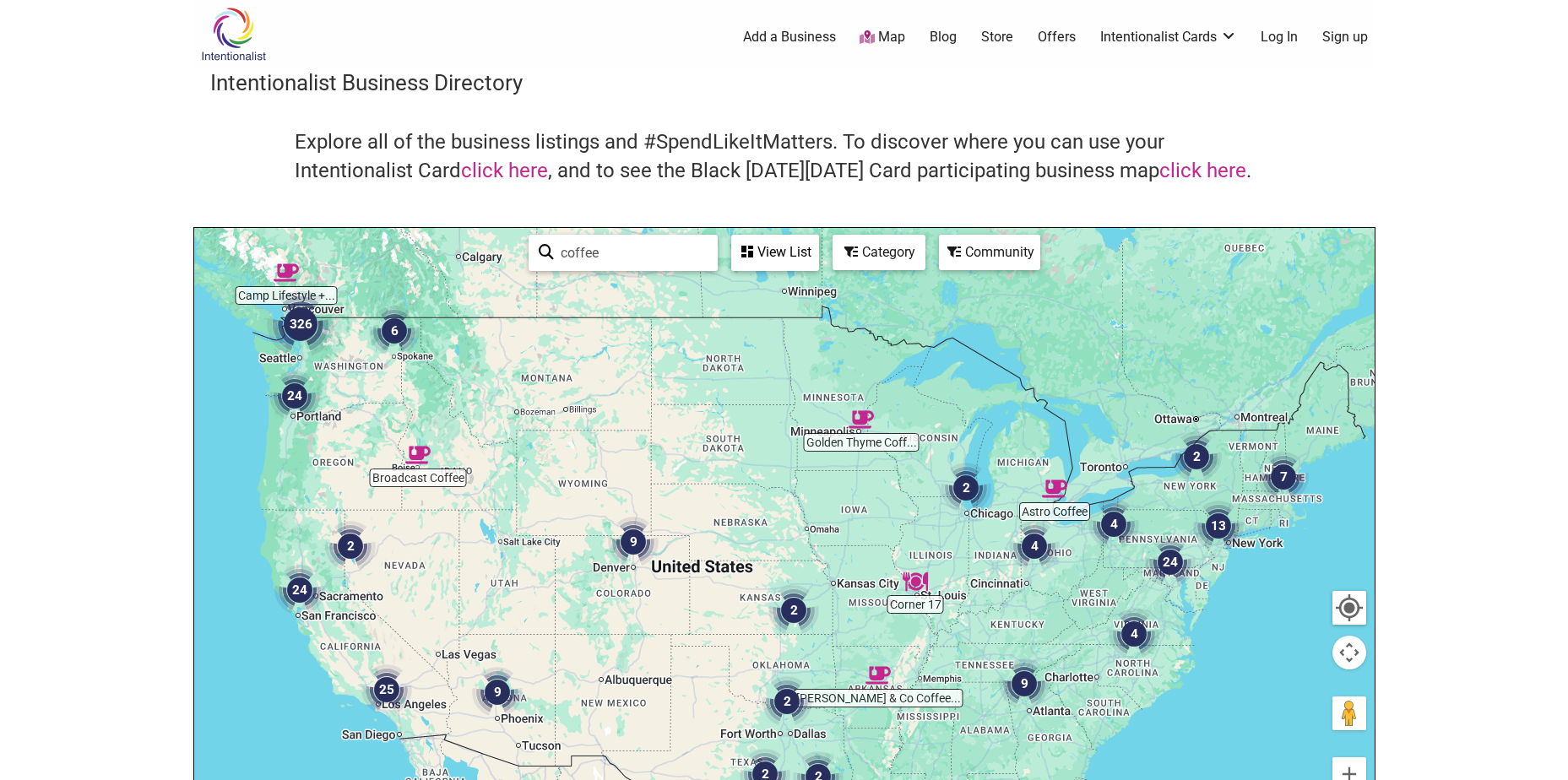
click at [296, 327] on img "326" at bounding box center [300, 324] width 67 height 67
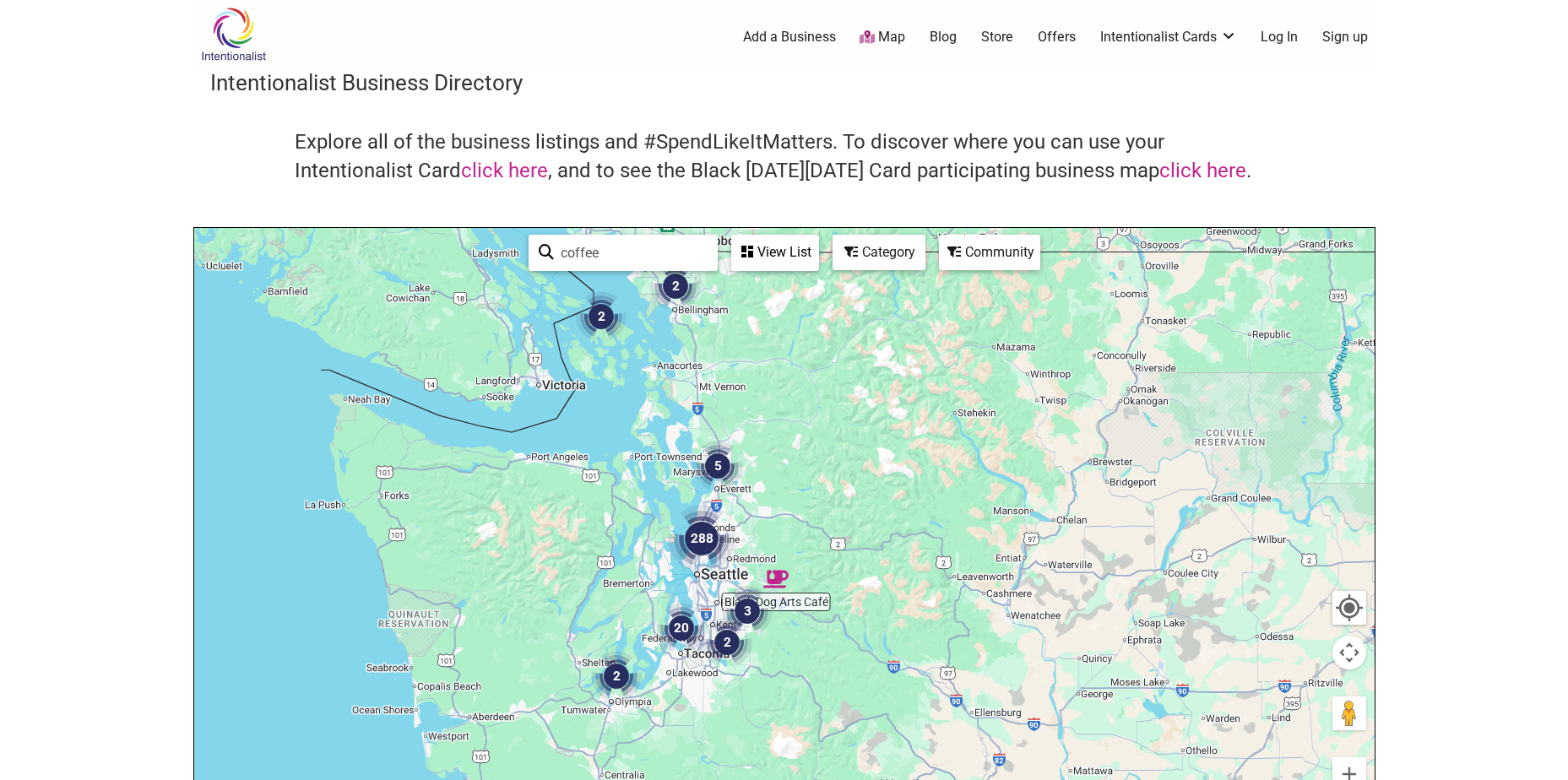
click at [705, 537] on img "288" at bounding box center [701, 539] width 67 height 67
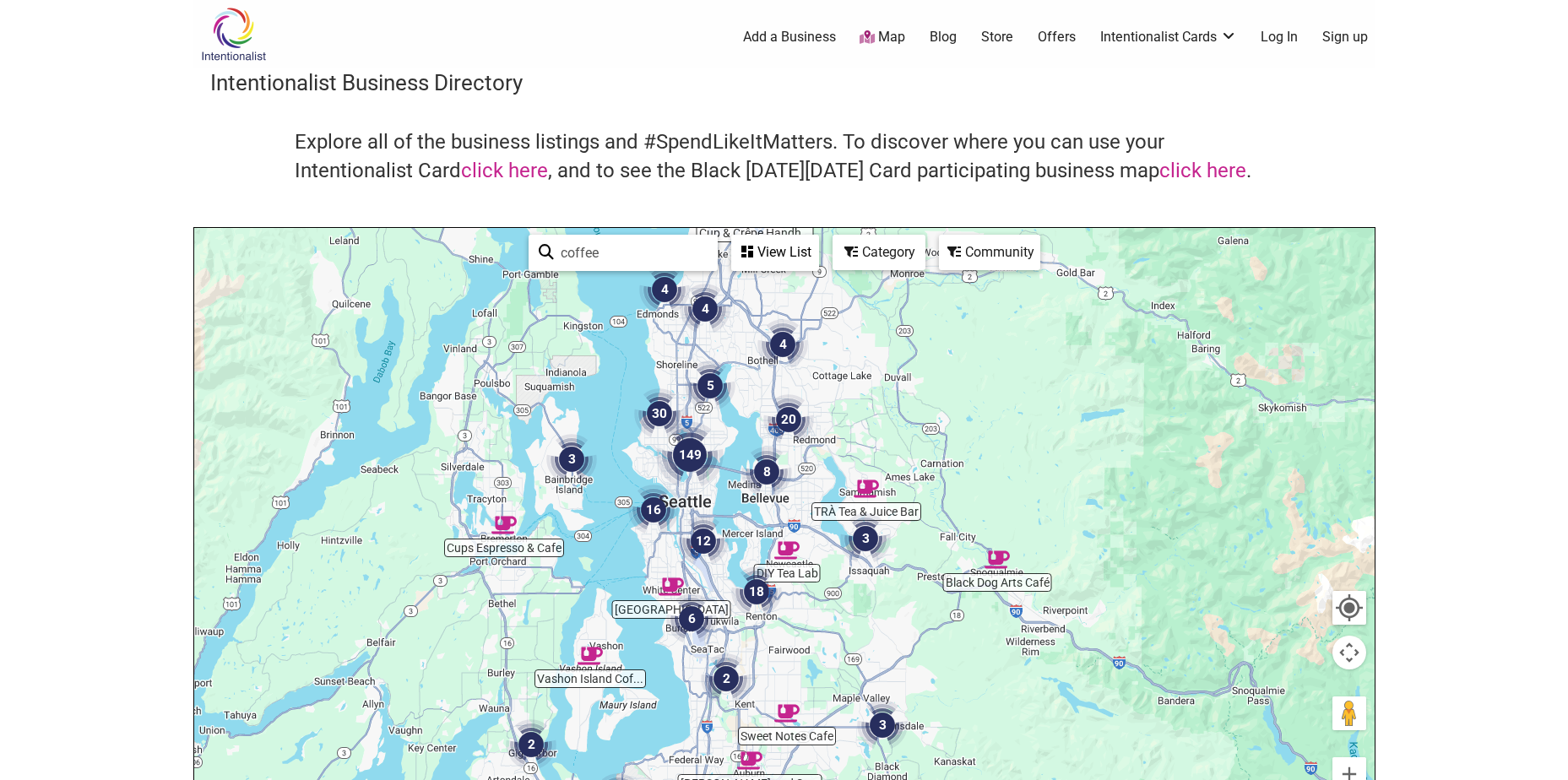
drag, startPoint x: 706, startPoint y: 536, endPoint x: 596, endPoint y: 477, distance: 124.8
click at [598, 478] on div "To navigate, press the arrow keys." at bounding box center [784, 555] width 1180 height 656
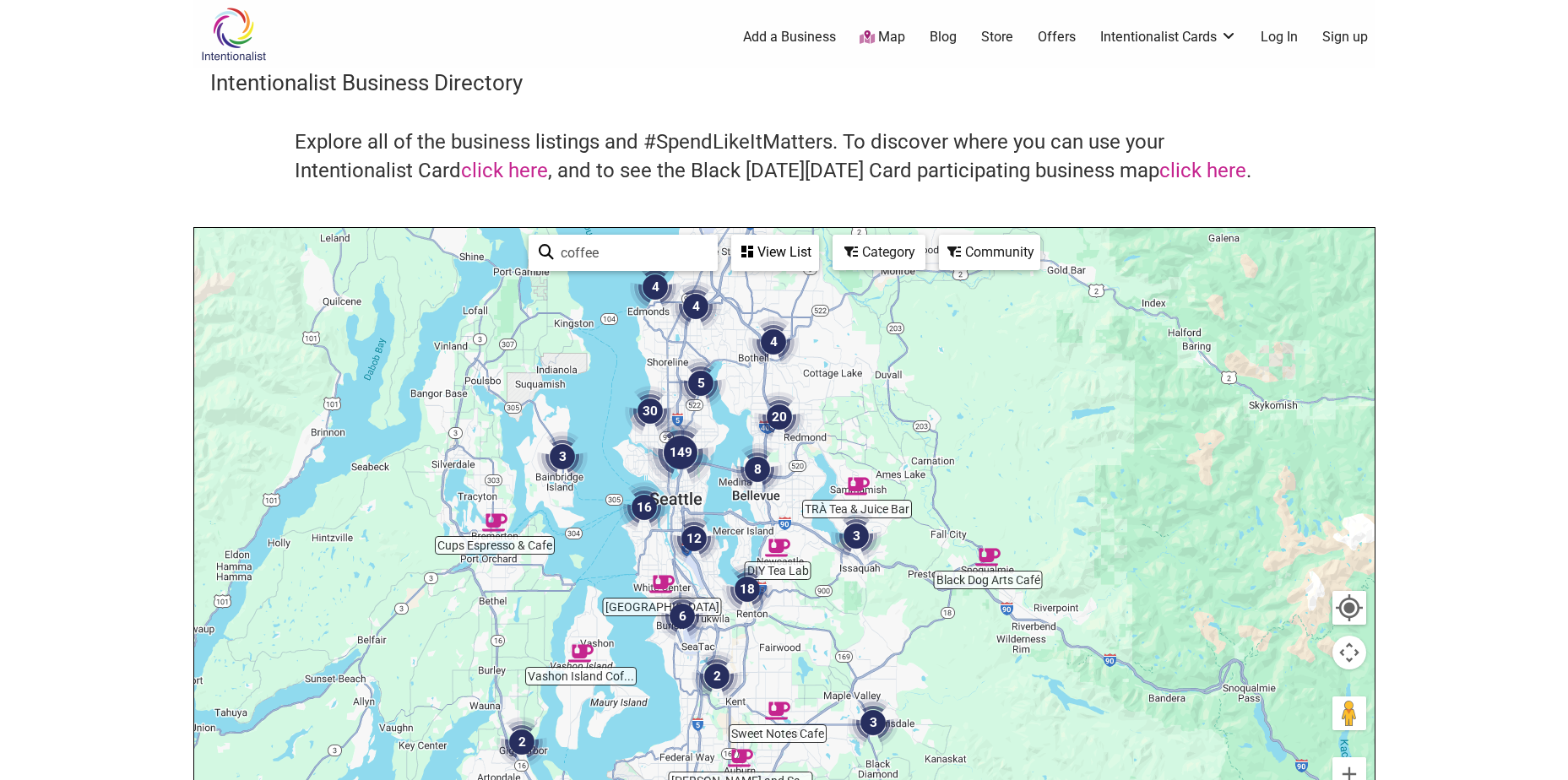
click at [645, 509] on img "16" at bounding box center [645, 507] width 51 height 51
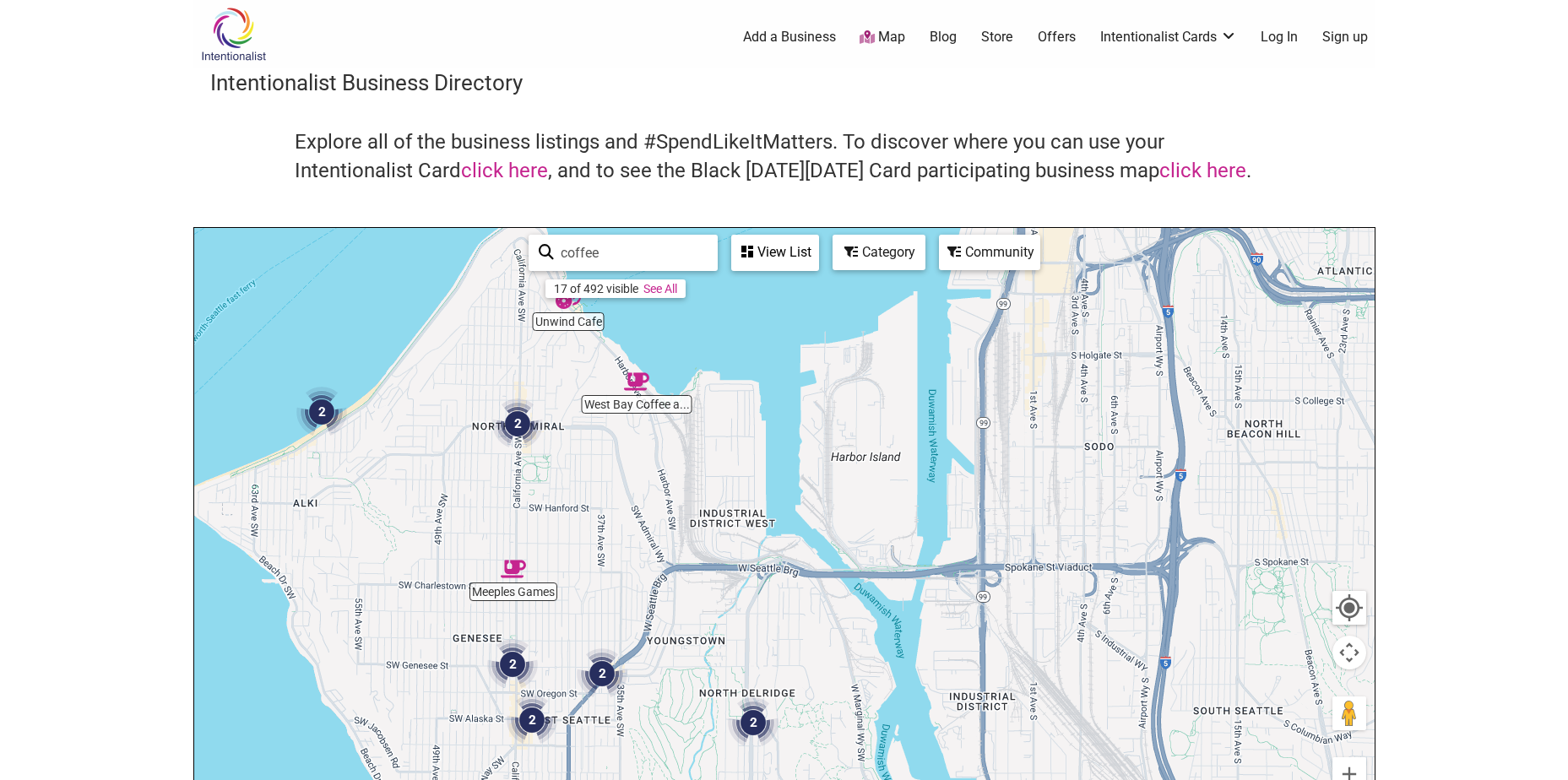
drag, startPoint x: 860, startPoint y: 536, endPoint x: 608, endPoint y: 564, distance: 253.6
click at [608, 564] on div "To navigate, press the arrow keys." at bounding box center [784, 555] width 1180 height 656
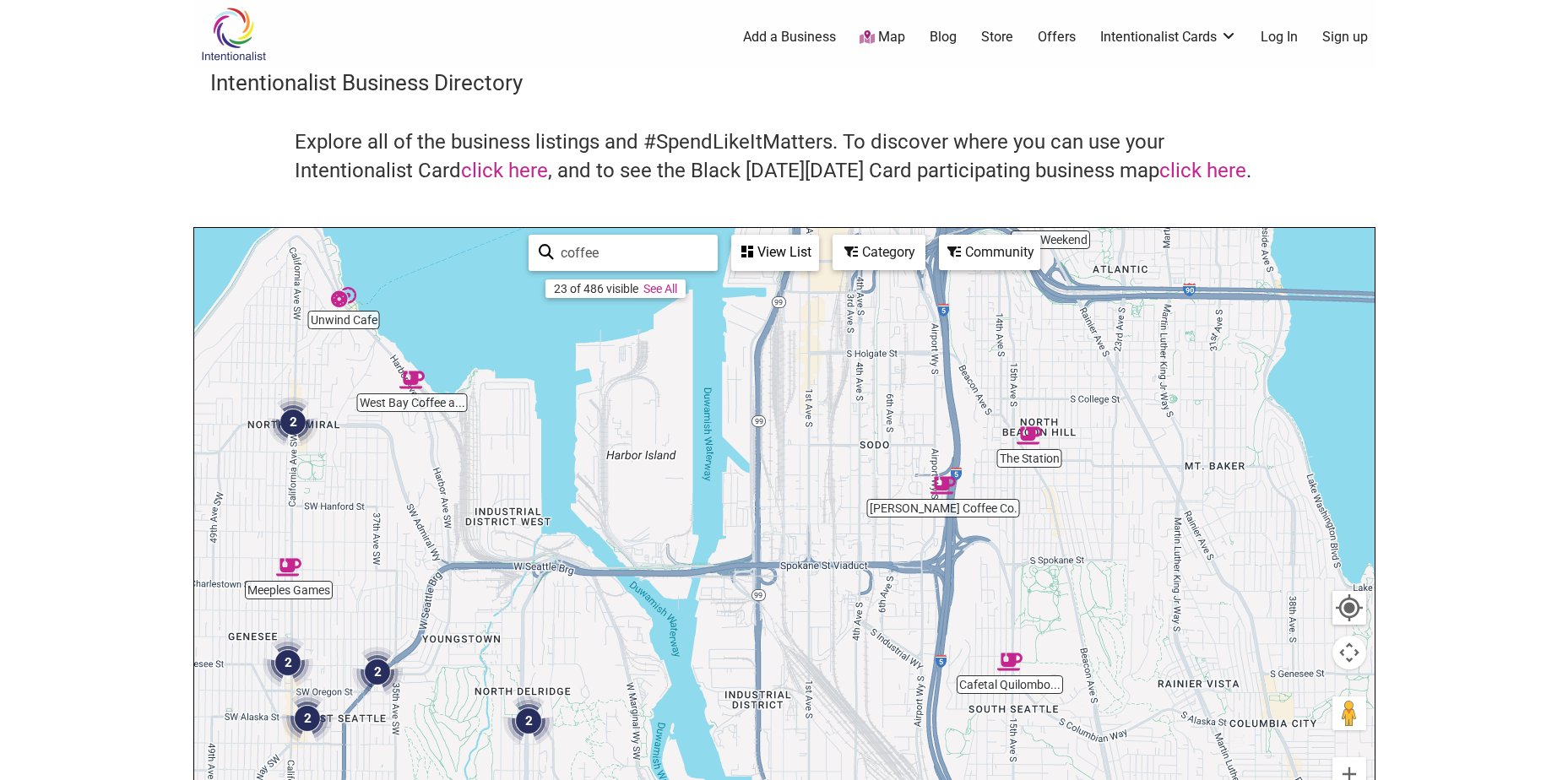
drag, startPoint x: 994, startPoint y: 533, endPoint x: 770, endPoint y: 530, distance: 224.0
click at [770, 530] on div "To navigate, press the arrow keys." at bounding box center [784, 555] width 1180 height 656
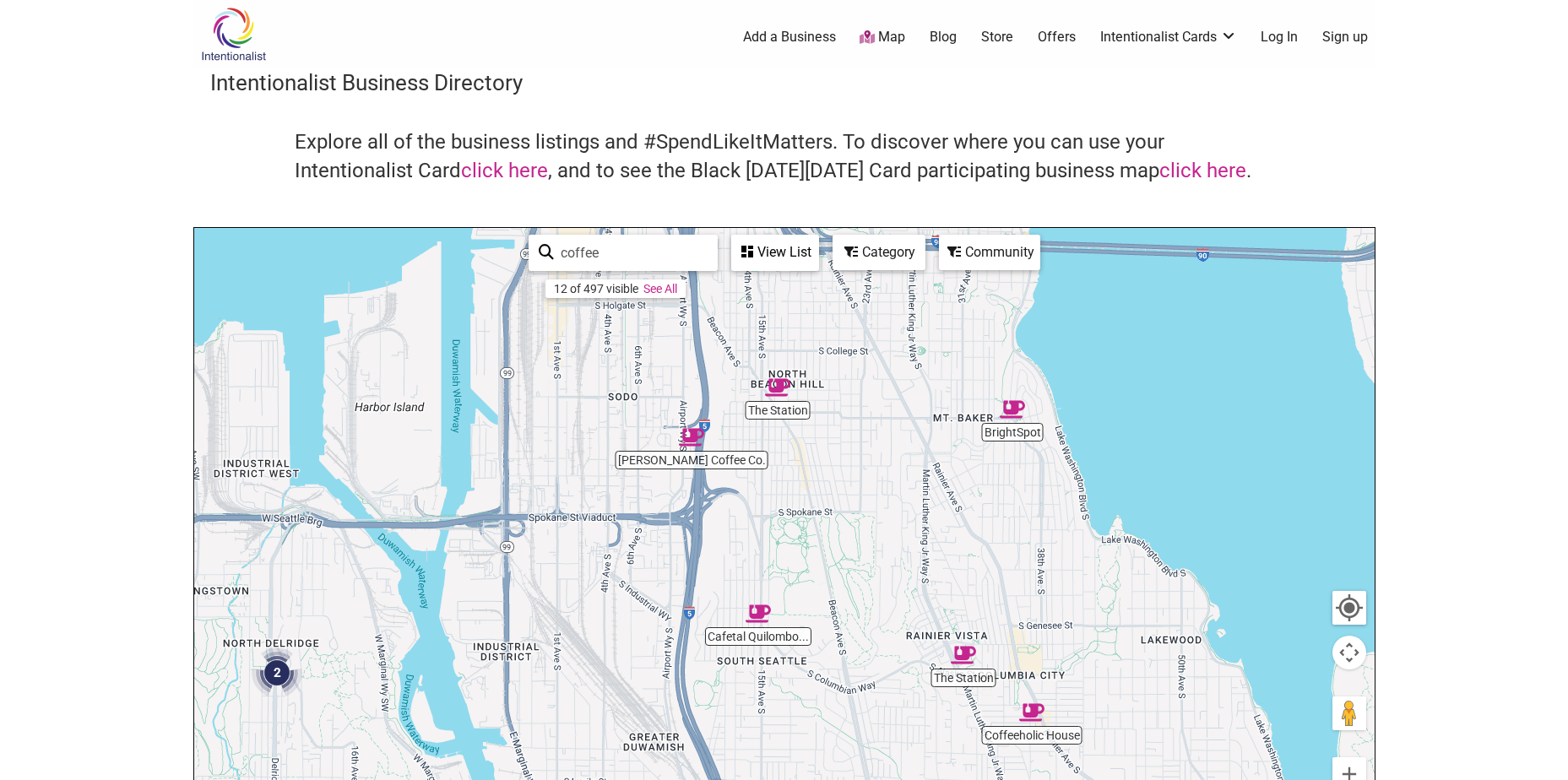
drag, startPoint x: 807, startPoint y: 528, endPoint x: 820, endPoint y: 477, distance: 52.6
click at [820, 477] on div "To navigate, press the arrow keys." at bounding box center [784, 555] width 1180 height 656
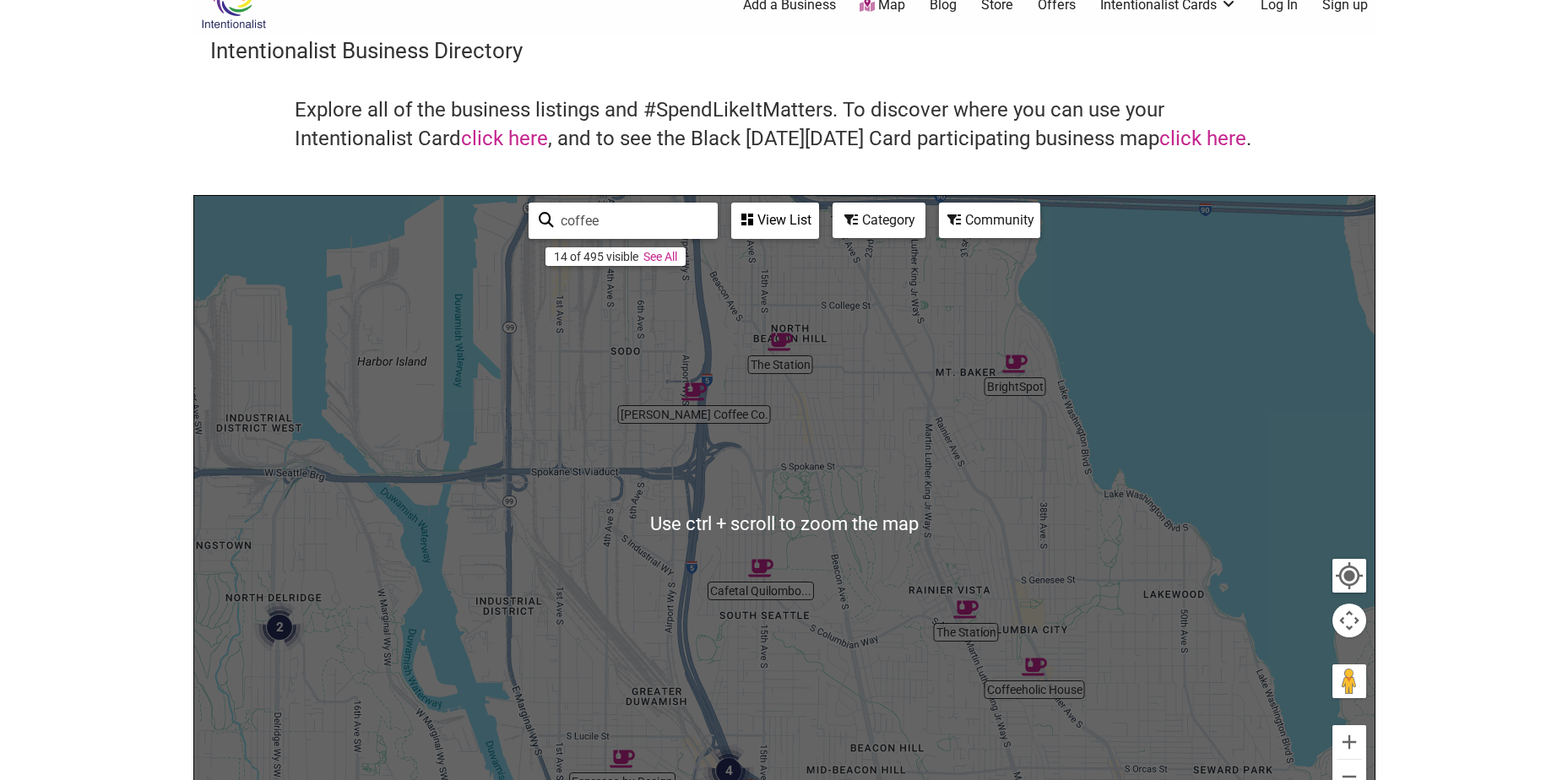
scroll to position [85, 0]
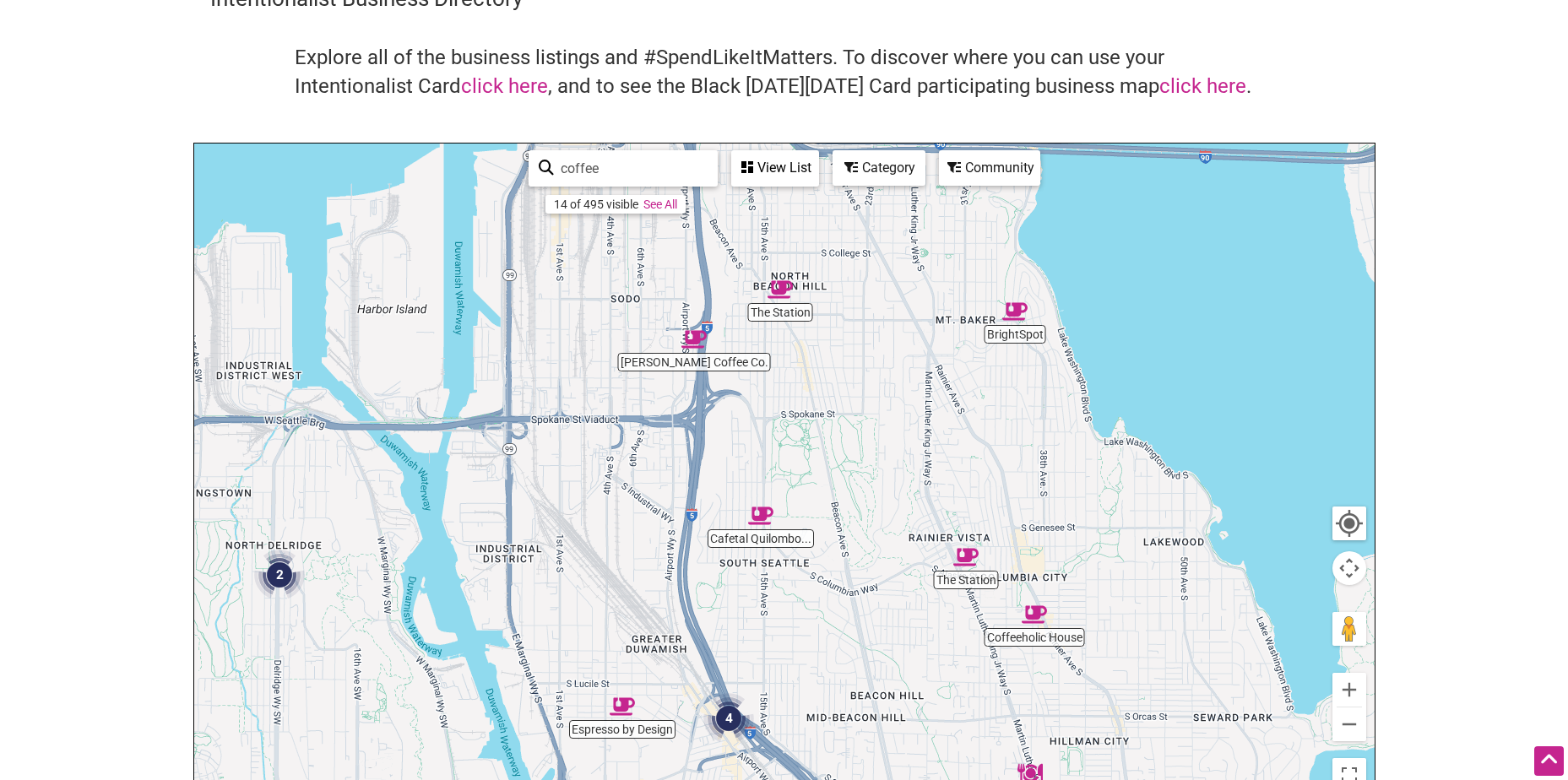
click at [639, 171] on input "coffee" at bounding box center [630, 168] width 154 height 33
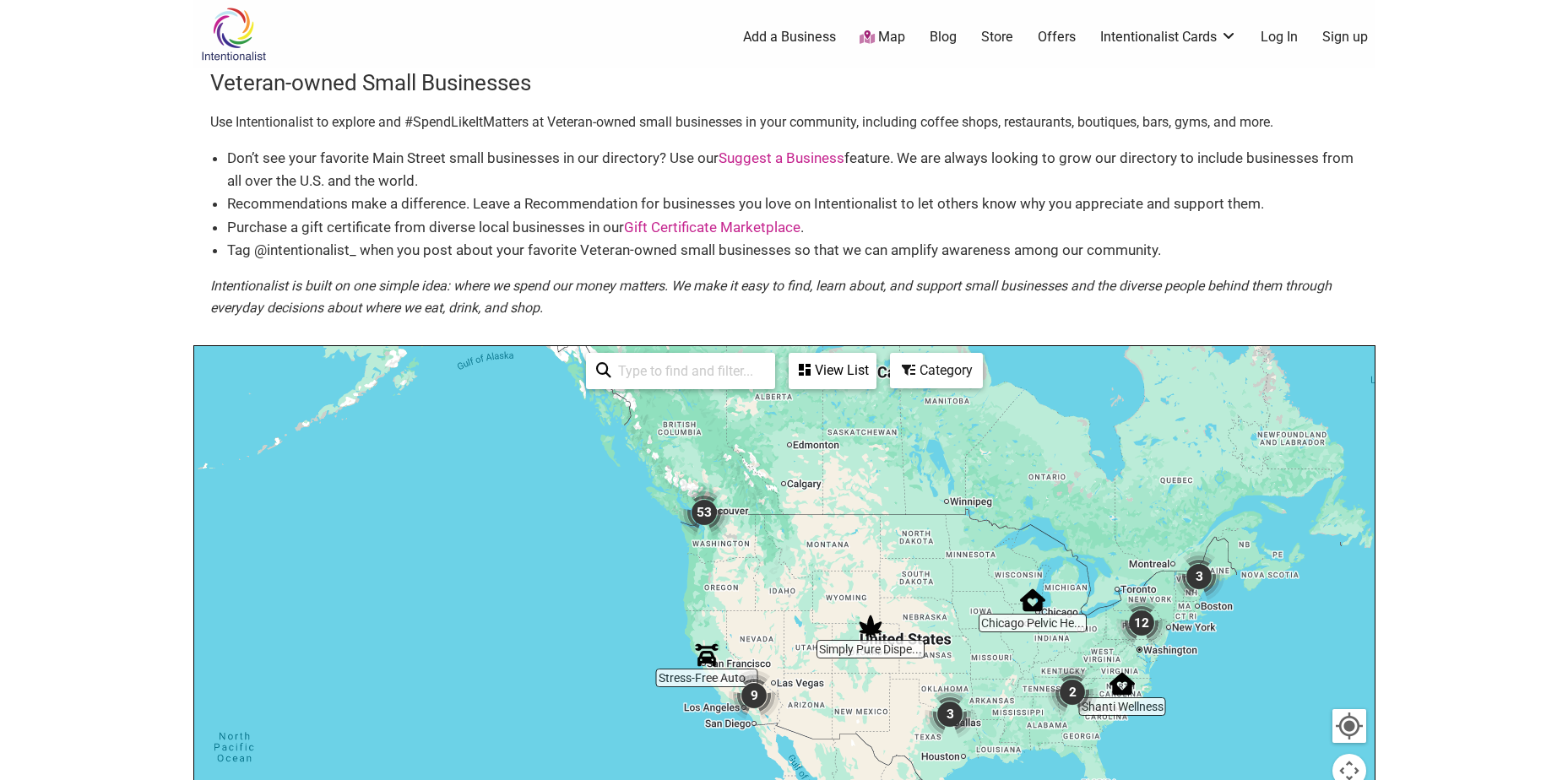
click at [713, 506] on img "53" at bounding box center [705, 512] width 51 height 51
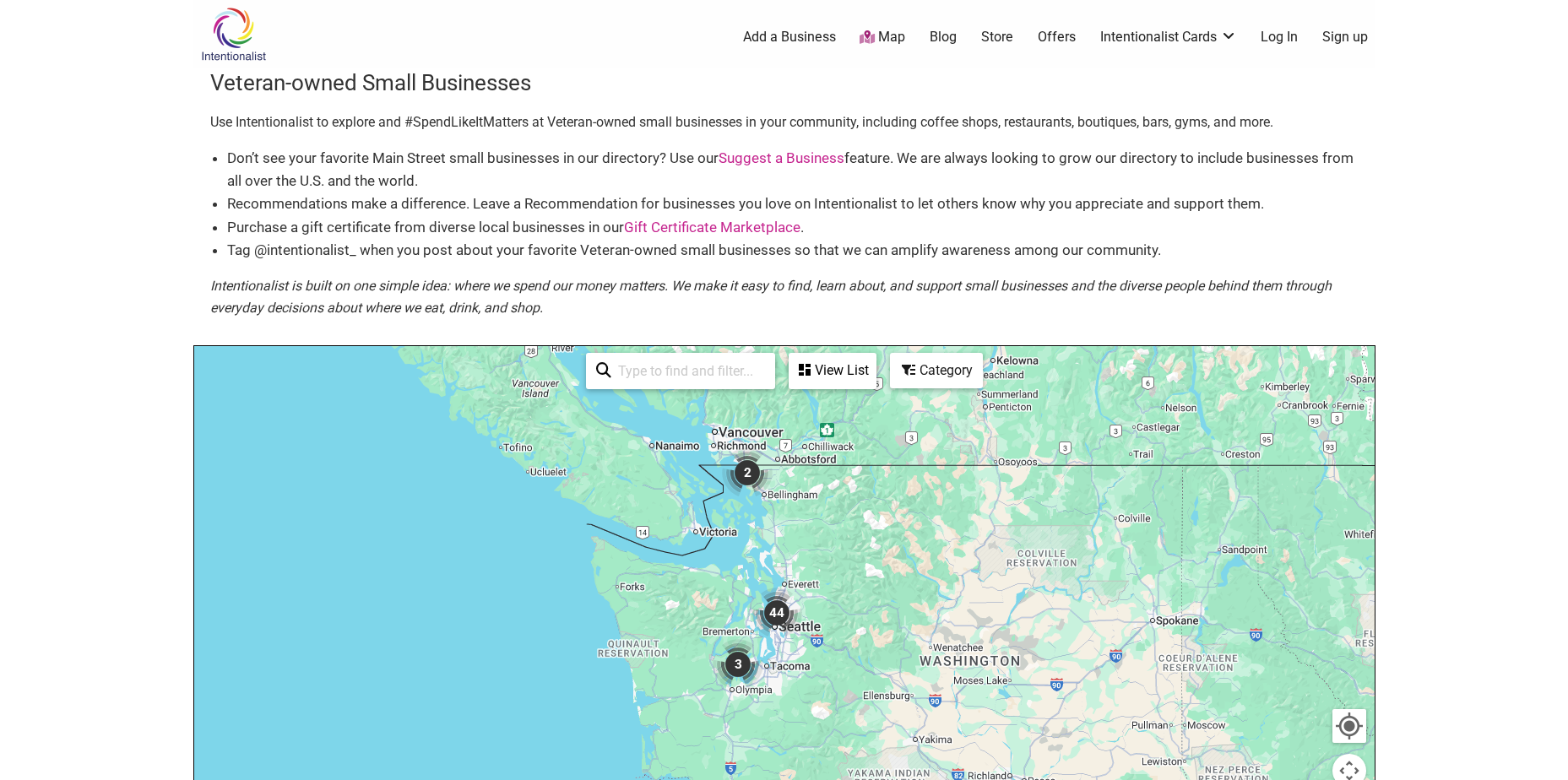
click at [780, 609] on img "44" at bounding box center [777, 613] width 51 height 51
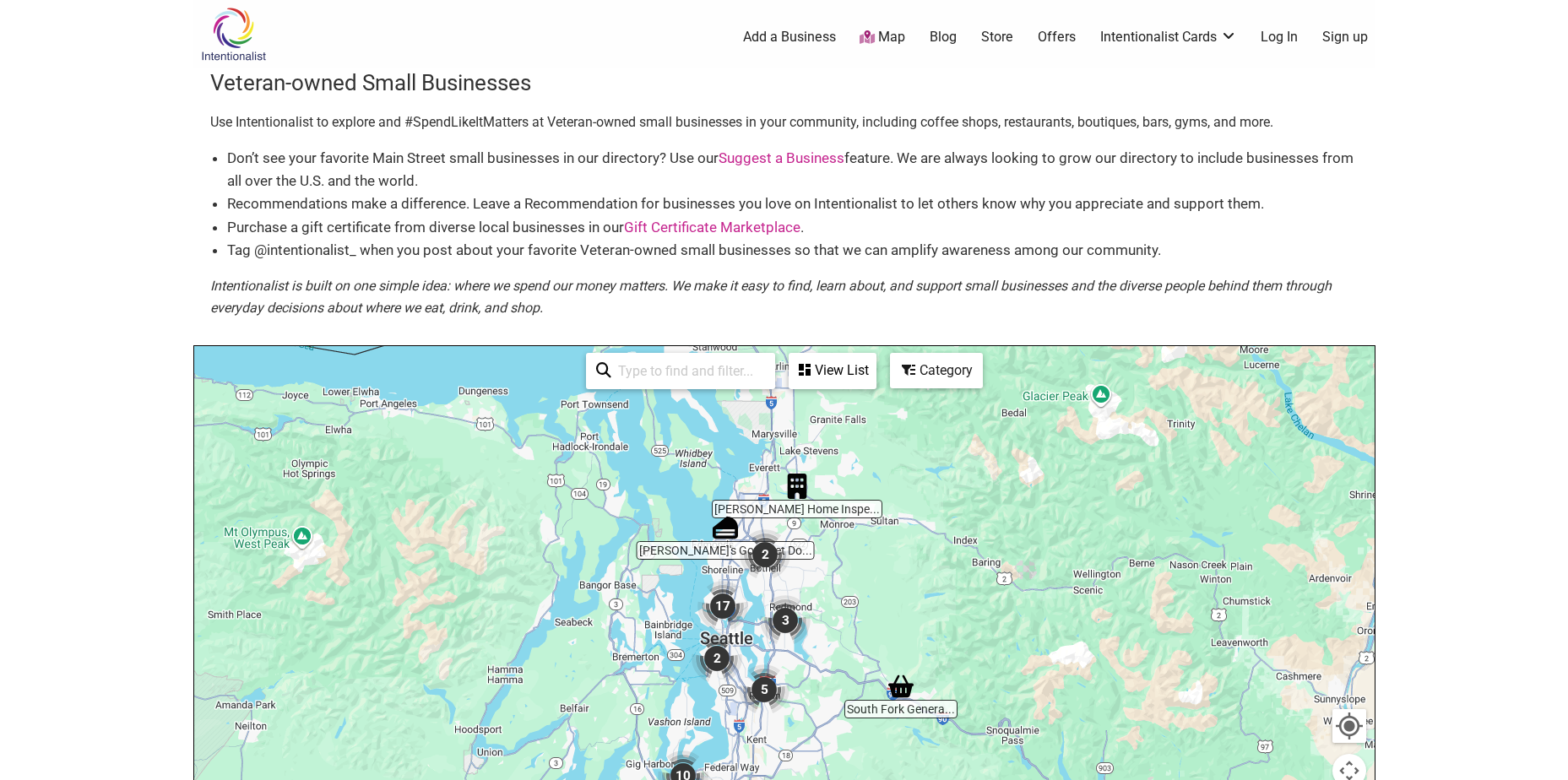
click at [727, 655] on img "2" at bounding box center [717, 658] width 51 height 51
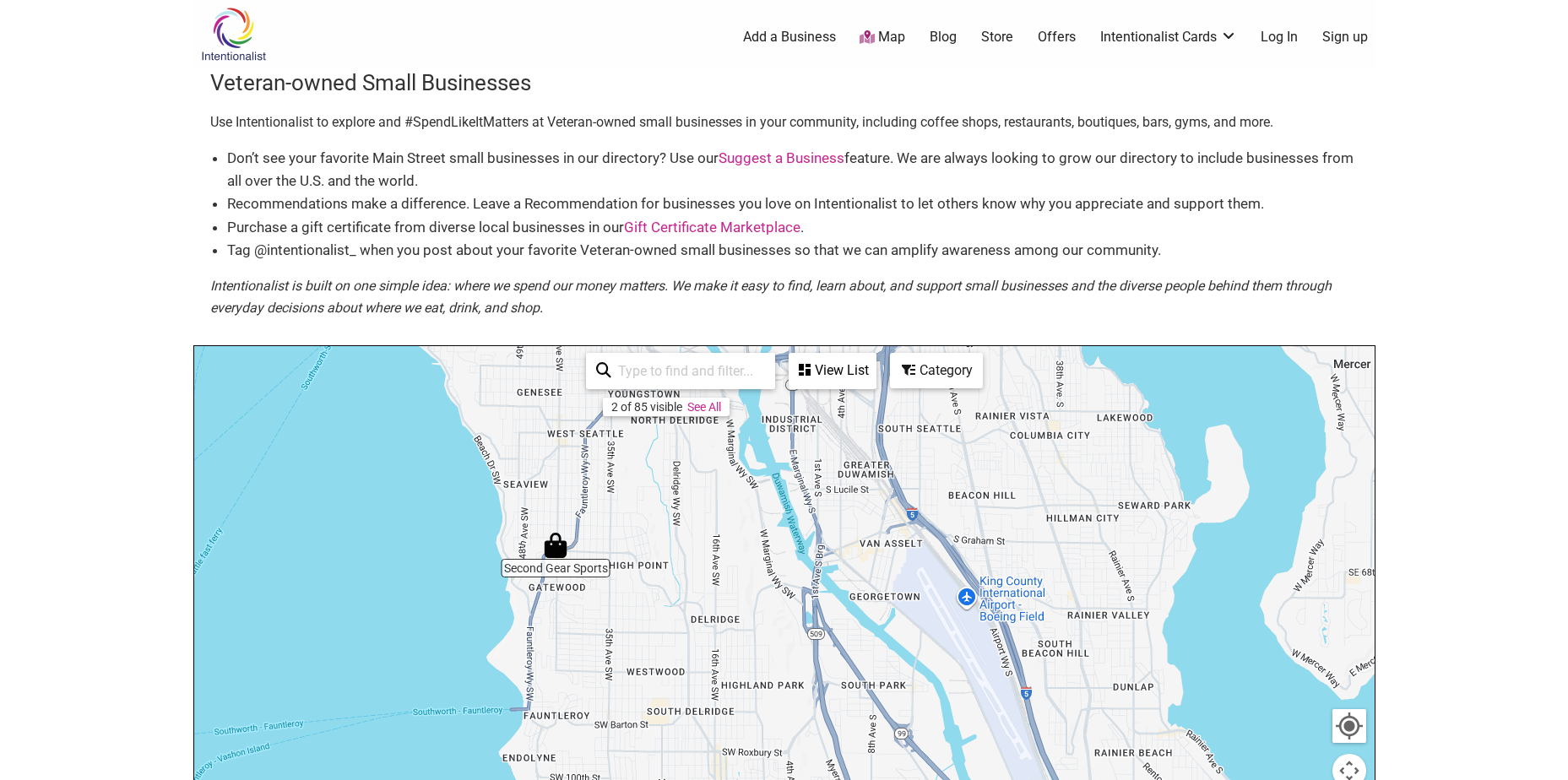
drag, startPoint x: 826, startPoint y: 501, endPoint x: 684, endPoint y: 749, distance: 285.8
click at [684, 749] on div "To navigate, press the arrow keys." at bounding box center [784, 674] width 1180 height 656
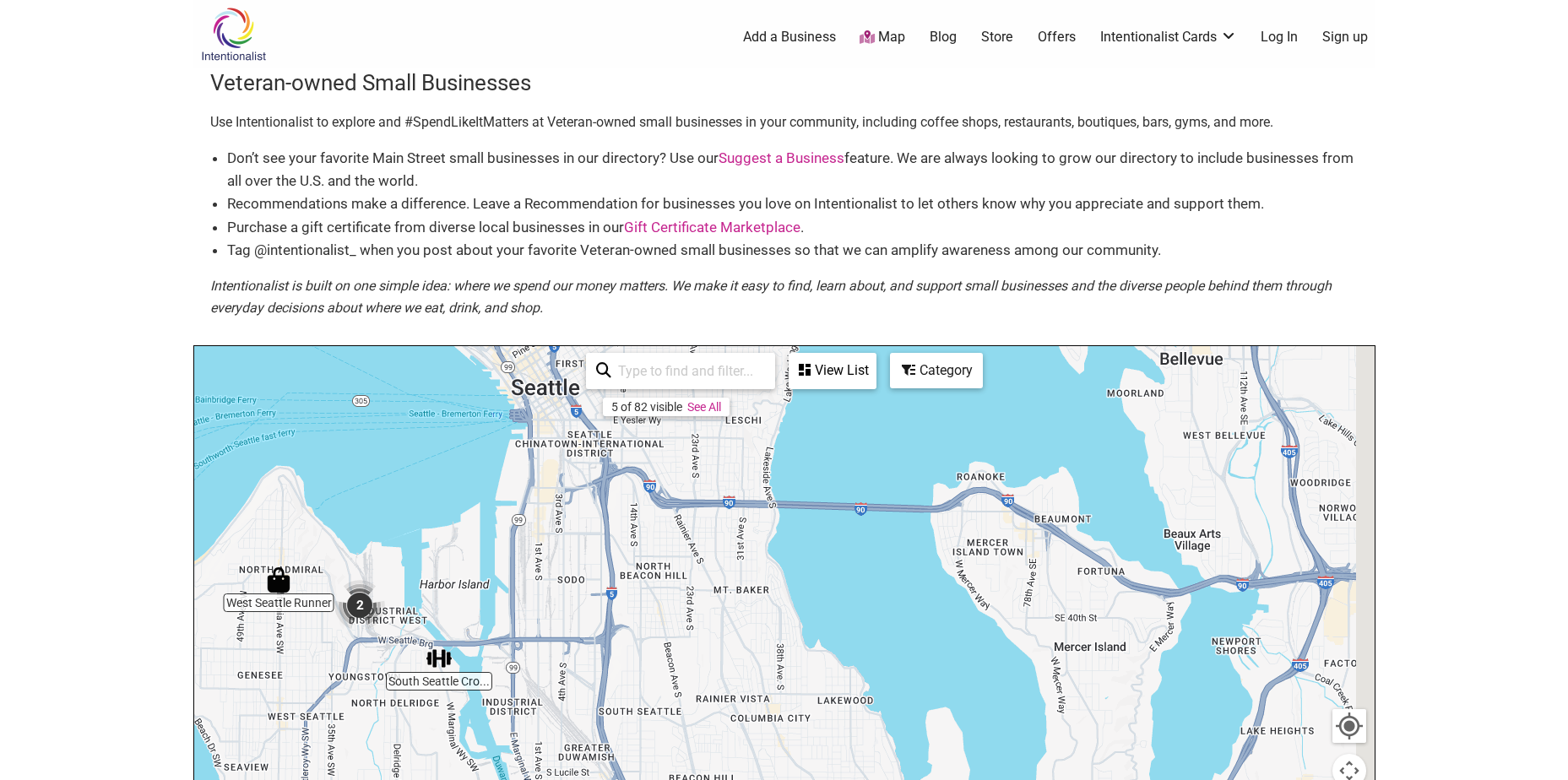
drag, startPoint x: 621, startPoint y: 631, endPoint x: 401, endPoint y: 784, distance: 268.0
click at [401, 779] on html "× Menu 0 Add a Business Map Blog Store Offers Intentionalist Cards Buy Black Ca…" at bounding box center [784, 390] width 1568 height 780
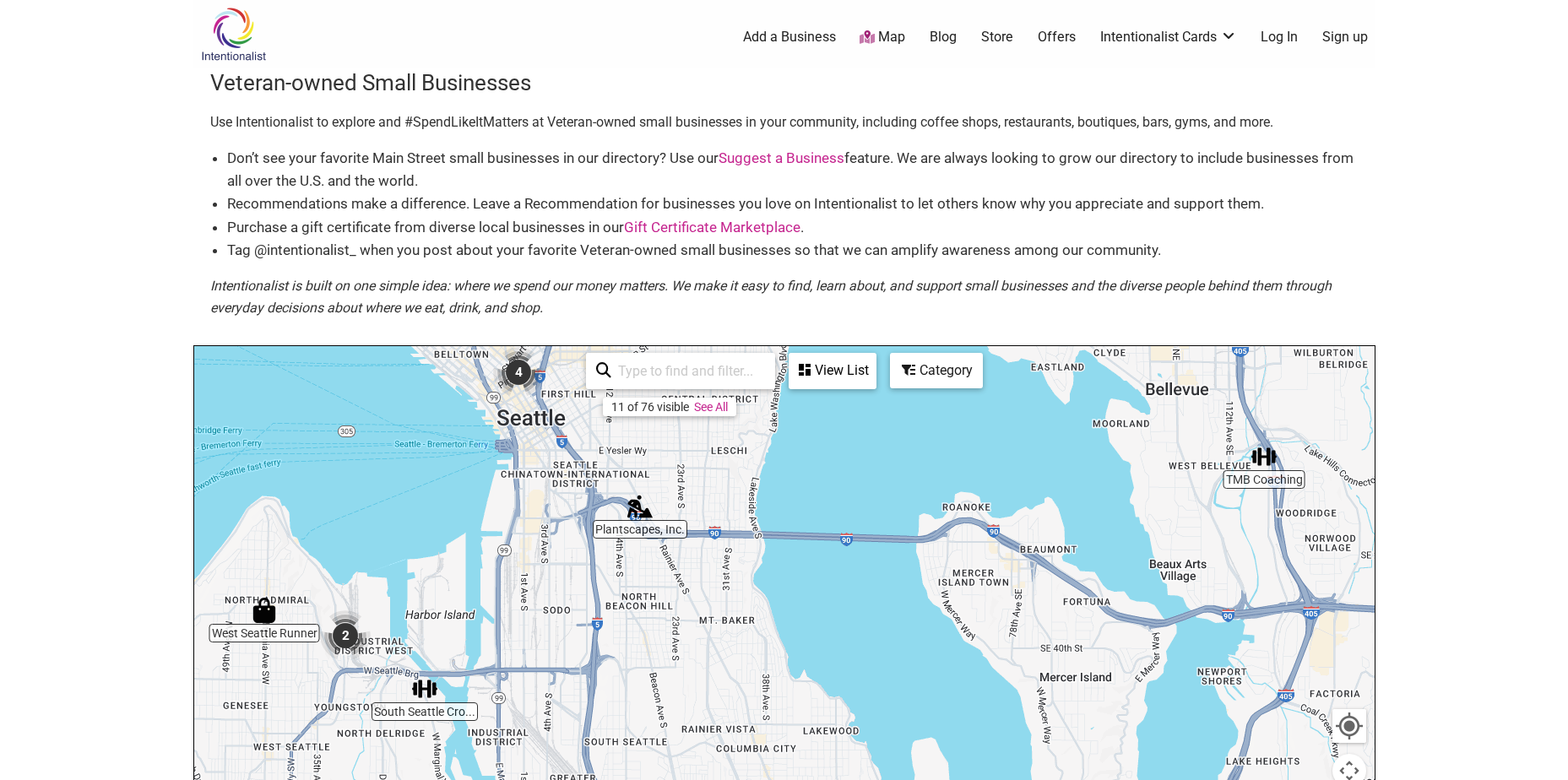
drag, startPoint x: 598, startPoint y: 603, endPoint x: 614, endPoint y: 660, distance: 59.2
click at [614, 660] on div "To navigate, press the arrow keys." at bounding box center [784, 674] width 1180 height 656
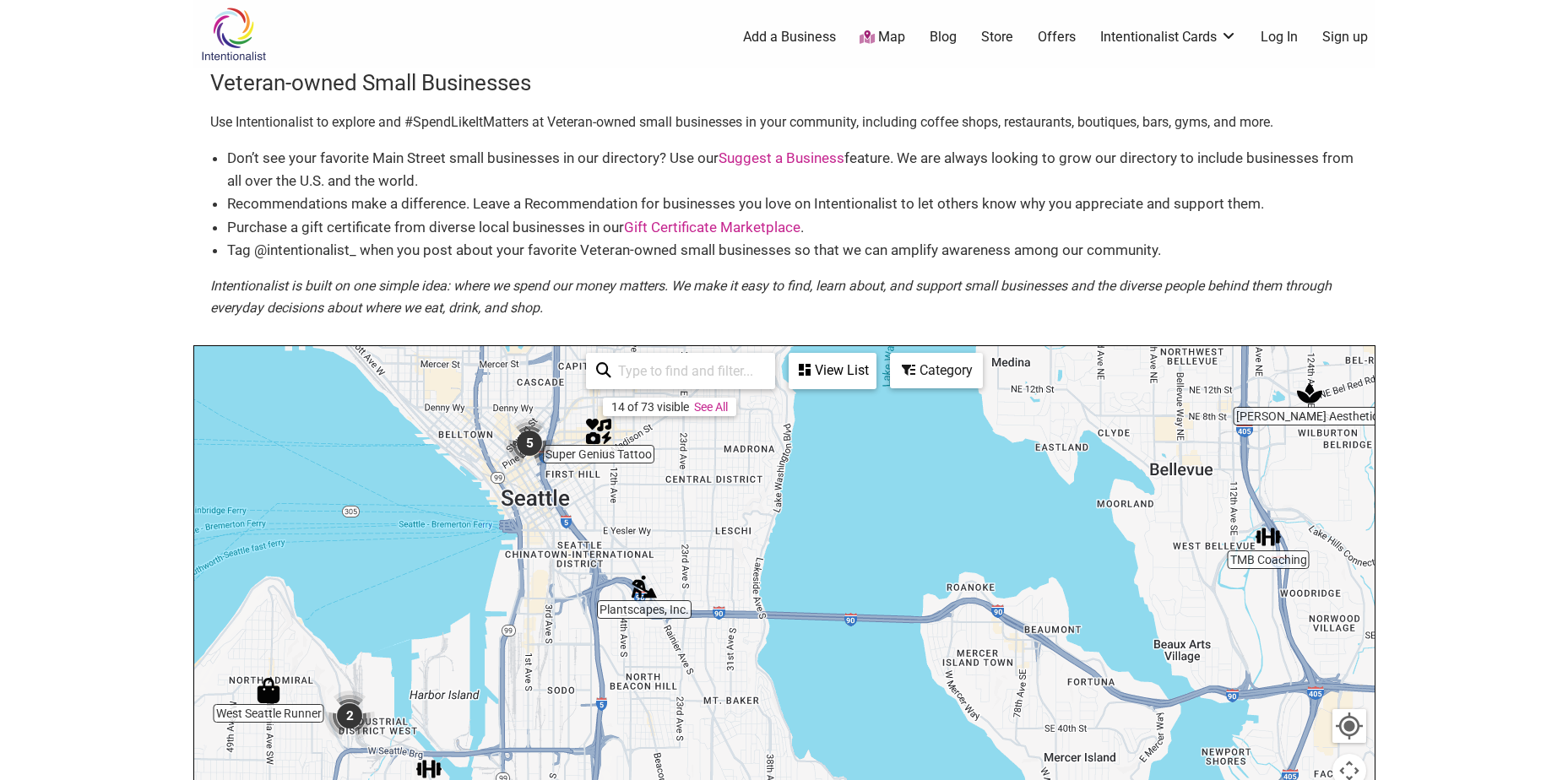
drag, startPoint x: 546, startPoint y: 440, endPoint x: 540, endPoint y: 485, distance: 45.4
click at [540, 485] on div "To navigate, press the arrow keys." at bounding box center [784, 674] width 1180 height 656
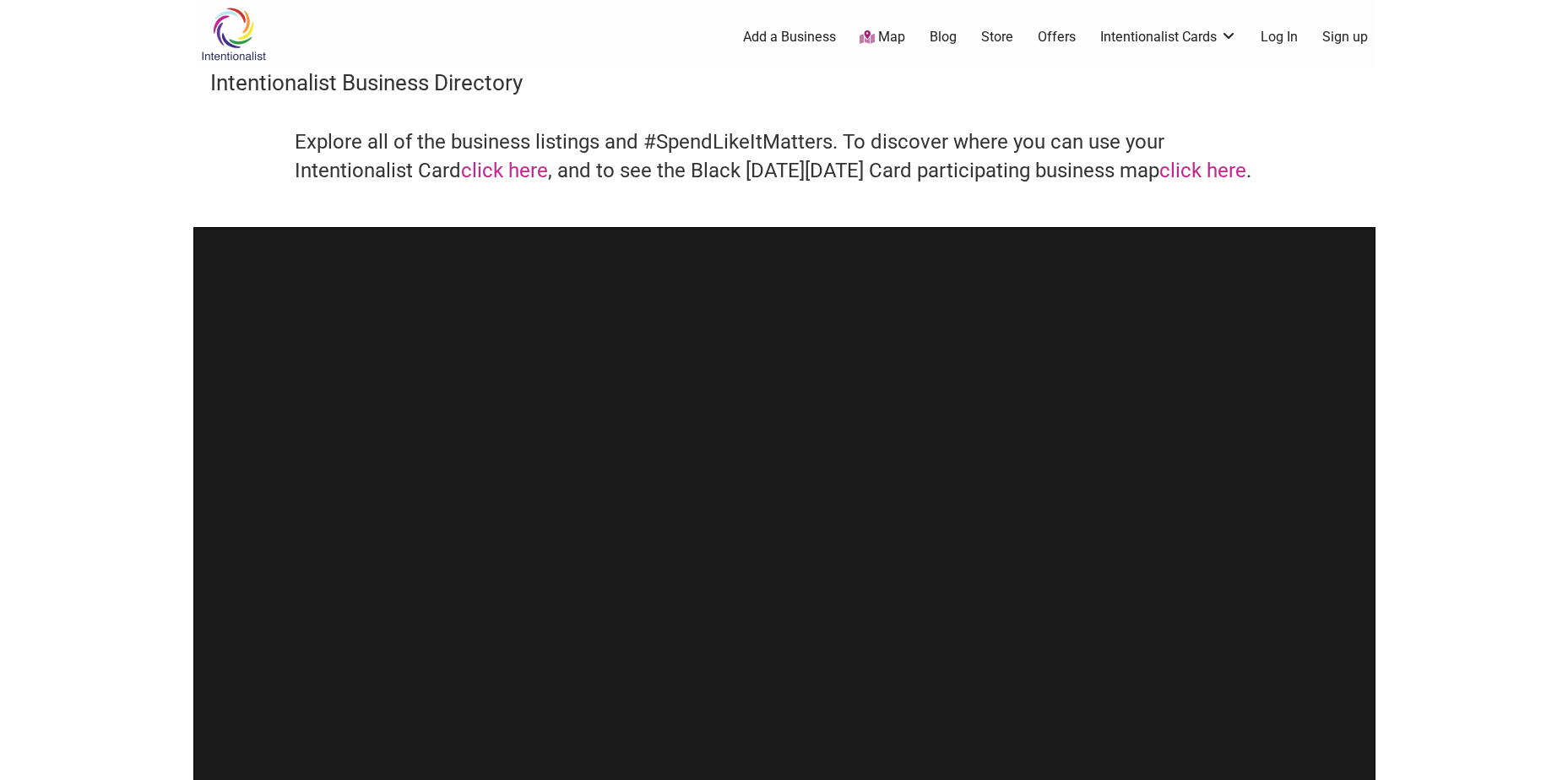
click at [1125, 247] on div at bounding box center [784, 555] width 1182 height 658
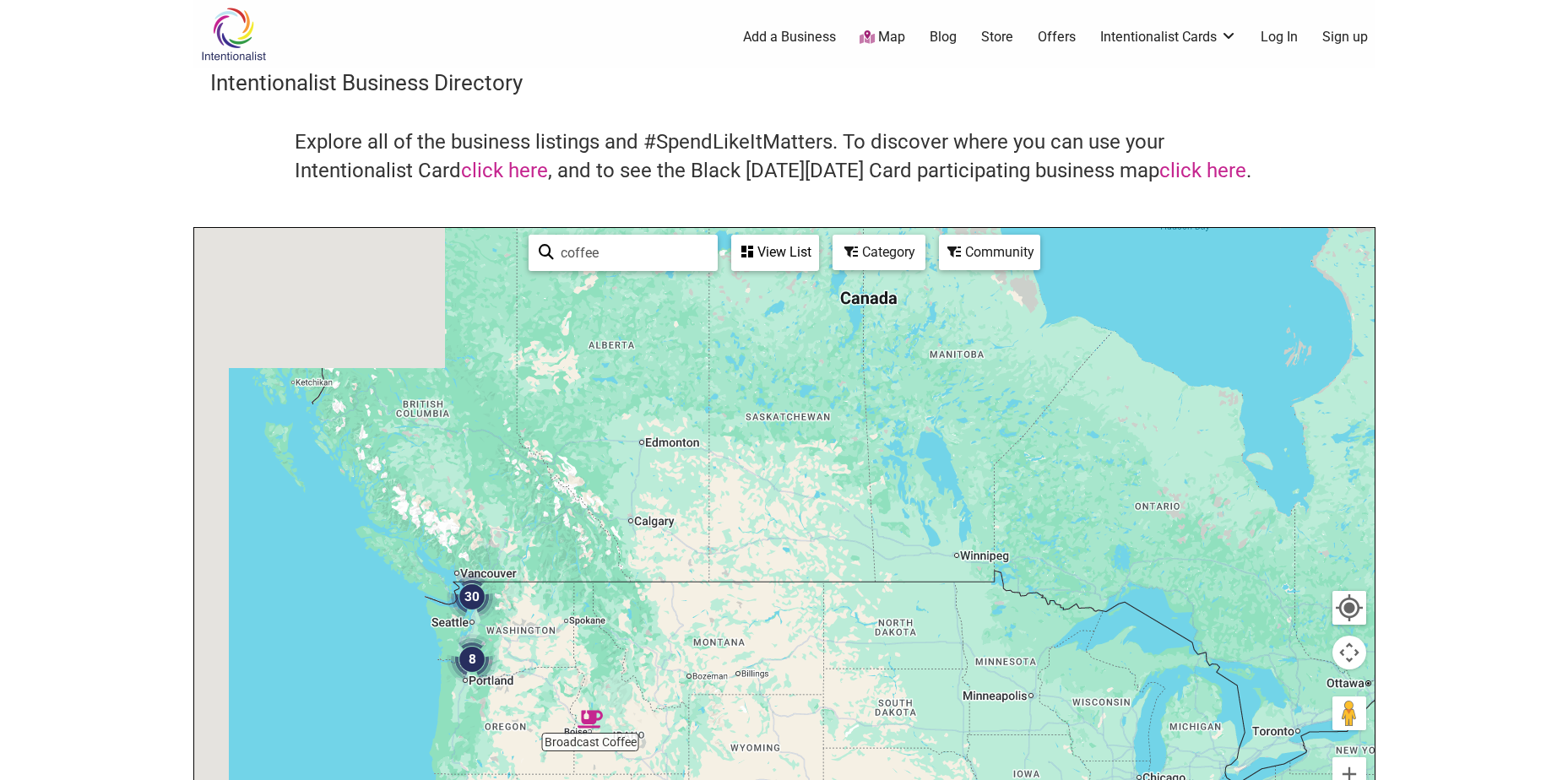
drag, startPoint x: 412, startPoint y: 270, endPoint x: 596, endPoint y: 586, distance: 365.7
click at [593, 586] on div at bounding box center [784, 555] width 1180 height 656
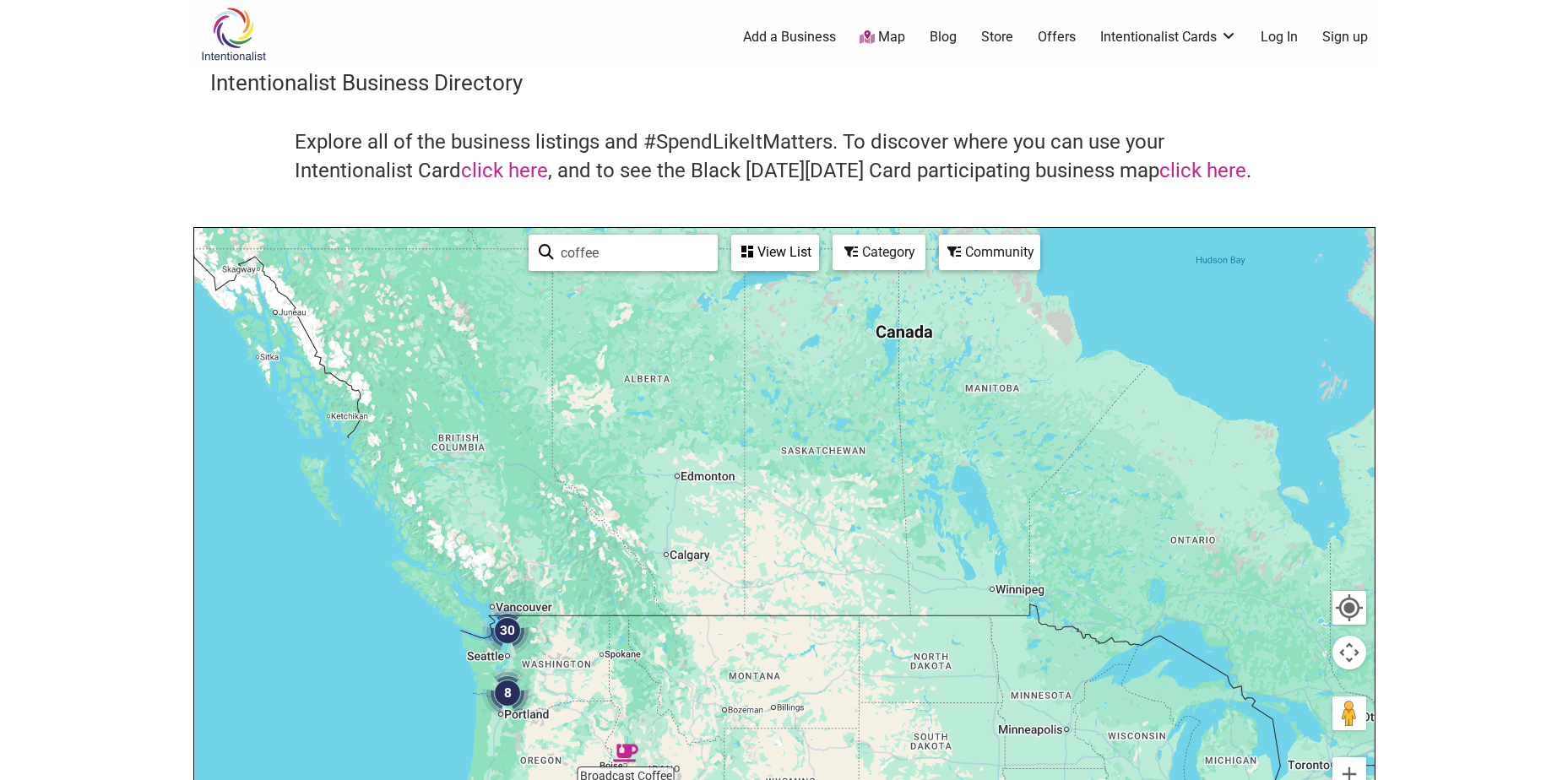
click at [497, 625] on img "30" at bounding box center [507, 631] width 51 height 51
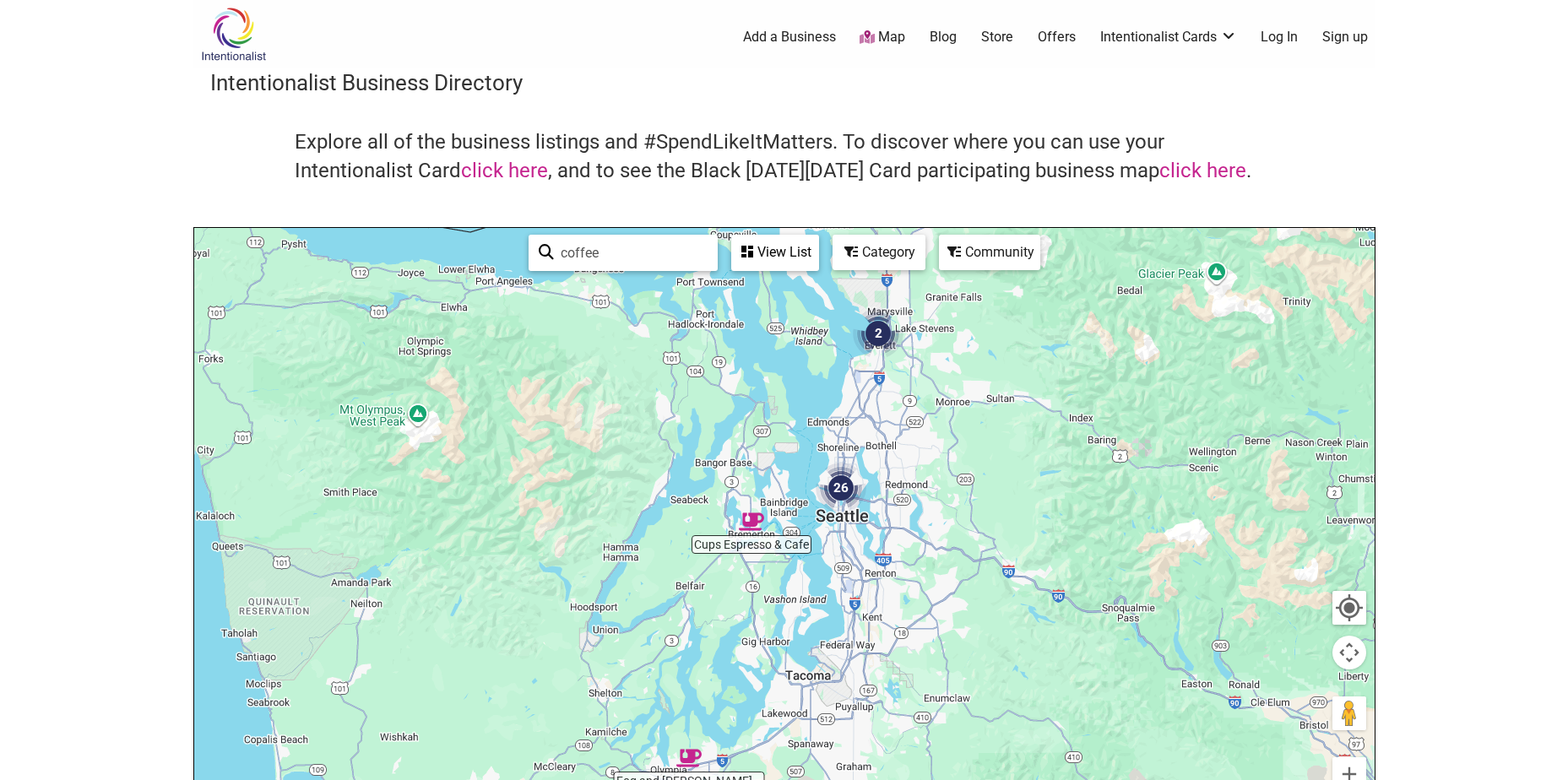
click at [844, 490] on img "26" at bounding box center [841, 488] width 51 height 51
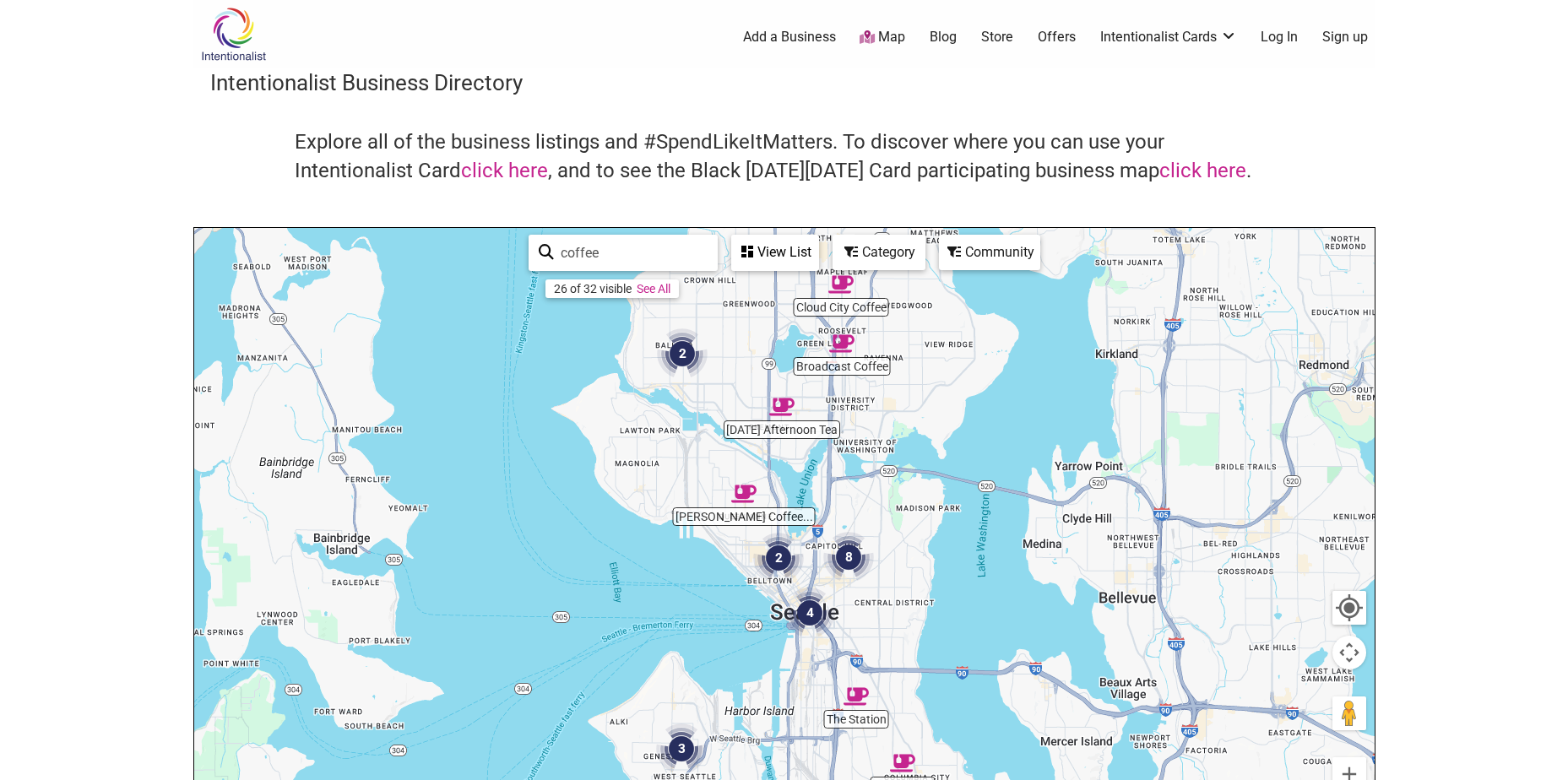
click at [850, 559] on img "8" at bounding box center [849, 557] width 51 height 51
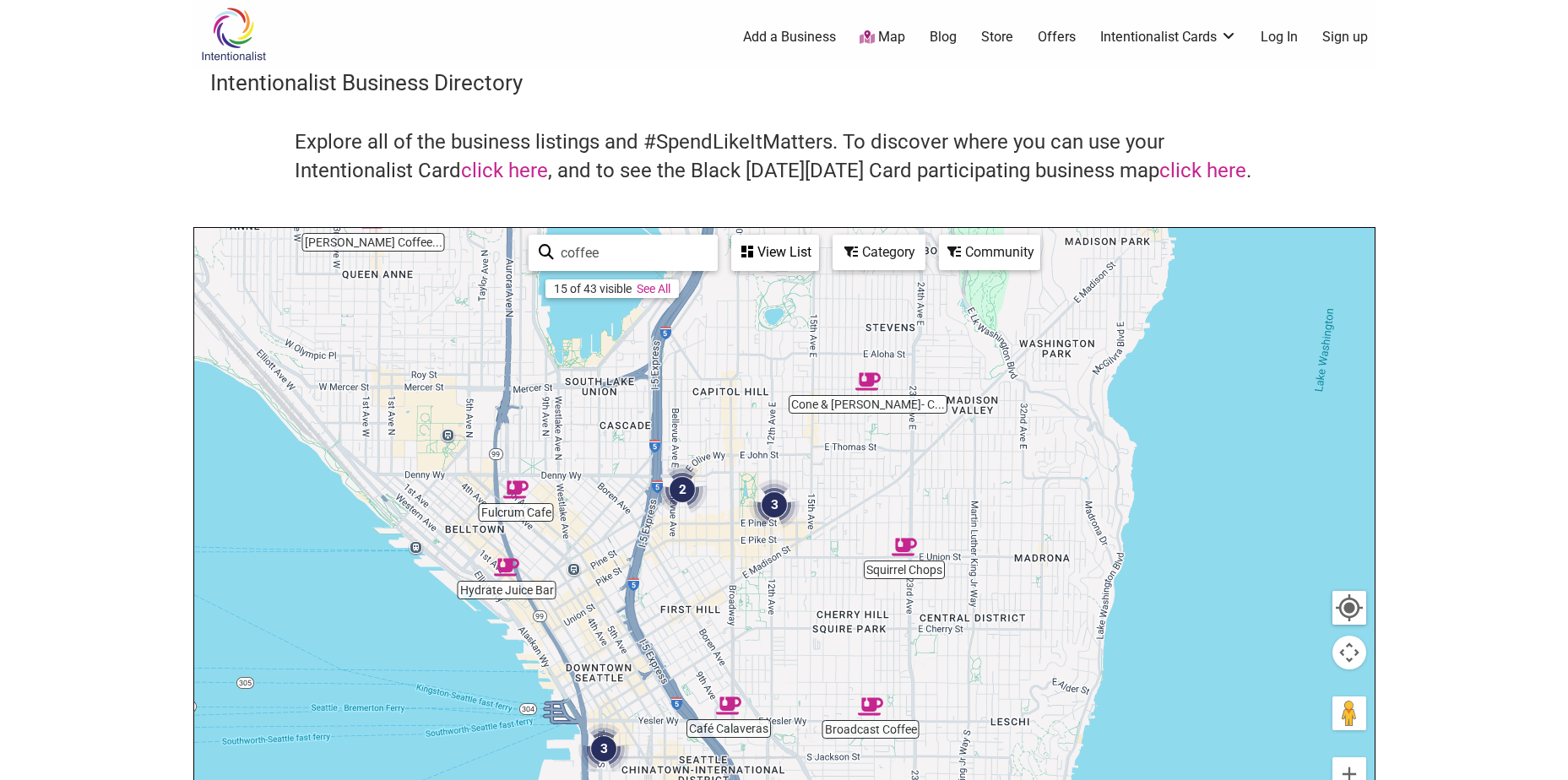
click at [725, 711] on img "Café Calaveras" at bounding box center [728, 705] width 25 height 25
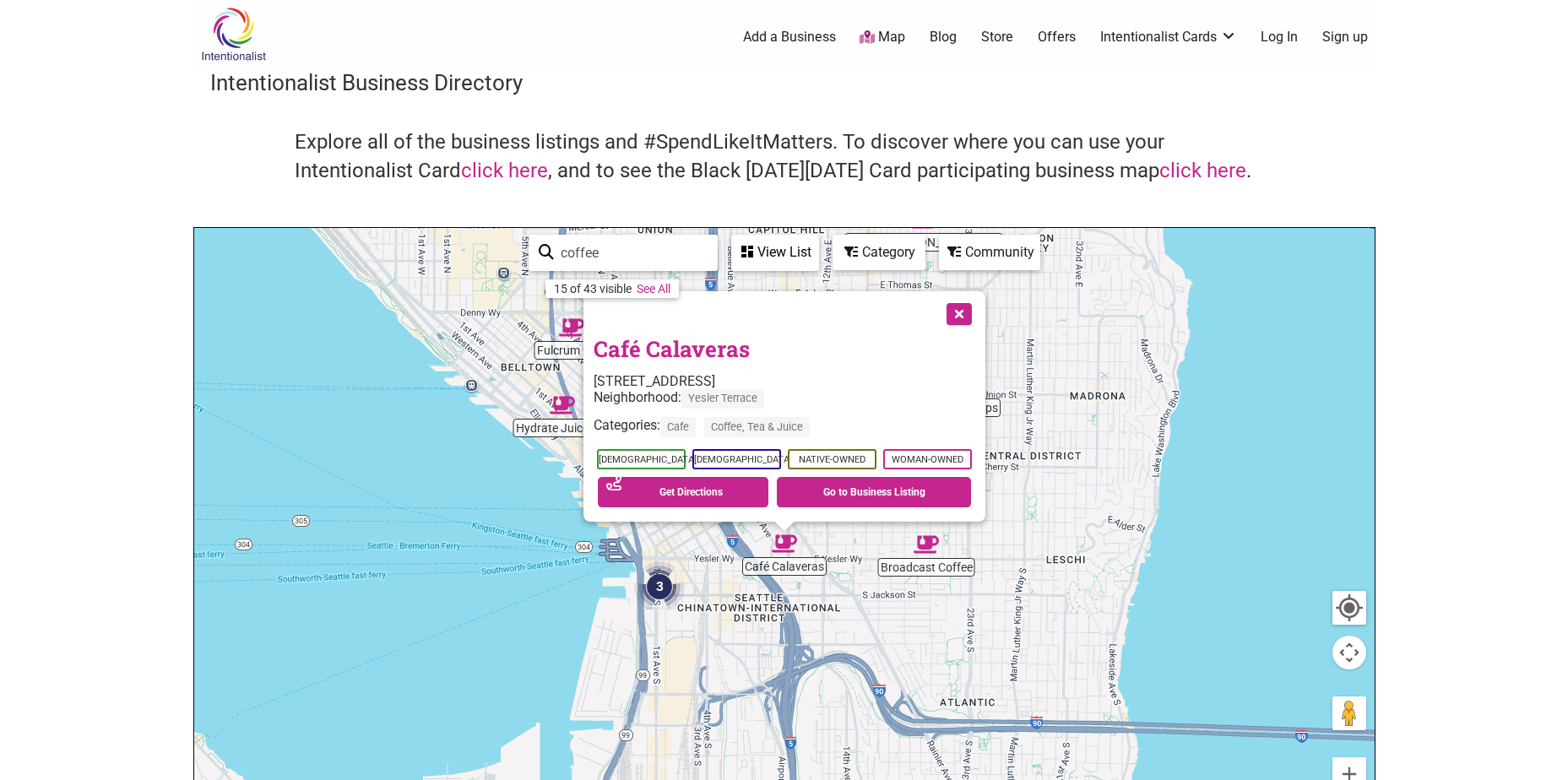
click at [657, 240] on input "coffee" at bounding box center [630, 253] width 154 height 33
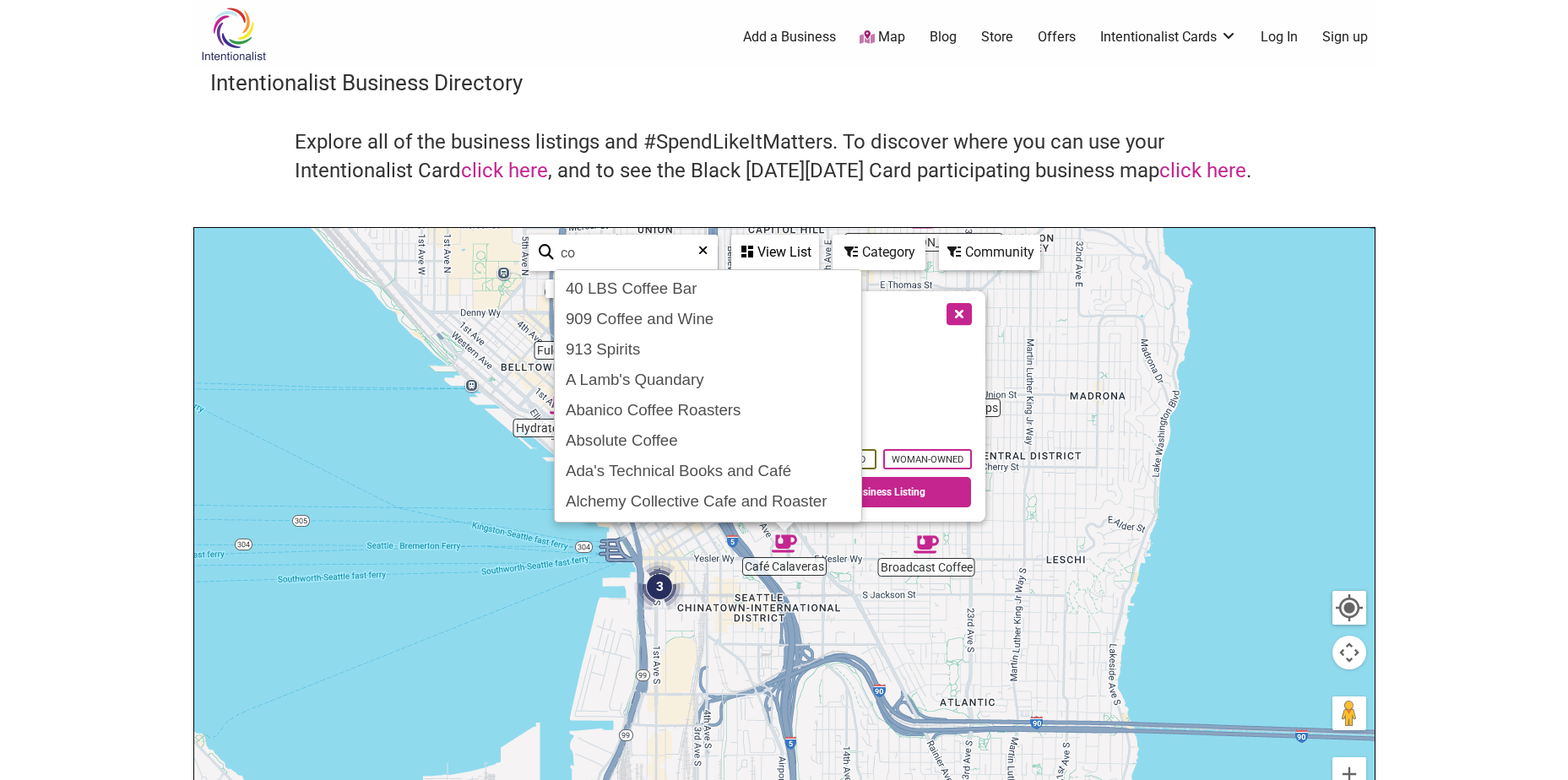
type input "c"
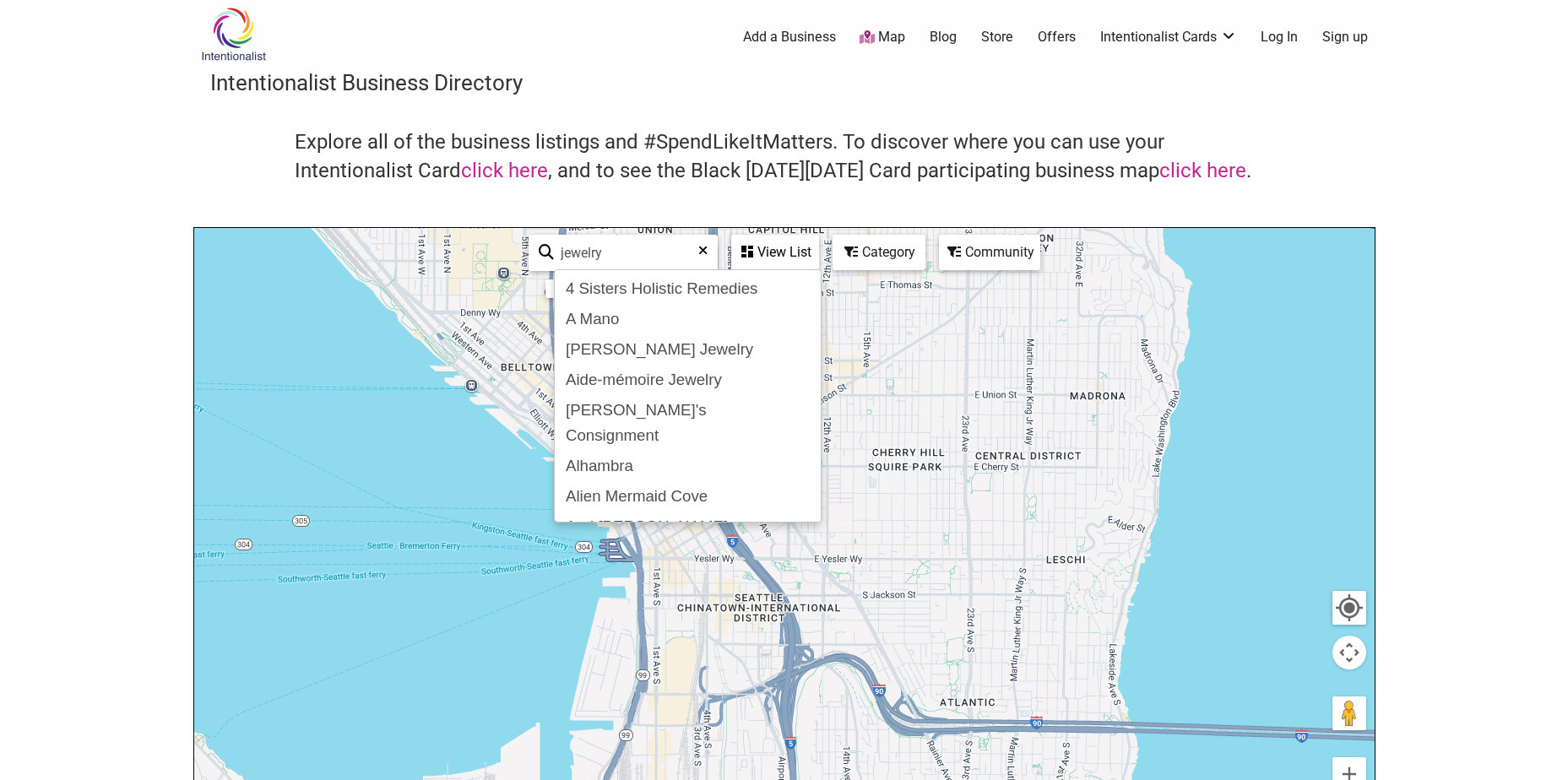
type input "jewelry"
click at [546, 257] on icon at bounding box center [546, 257] width 15 height 25
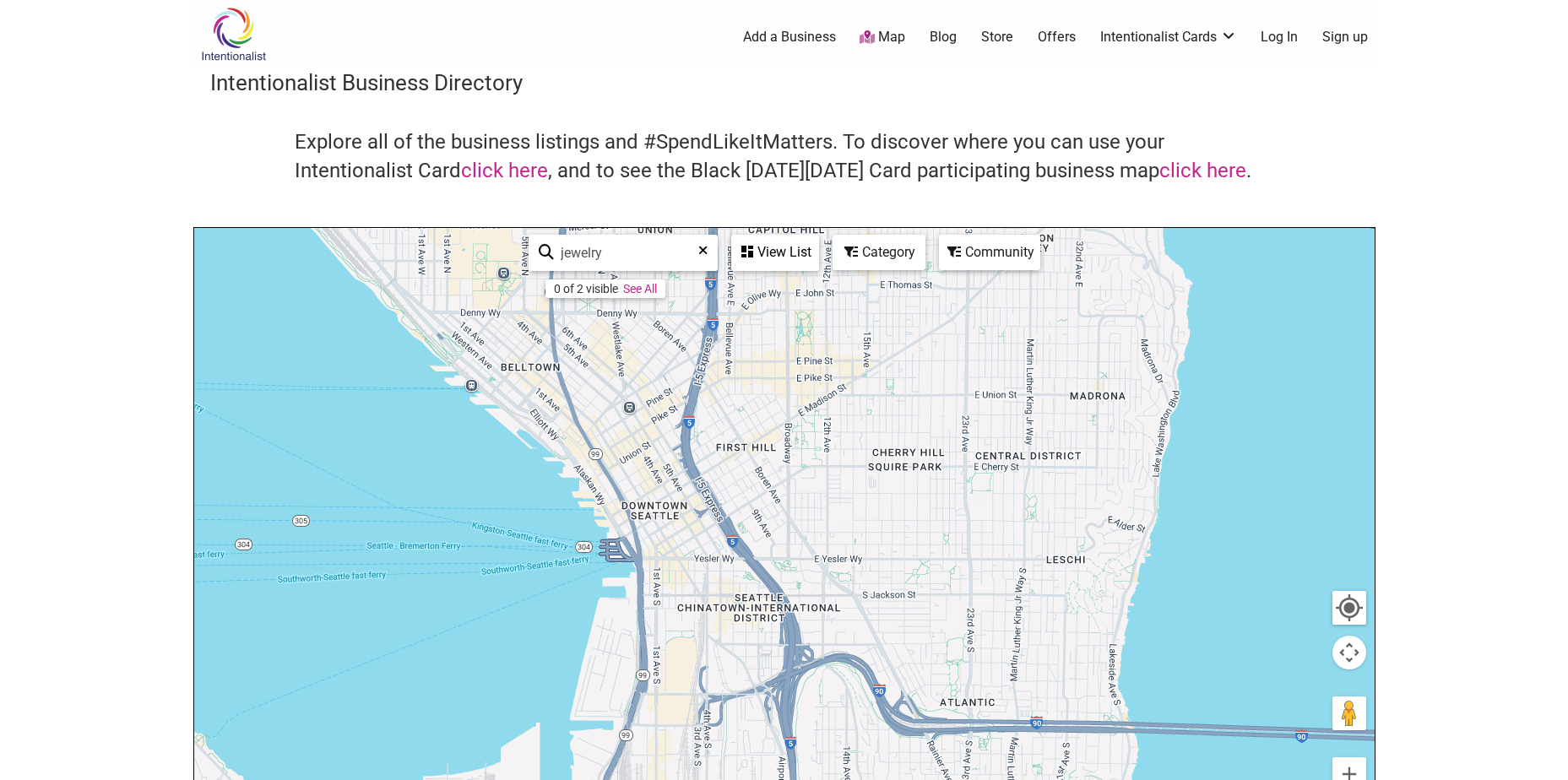
click at [539, 246] on icon at bounding box center [546, 257] width 15 height 25
click at [542, 250] on icon at bounding box center [546, 257] width 15 height 25
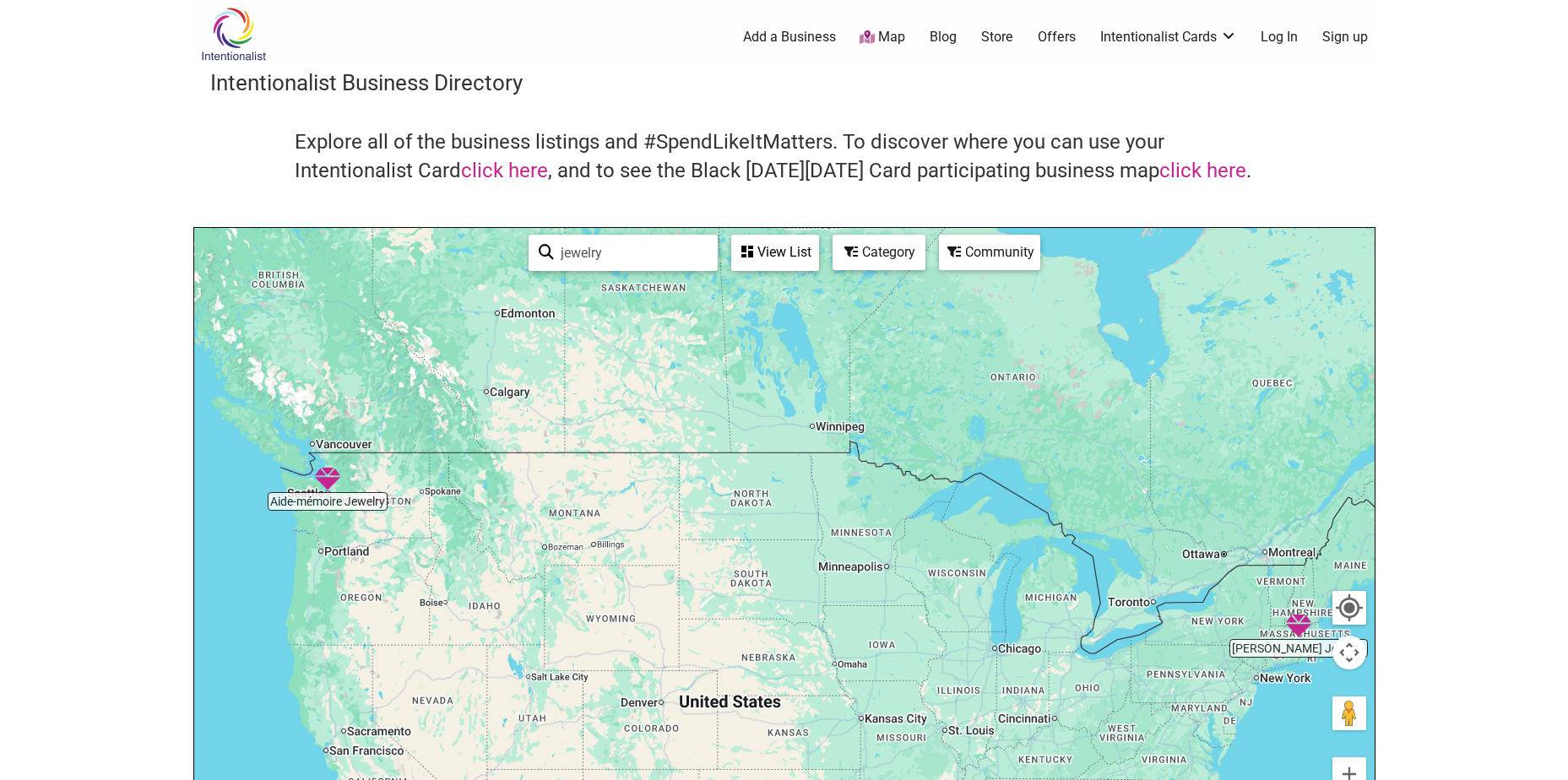
drag, startPoint x: 364, startPoint y: 415, endPoint x: 465, endPoint y: 383, distance: 105.9
click at [465, 383] on div at bounding box center [784, 555] width 1180 height 656
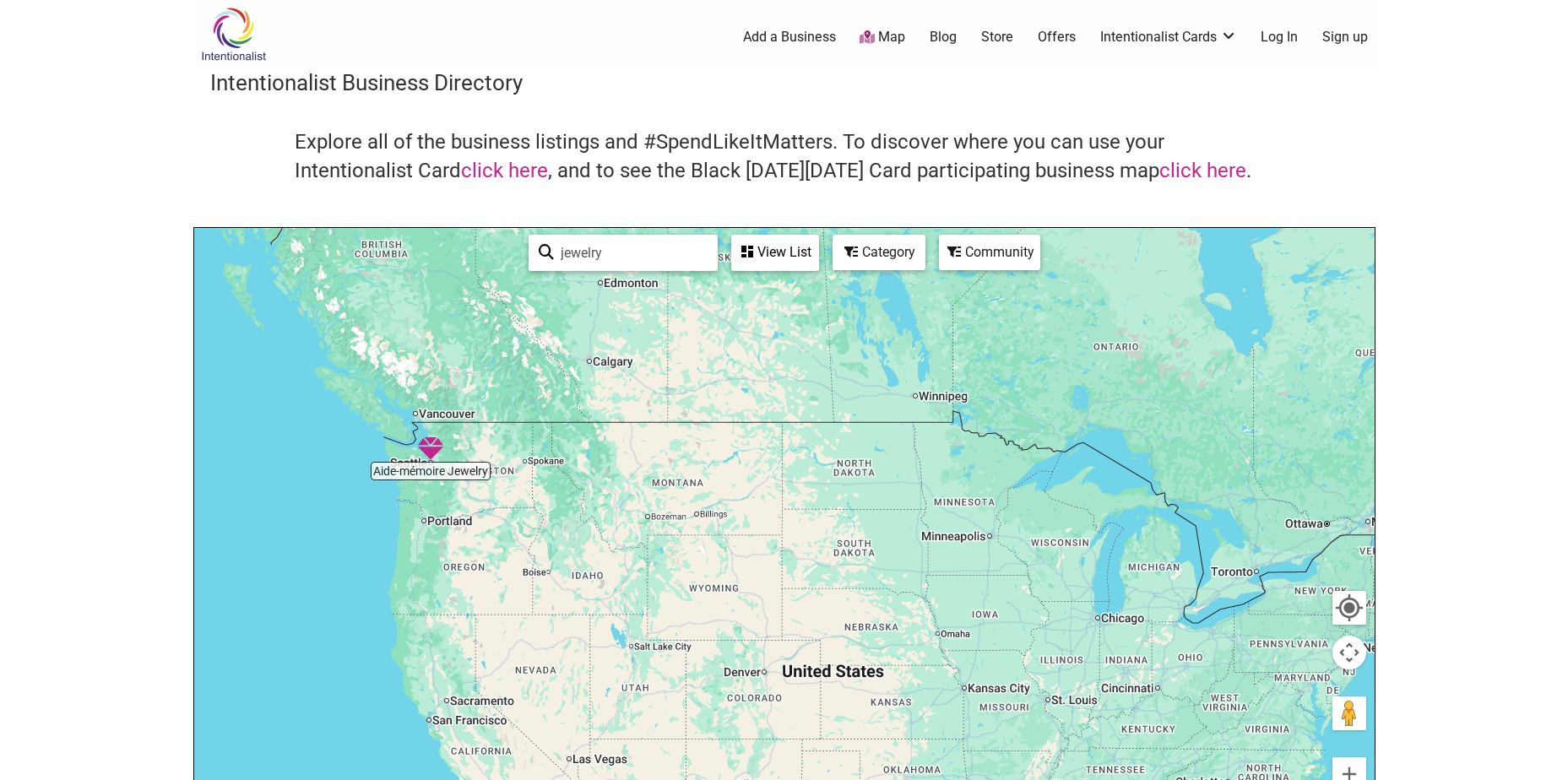
click at [422, 446] on img "Aide-mémoire Jewelry" at bounding box center [431, 448] width 25 height 25
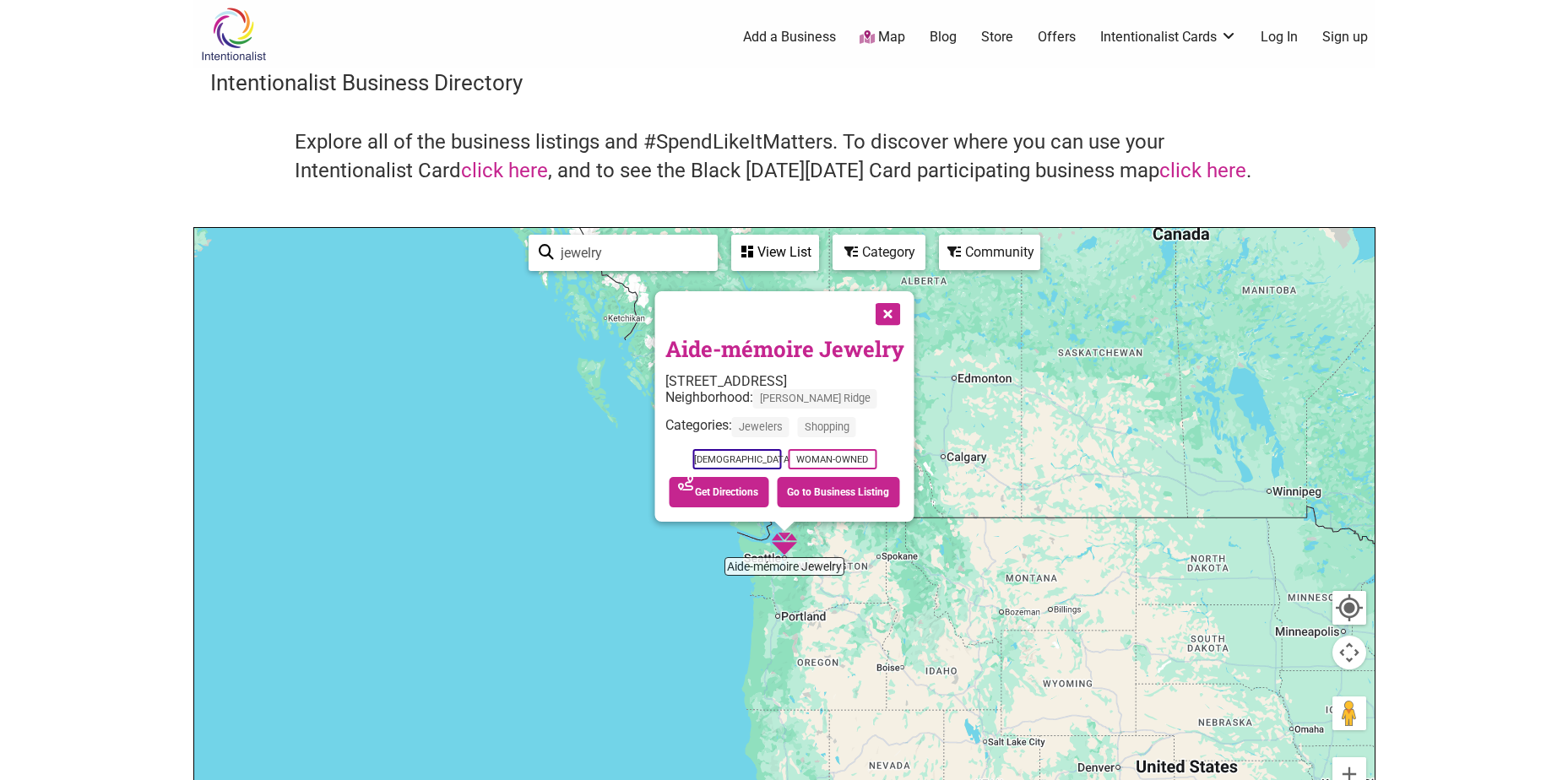
click at [772, 571] on div "To navigate, press the arrow keys. Aide-mémoire Jewelry 7003 3rd Ave NW, Seattl…" at bounding box center [784, 555] width 1180 height 656
click at [717, 337] on link "Aide-mémoire Jewelry" at bounding box center [784, 349] width 239 height 29
click at [577, 246] on input "jewelry" at bounding box center [630, 253] width 154 height 33
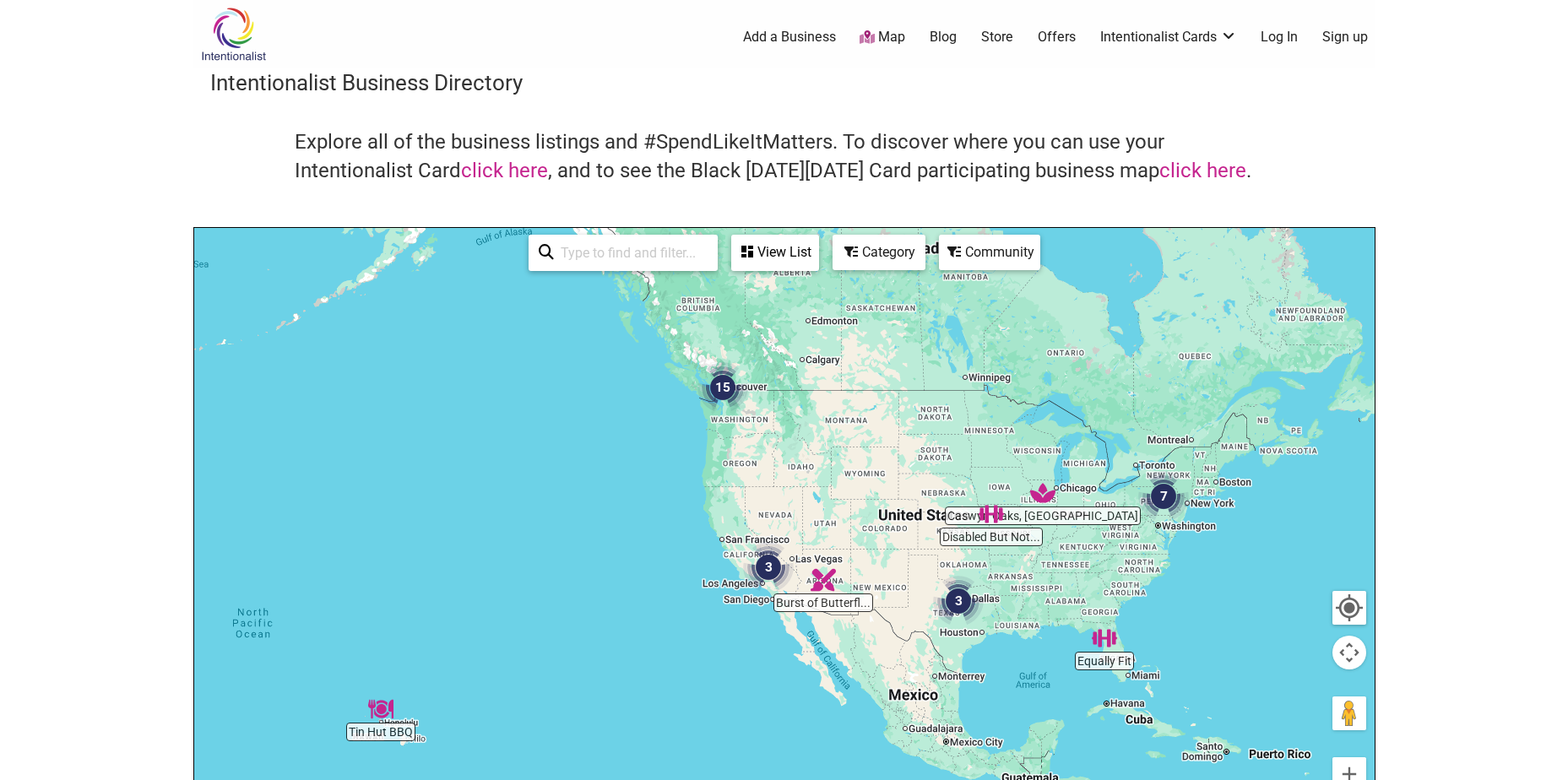
click at [716, 381] on img "15" at bounding box center [723, 388] width 51 height 51
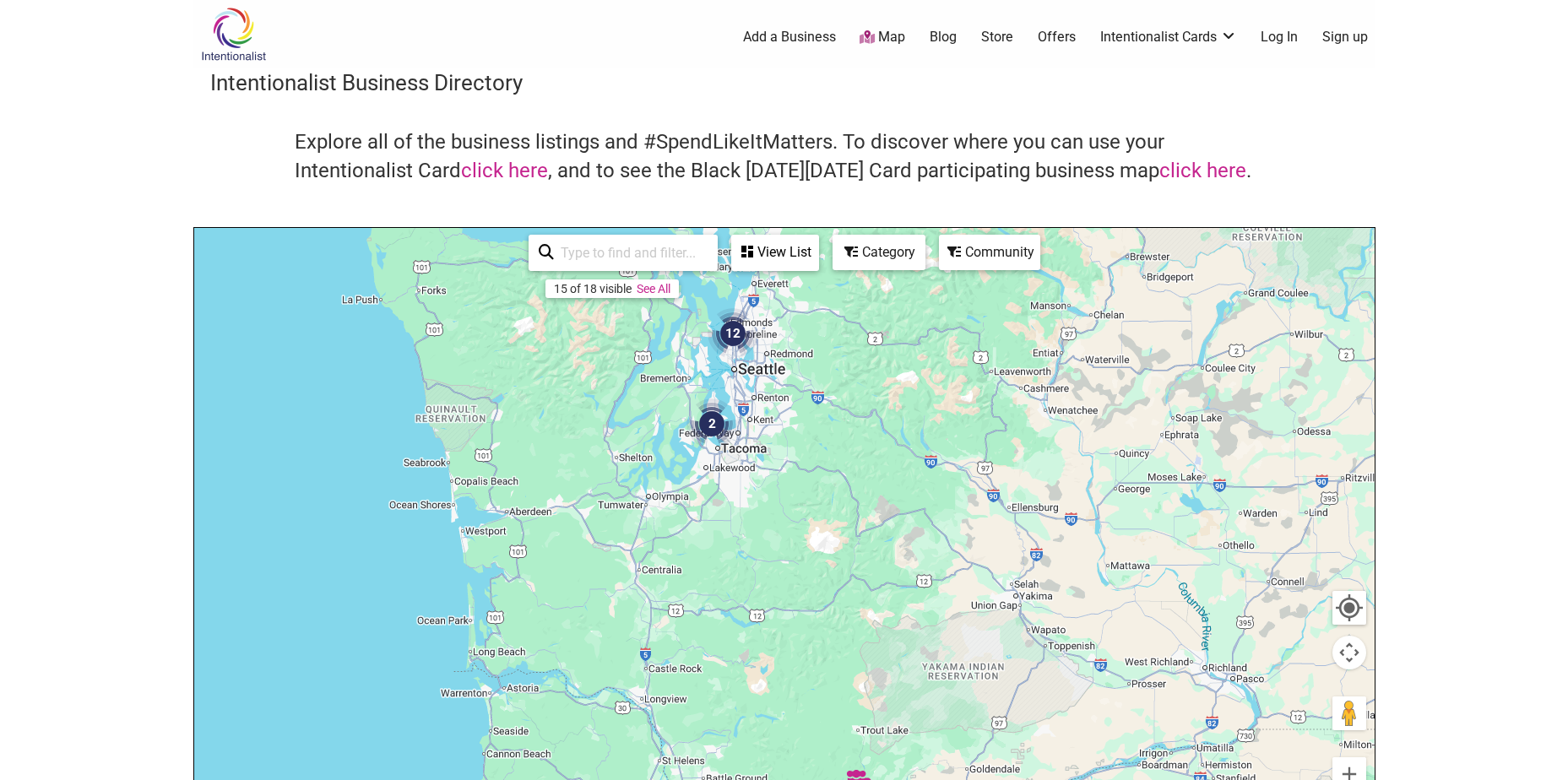
click at [729, 317] on img "12" at bounding box center [733, 333] width 51 height 51
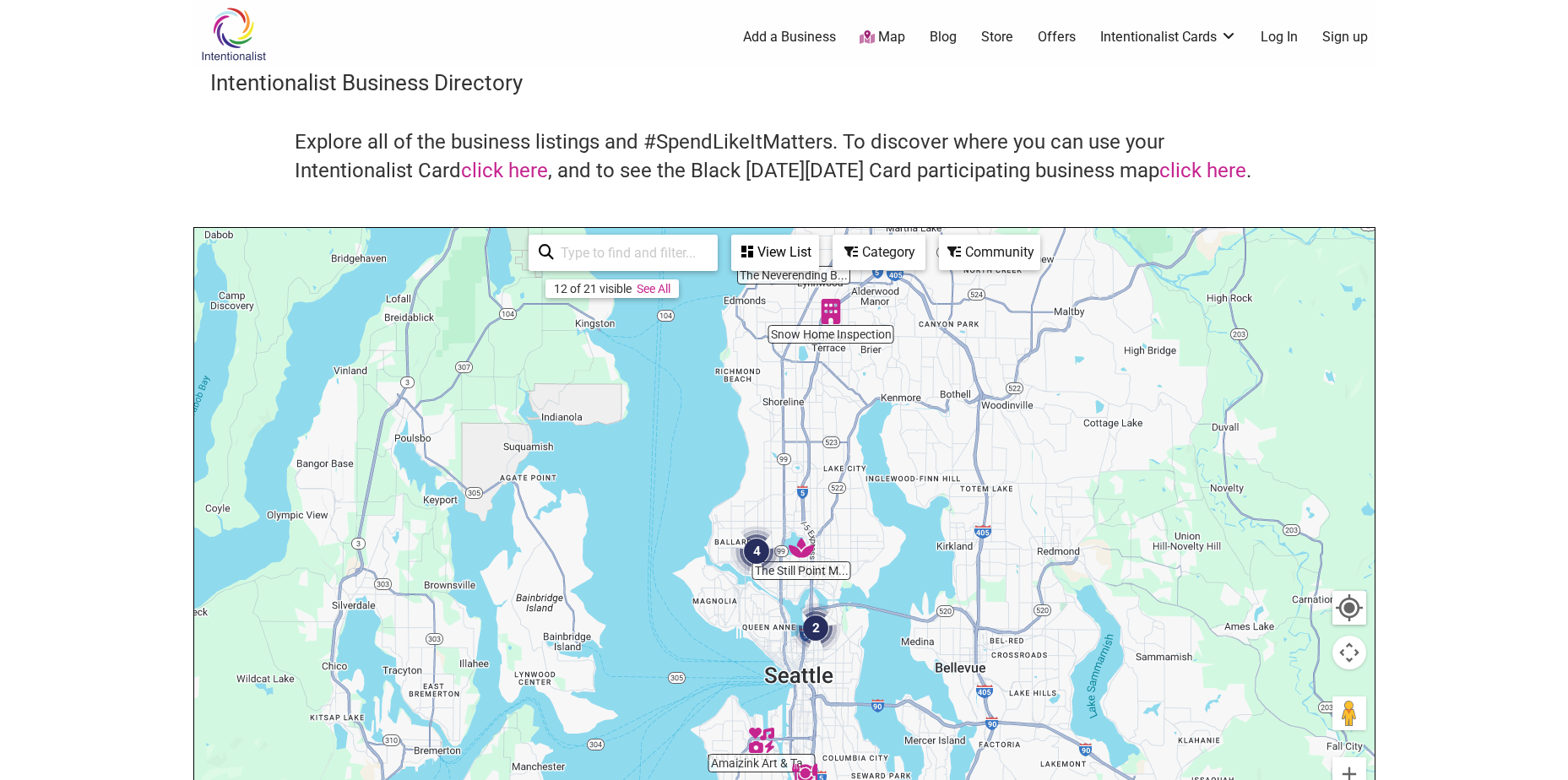
click at [750, 552] on img "4" at bounding box center [757, 552] width 51 height 51
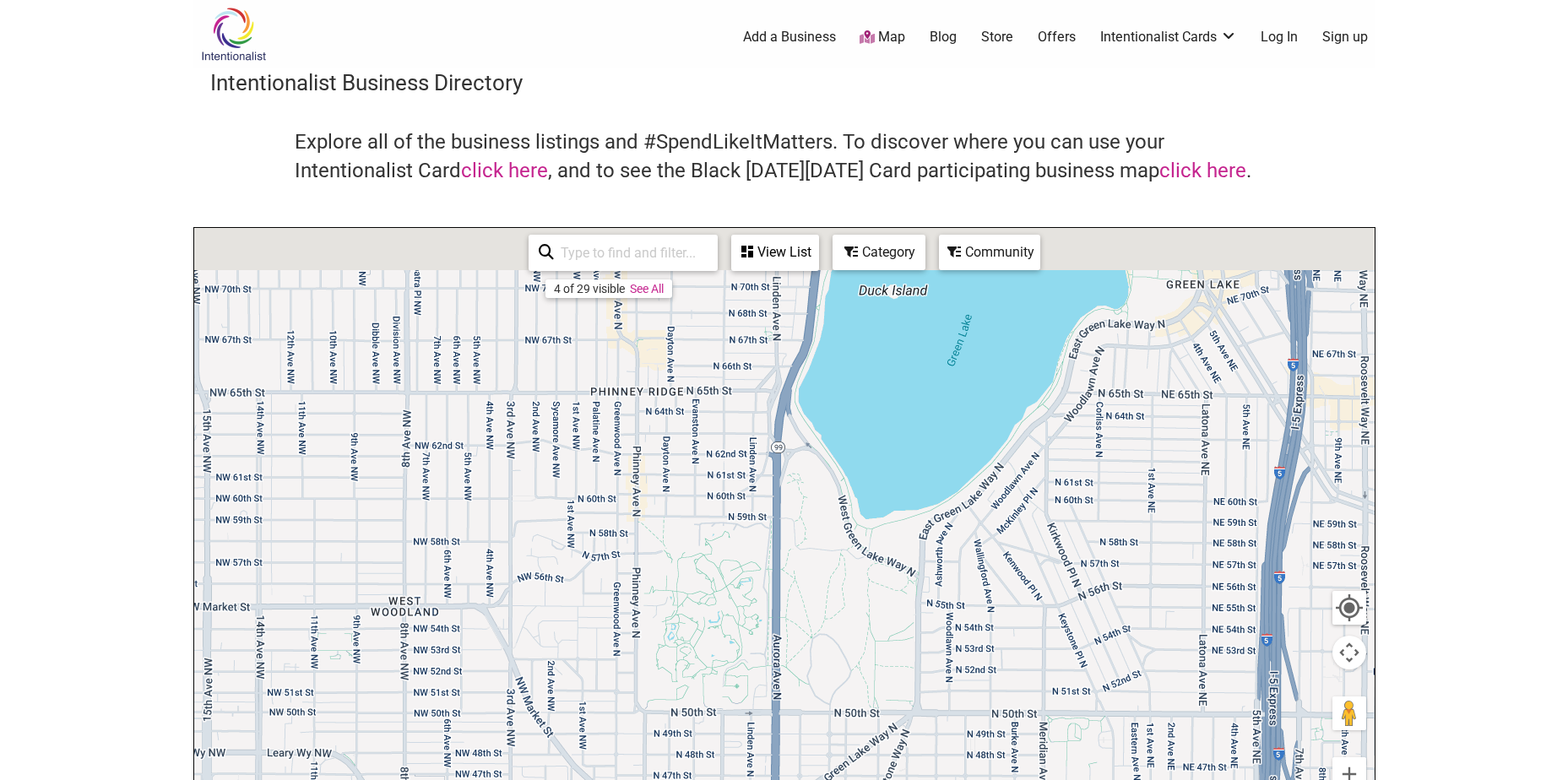
drag, startPoint x: 709, startPoint y: 395, endPoint x: 207, endPoint y: 779, distance: 632.0
click at [207, 779] on html "× Menu 0 Add a Business Map Blog Store Offers Intentionalist Cards Buy Black Ca…" at bounding box center [784, 390] width 1568 height 780
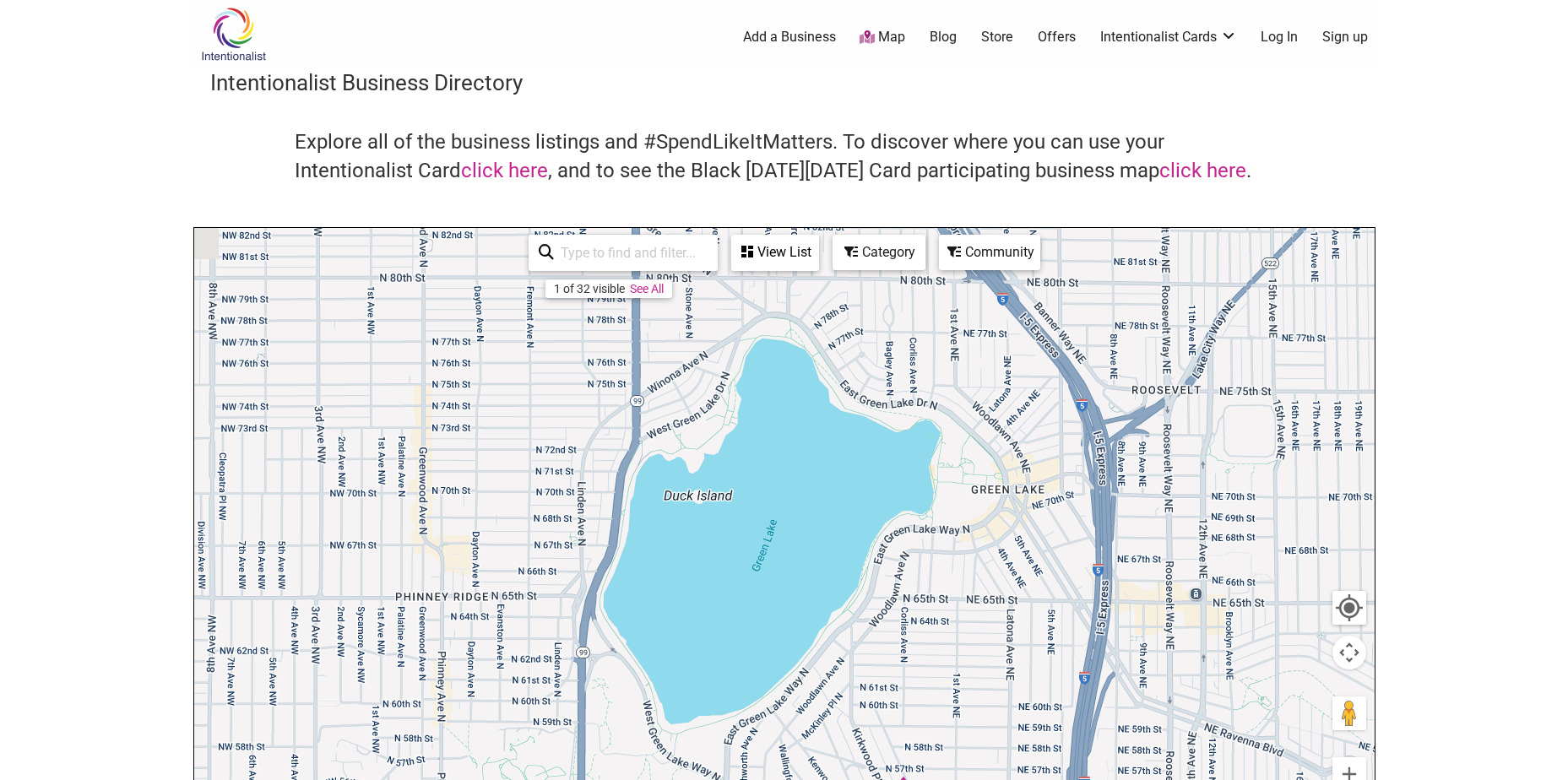
drag, startPoint x: 422, startPoint y: 546, endPoint x: 697, endPoint y: 374, distance: 324.4
click at [680, 402] on div "To navigate, press the arrow keys." at bounding box center [784, 555] width 1180 height 656
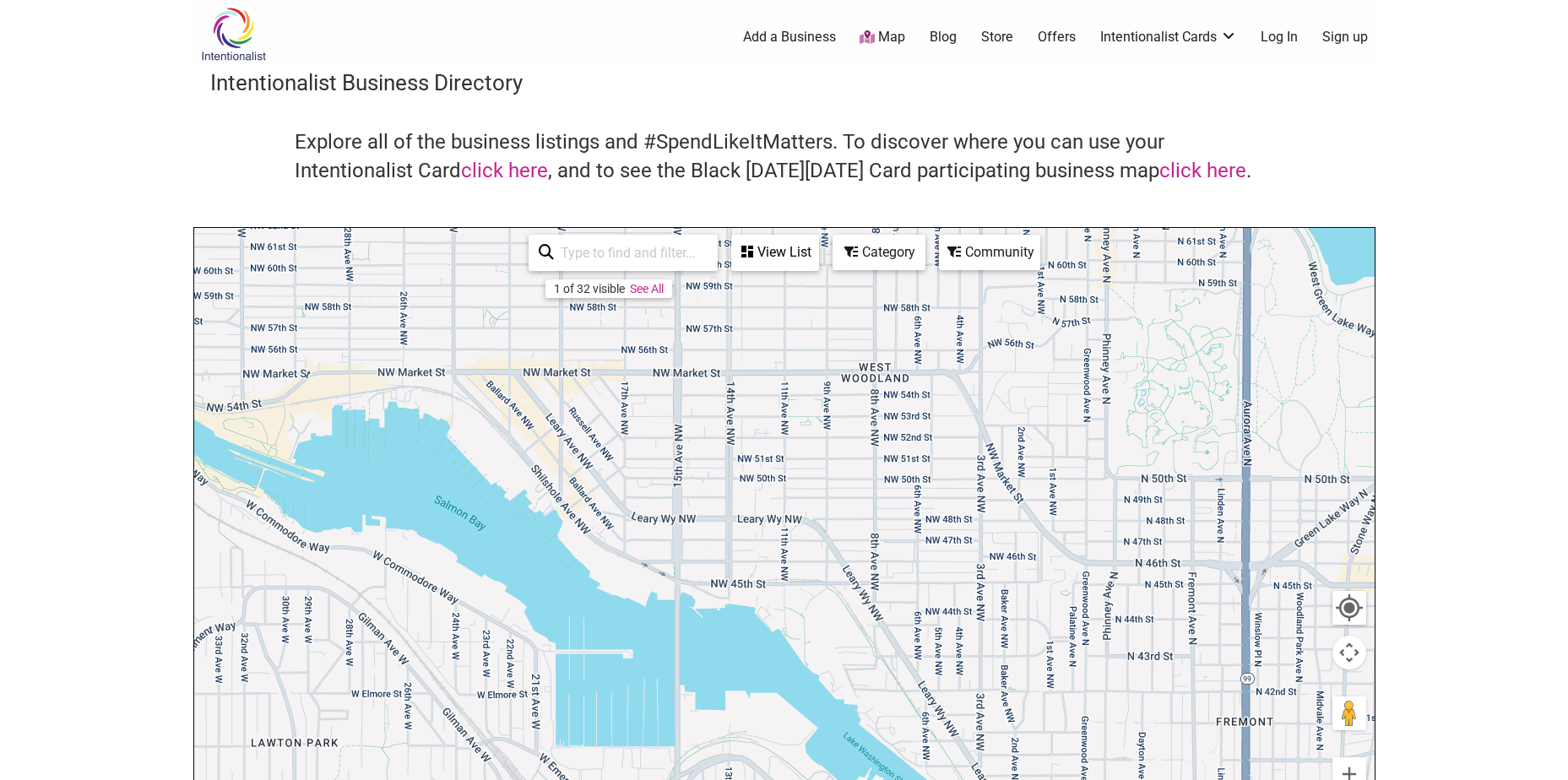
drag, startPoint x: 608, startPoint y: 622, endPoint x: 483, endPoint y: 354, distance: 295.7
click at [559, 451] on div "To navigate, press the arrow keys." at bounding box center [784, 555] width 1180 height 656
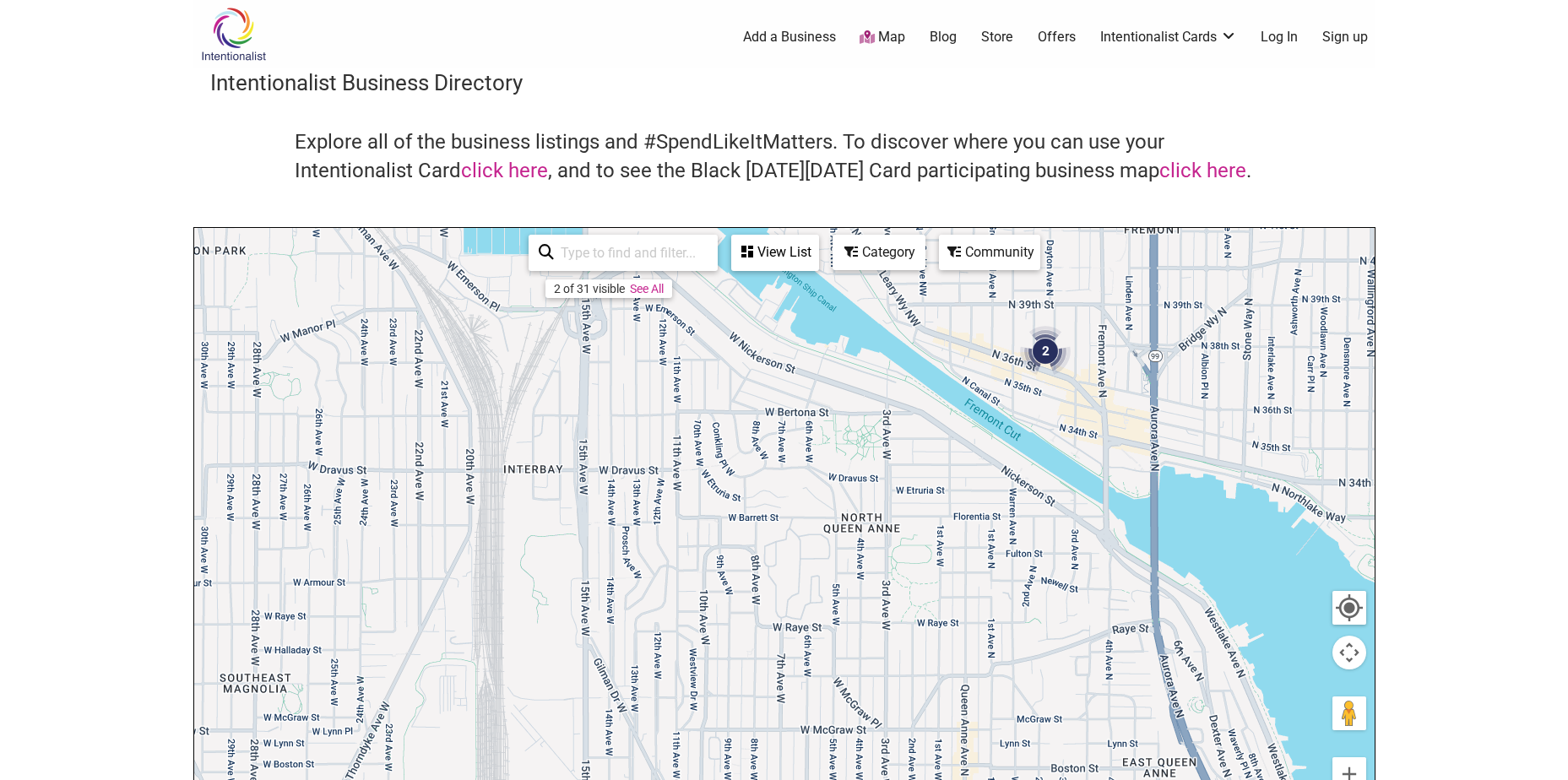
drag, startPoint x: 462, startPoint y: 504, endPoint x: 538, endPoint y: 377, distance: 148.0
click at [527, 396] on div "To navigate, press the arrow keys." at bounding box center [784, 555] width 1180 height 656
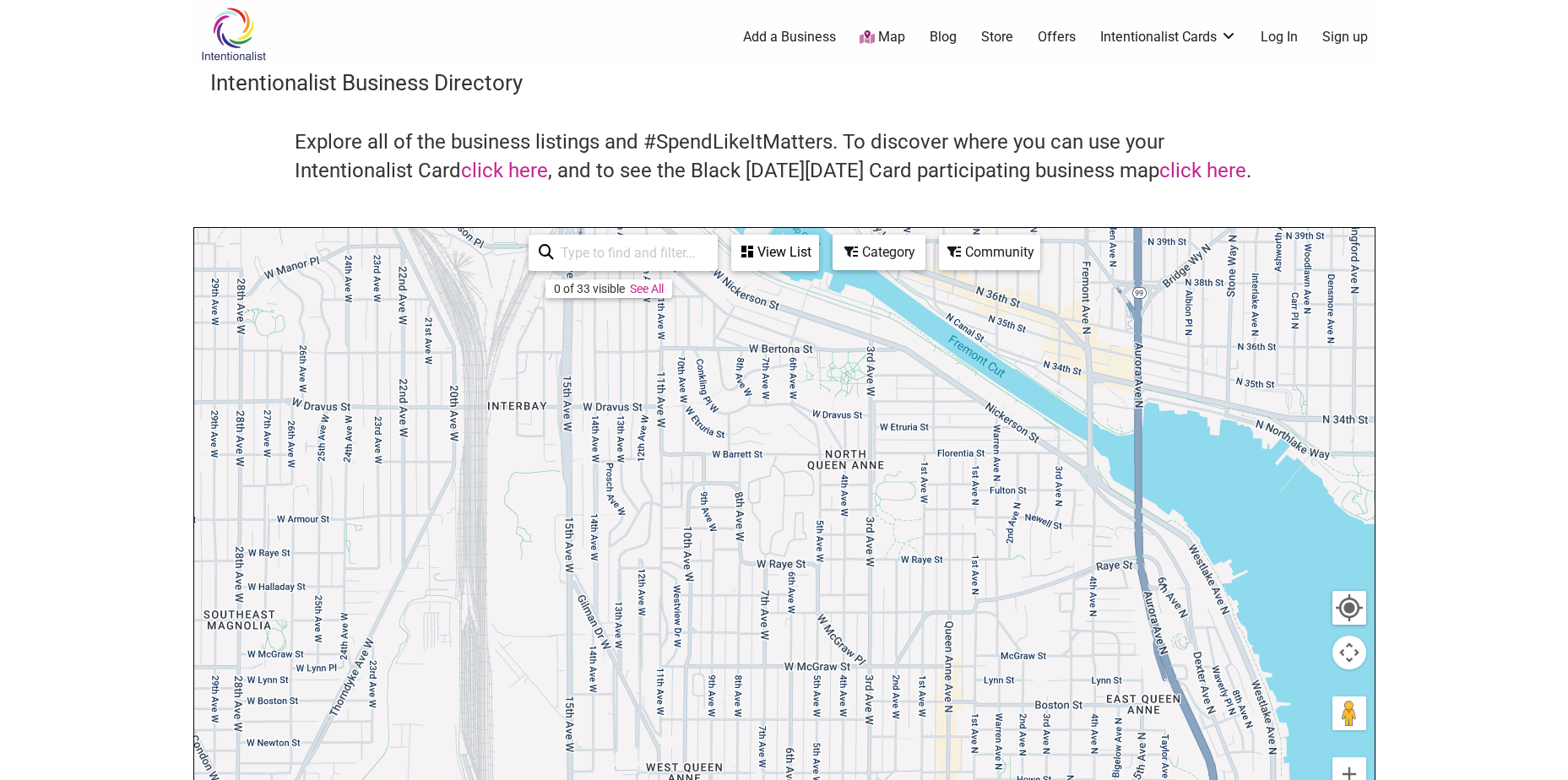
drag, startPoint x: 539, startPoint y: 430, endPoint x: 413, endPoint y: 531, distance: 161.5
click at [413, 530] on div "To navigate, press the arrow keys." at bounding box center [784, 555] width 1180 height 656
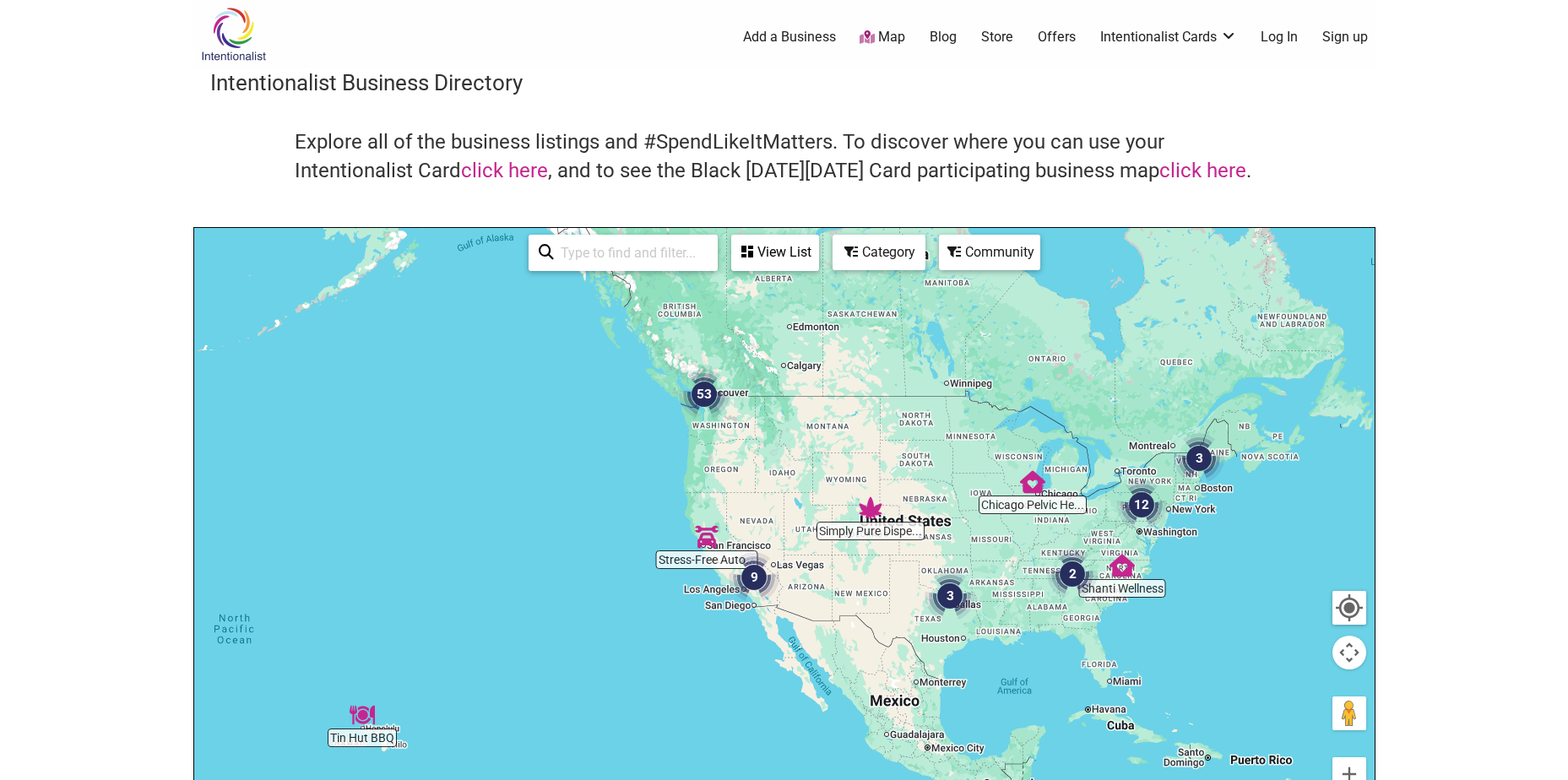
click at [713, 387] on img "53" at bounding box center [705, 394] width 51 height 51
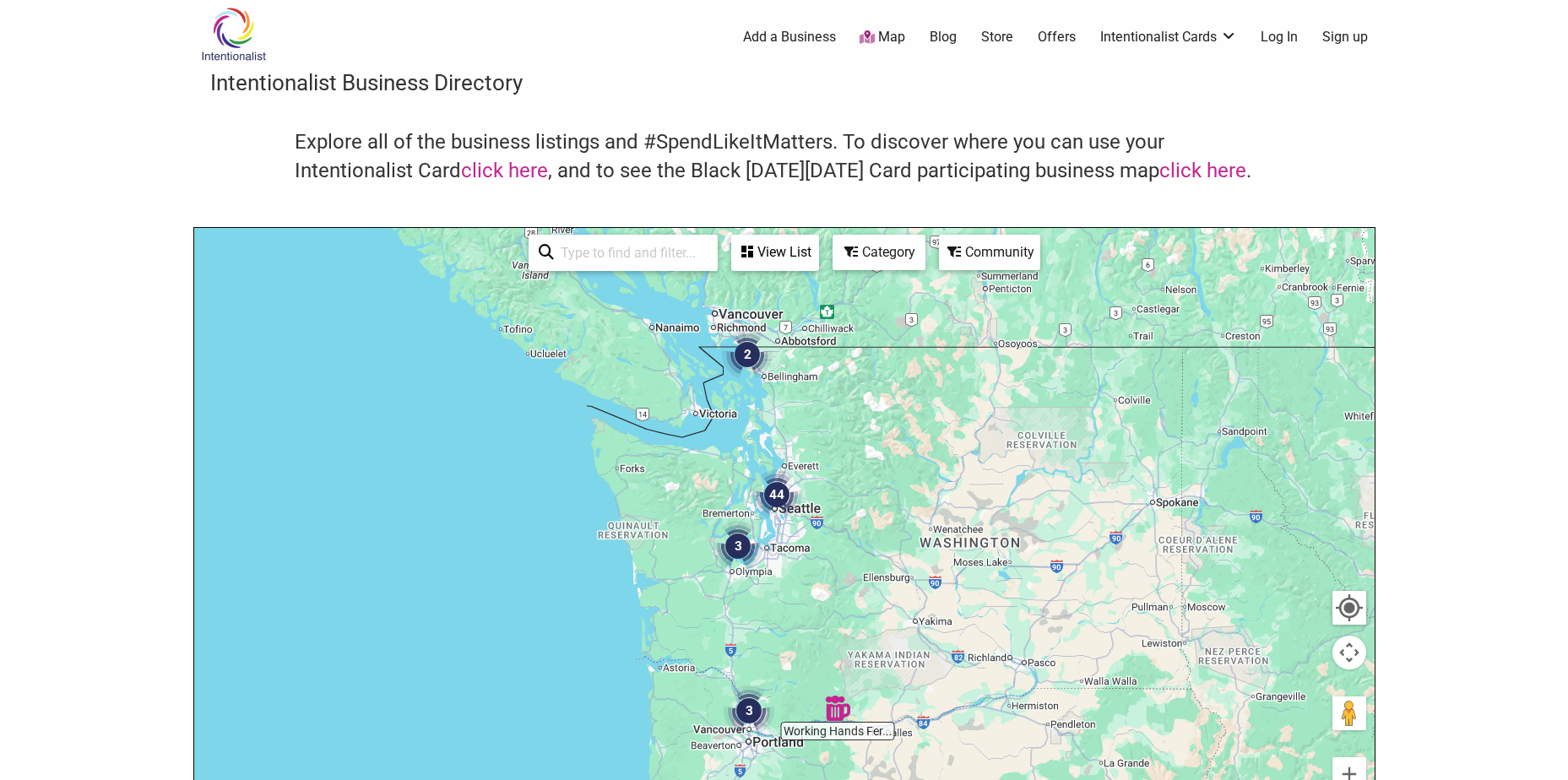
click at [787, 503] on img "44" at bounding box center [777, 495] width 51 height 51
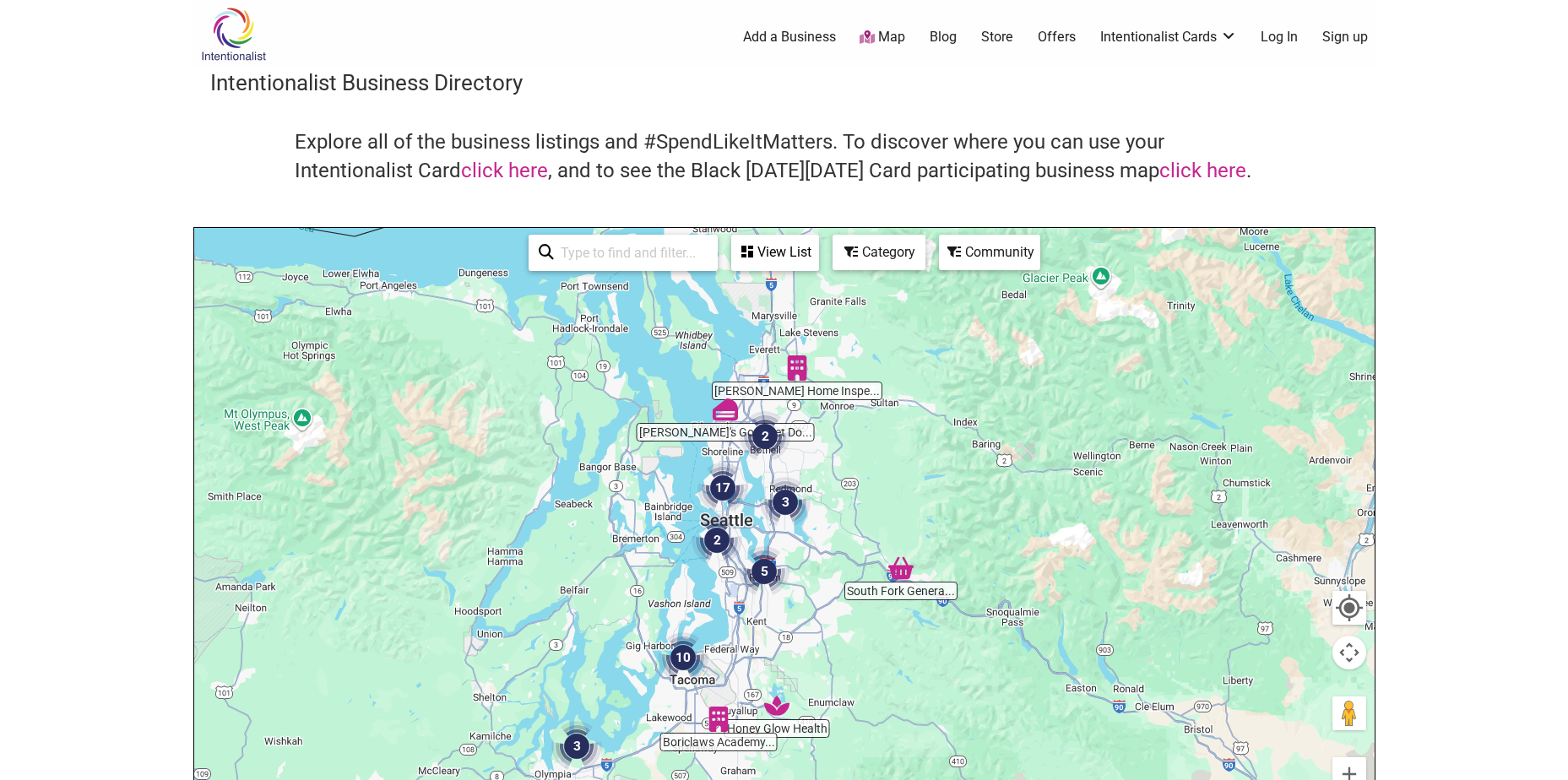
click at [778, 734] on div "To navigate, press the arrow keys." at bounding box center [784, 555] width 1180 height 656
click at [771, 711] on img "Honey Glow Health" at bounding box center [777, 705] width 25 height 25
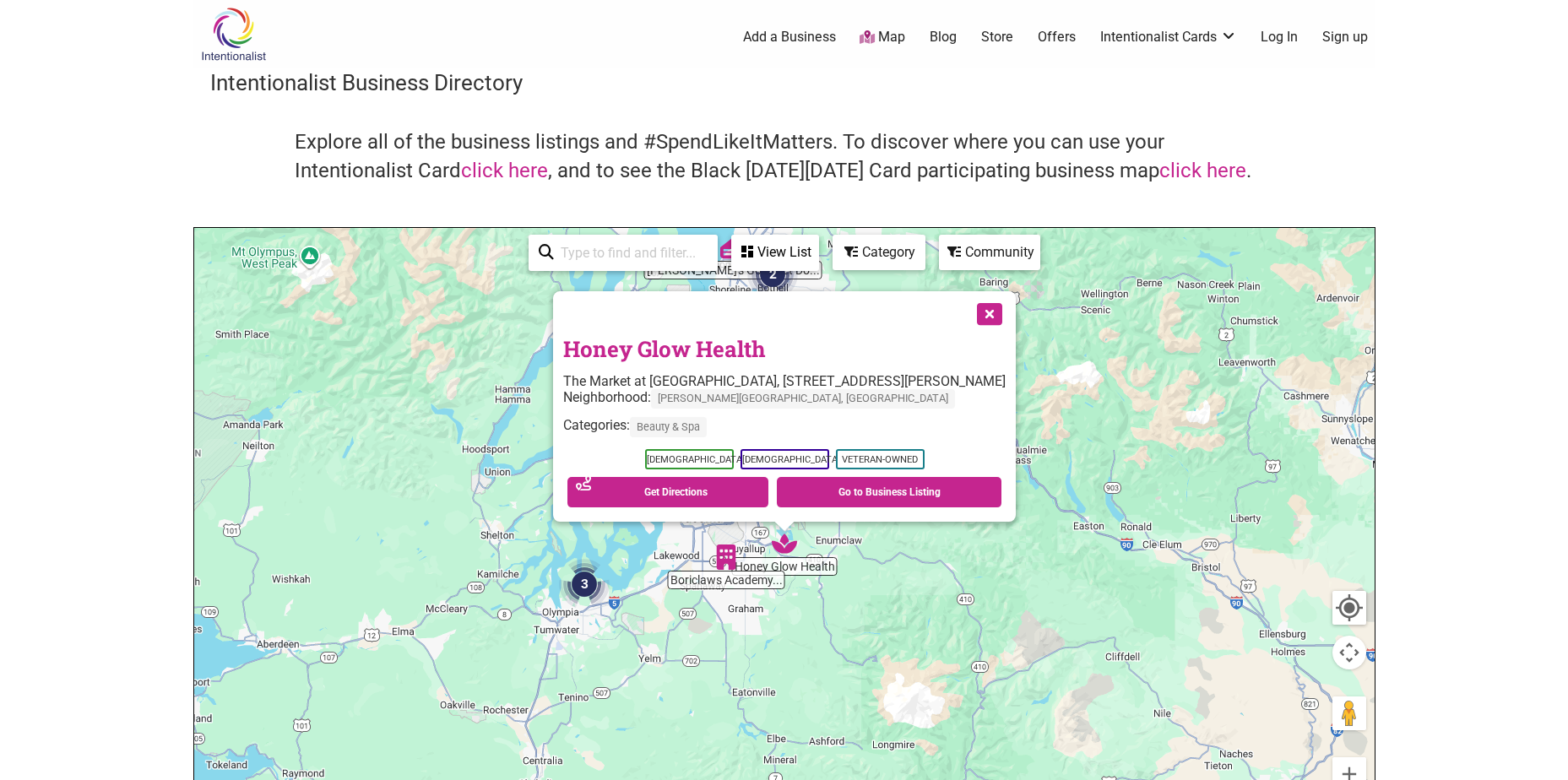
click at [970, 319] on button "Close" at bounding box center [988, 312] width 42 height 42
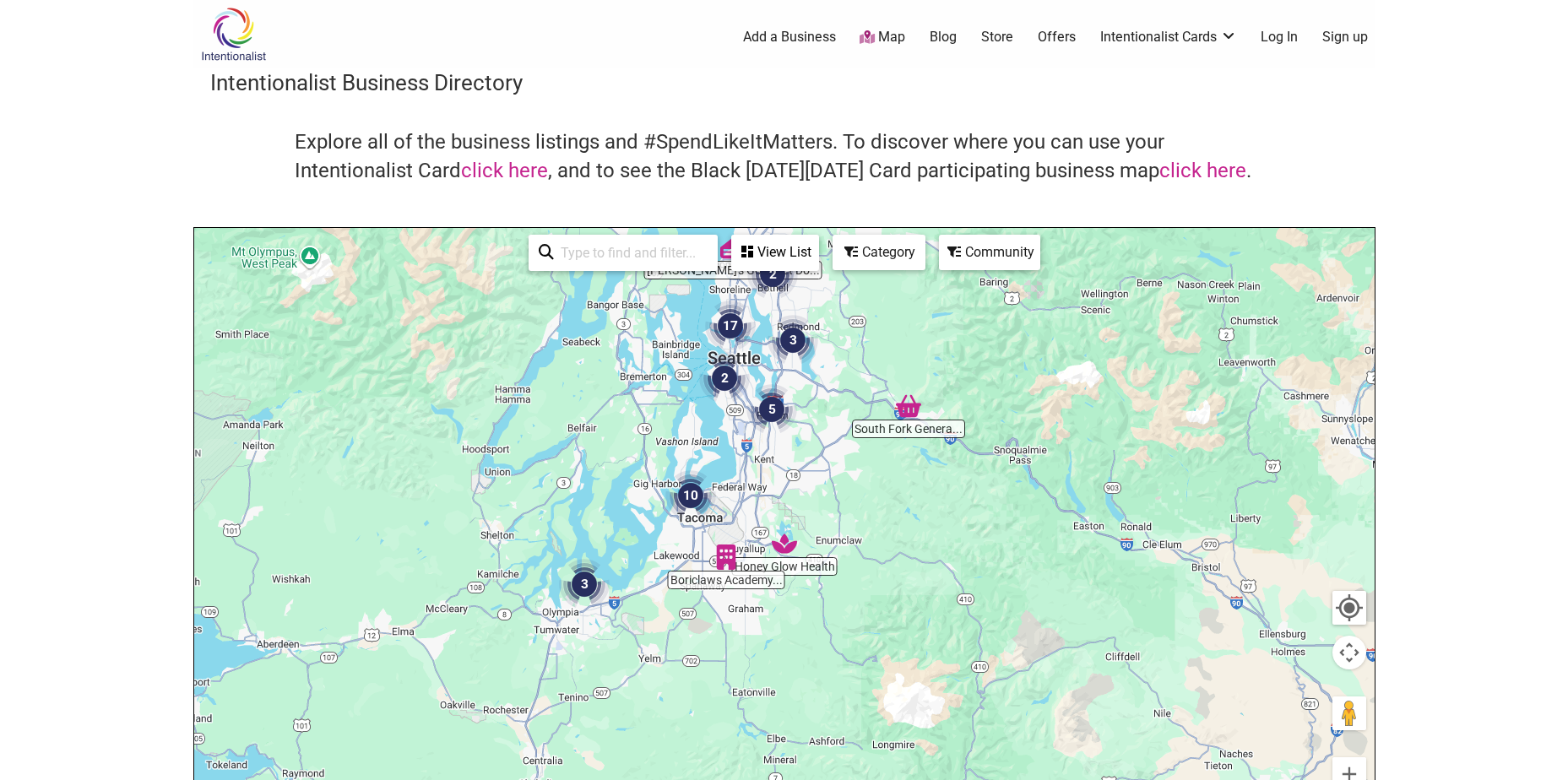
click at [725, 372] on img "2" at bounding box center [725, 379] width 51 height 51
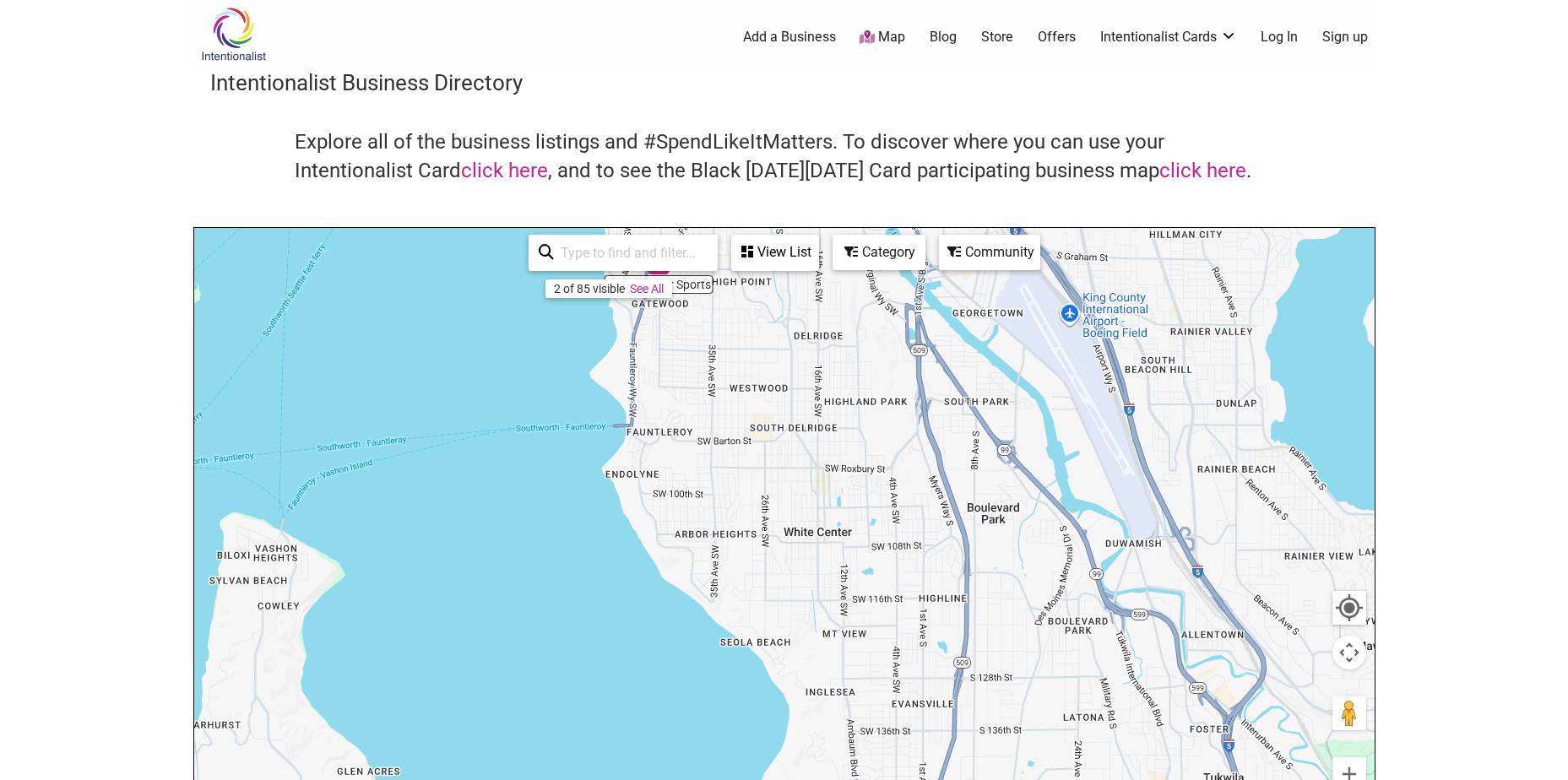
drag, startPoint x: 1388, startPoint y: 727, endPoint x: 1389, endPoint y: 628, distance: 99.0
click at [1389, 636] on body "× Menu 0 Add a Business Map Blog Store Offers Intentionalist Cards Buy Black Ca…" at bounding box center [784, 390] width 1568 height 780
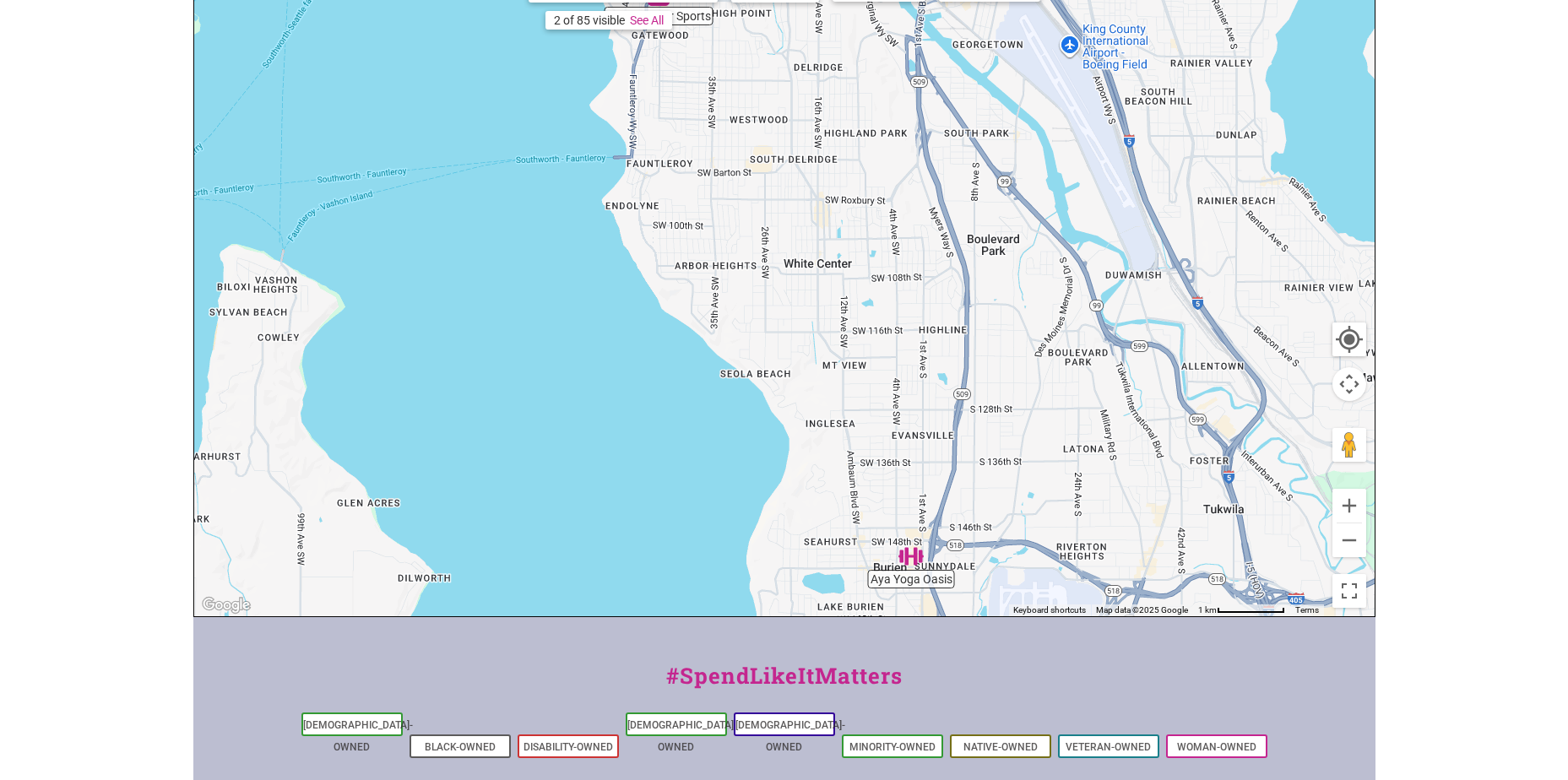
scroll to position [422, 0]
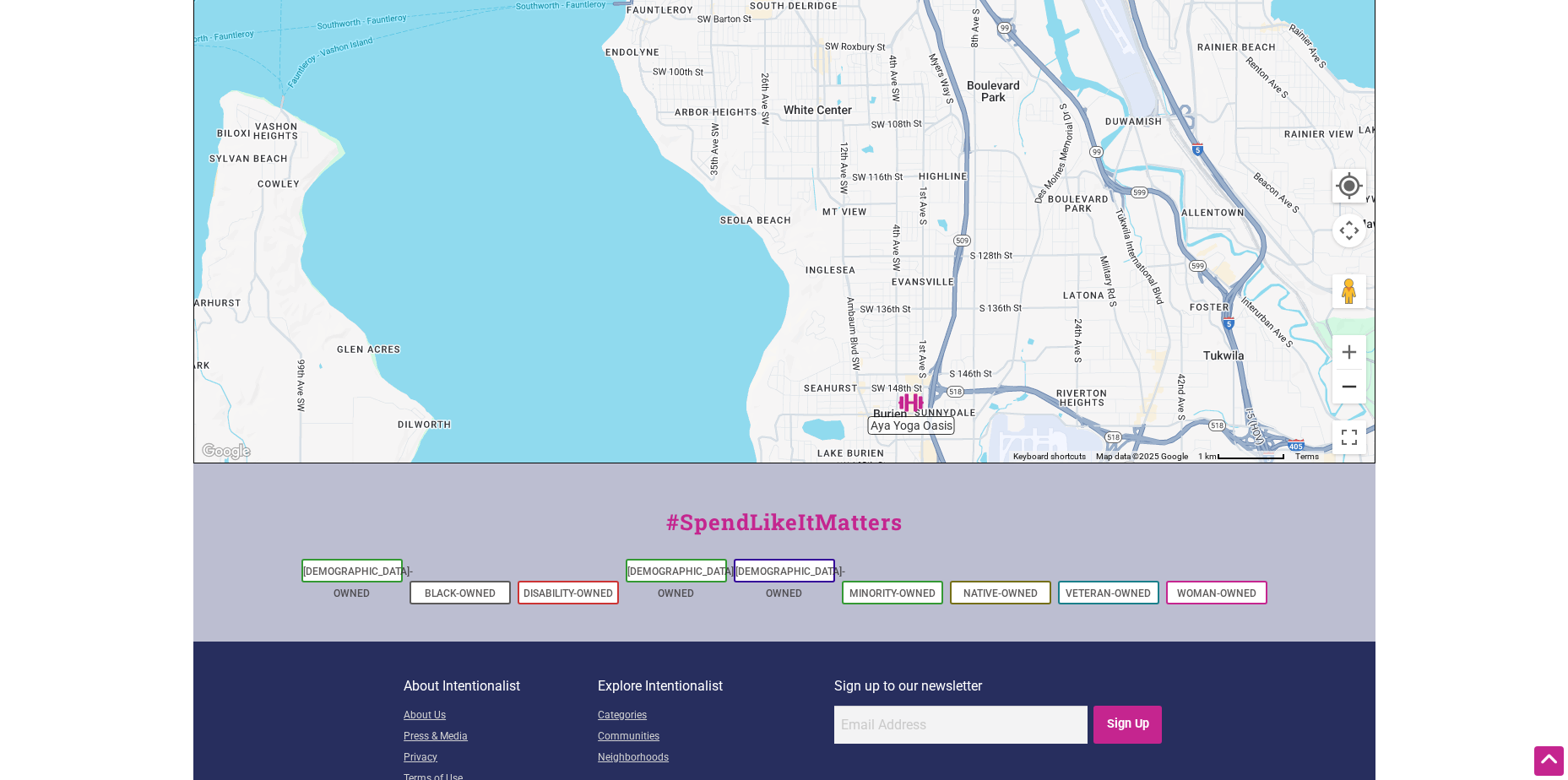
click at [1356, 395] on button "Zoom out" at bounding box center [1349, 386] width 34 height 34
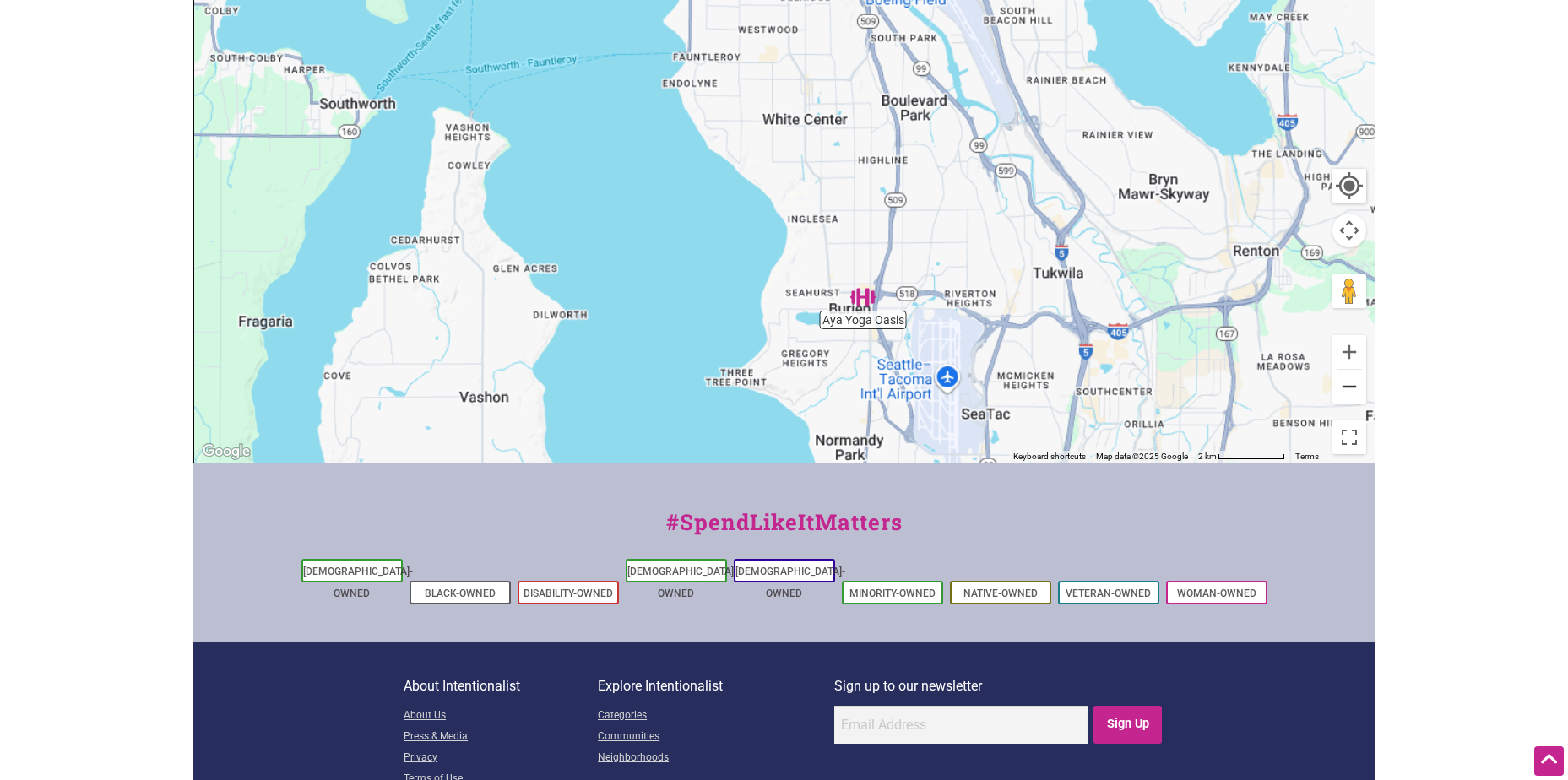
click at [1356, 395] on button "Zoom out" at bounding box center [1349, 386] width 34 height 34
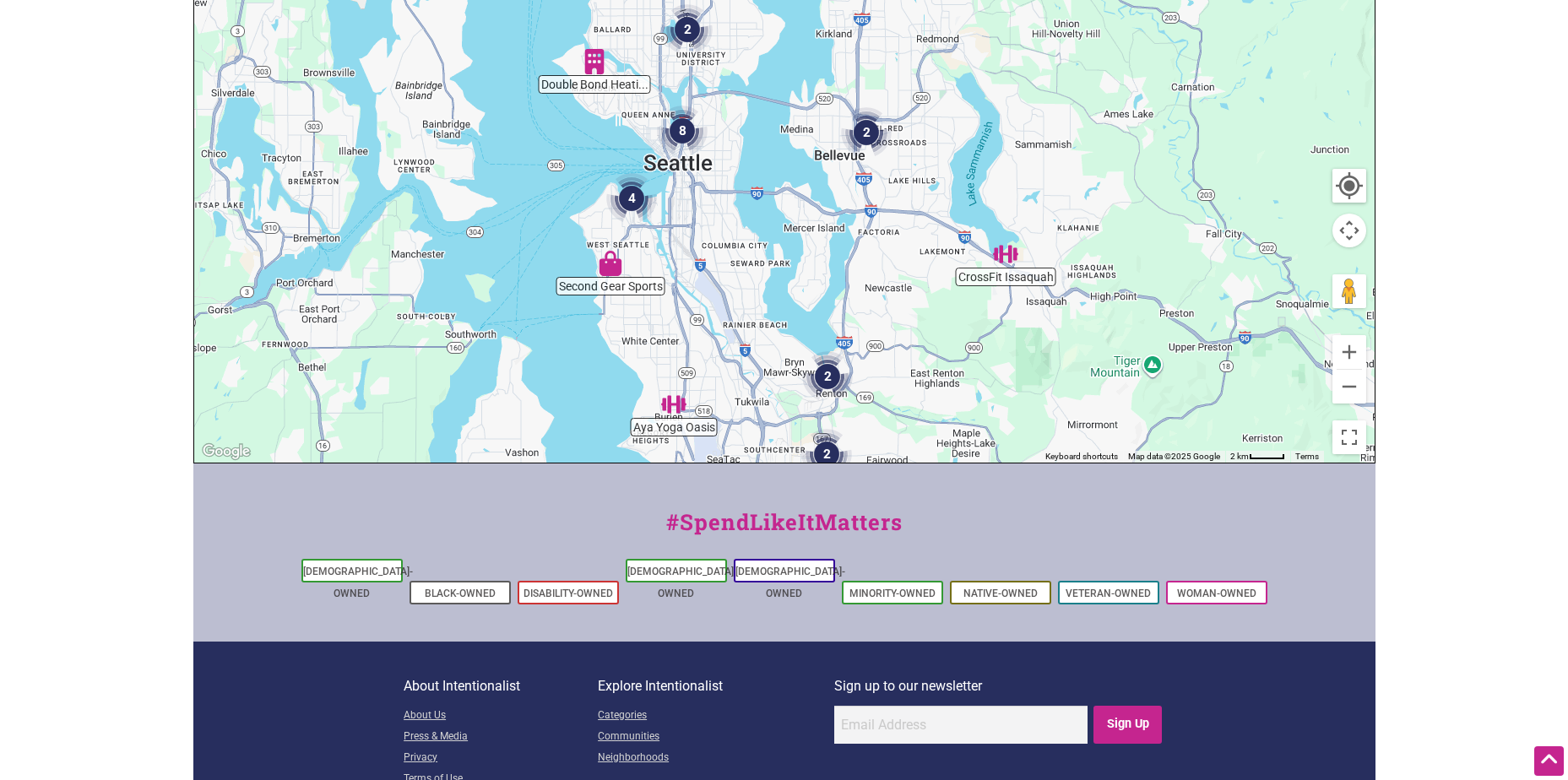
drag, startPoint x: 1075, startPoint y: 260, endPoint x: 912, endPoint y: 500, distance: 290.1
click at [912, 500] on div "Intentionalist Spend like it matters 0 Add a Business Map Blog Store Offers Int…" at bounding box center [784, 232] width 1182 height 1309
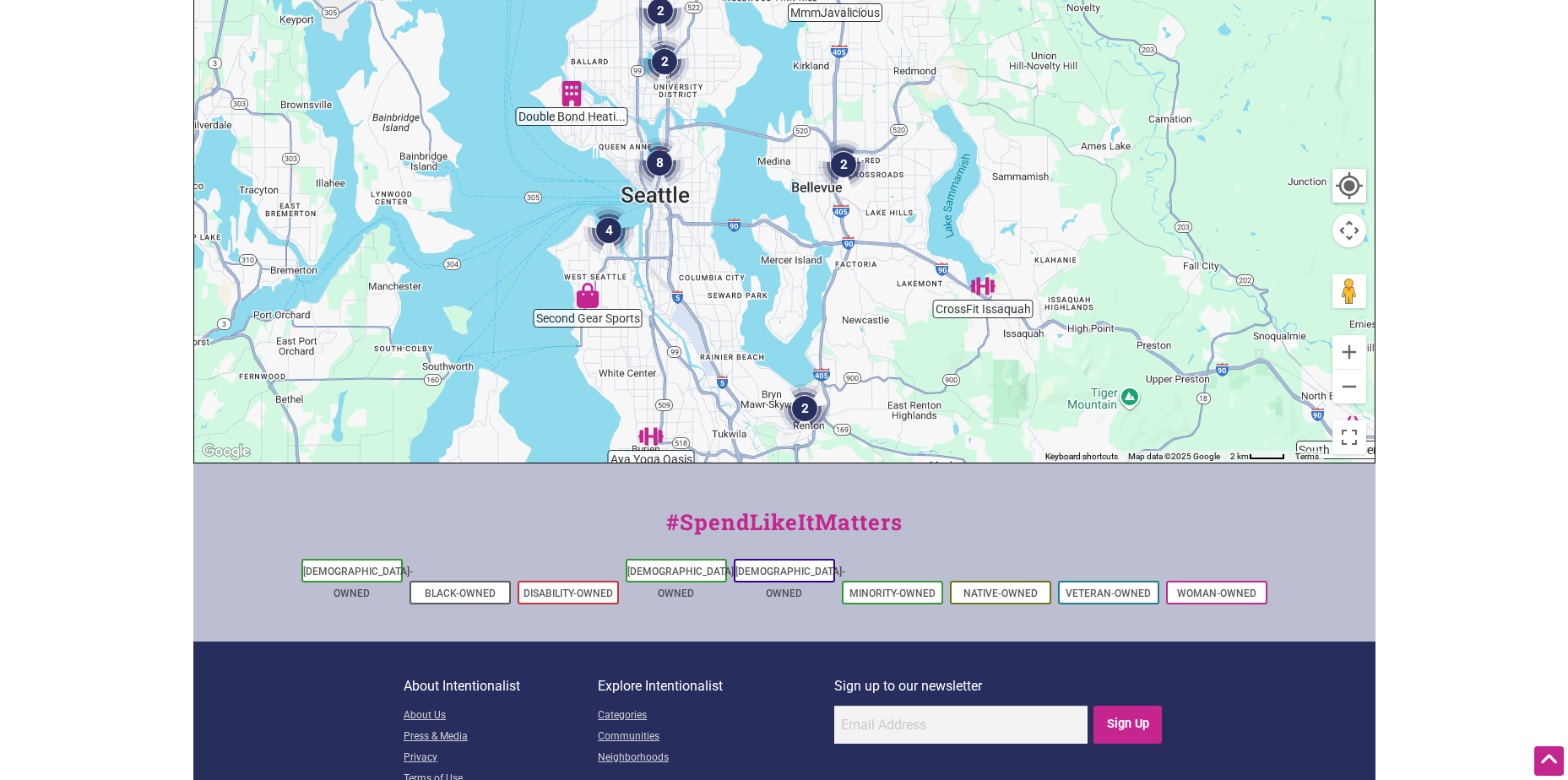
click at [657, 163] on img "8" at bounding box center [659, 163] width 51 height 51
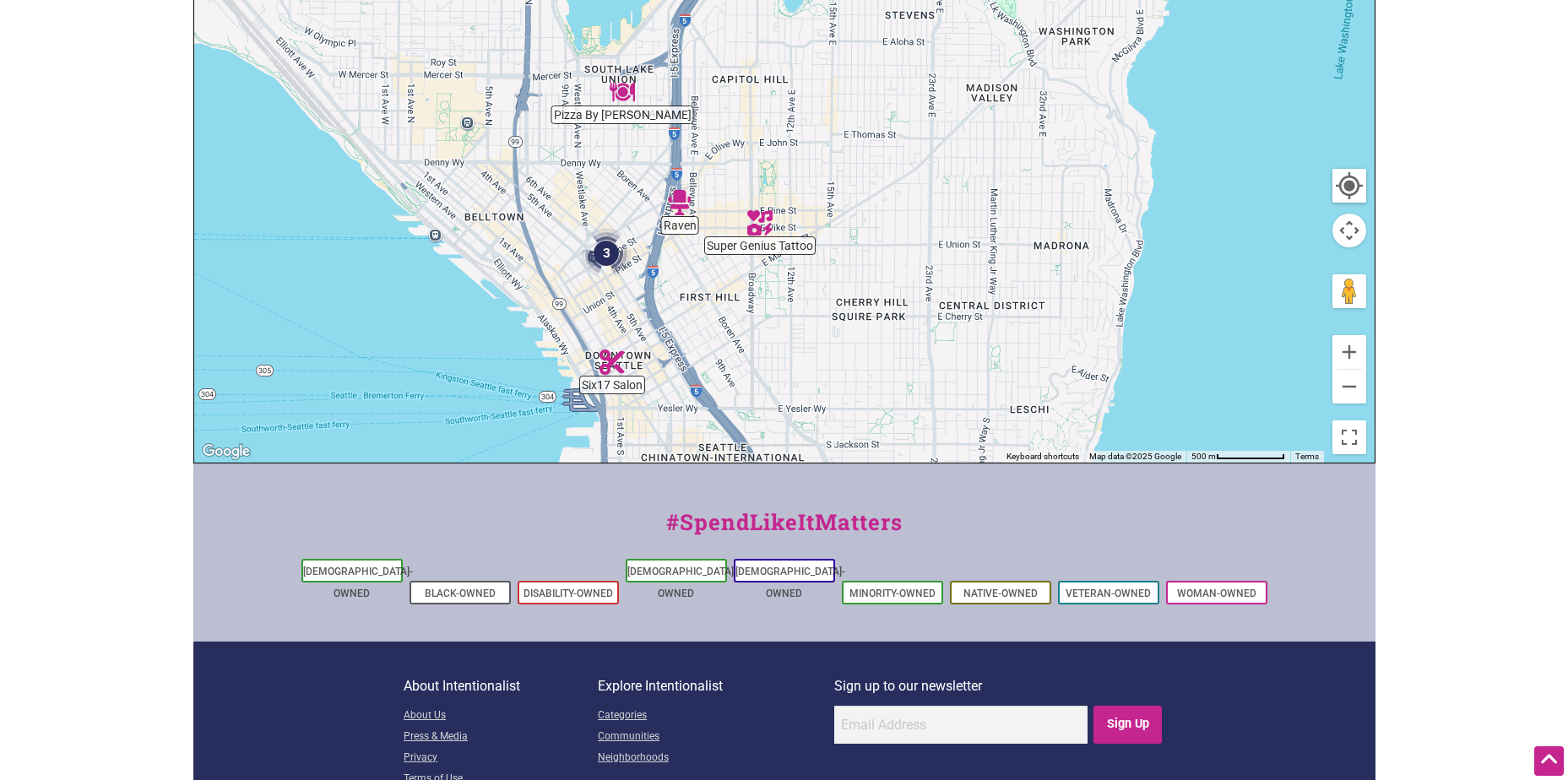
click at [616, 360] on img "Six17 Salon" at bounding box center [612, 362] width 25 height 25
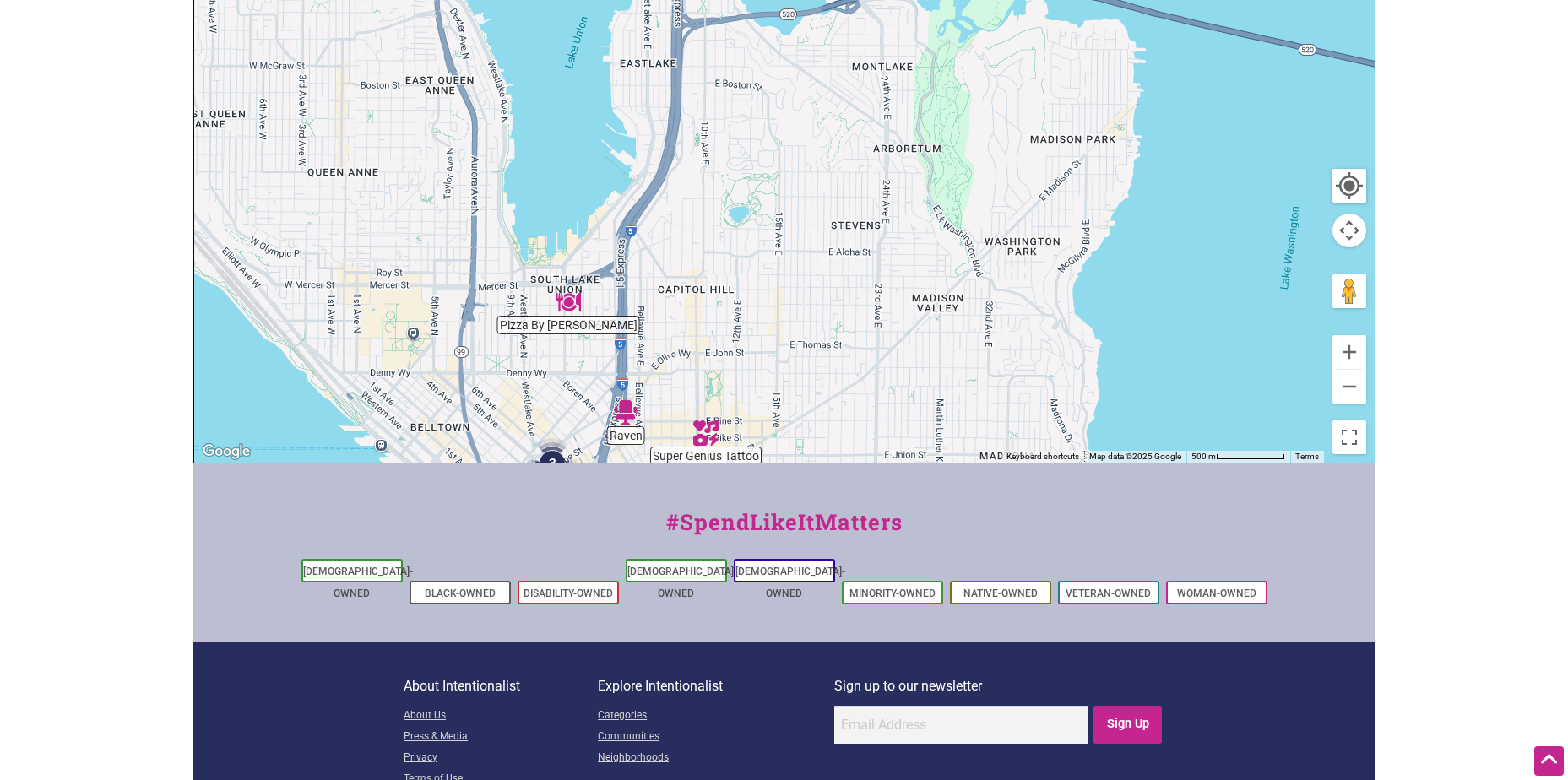
drag, startPoint x: 632, startPoint y: 192, endPoint x: 573, endPoint y: 409, distance: 224.9
click at [575, 400] on div "To navigate, press the arrow keys." at bounding box center [784, 134] width 1180 height 656
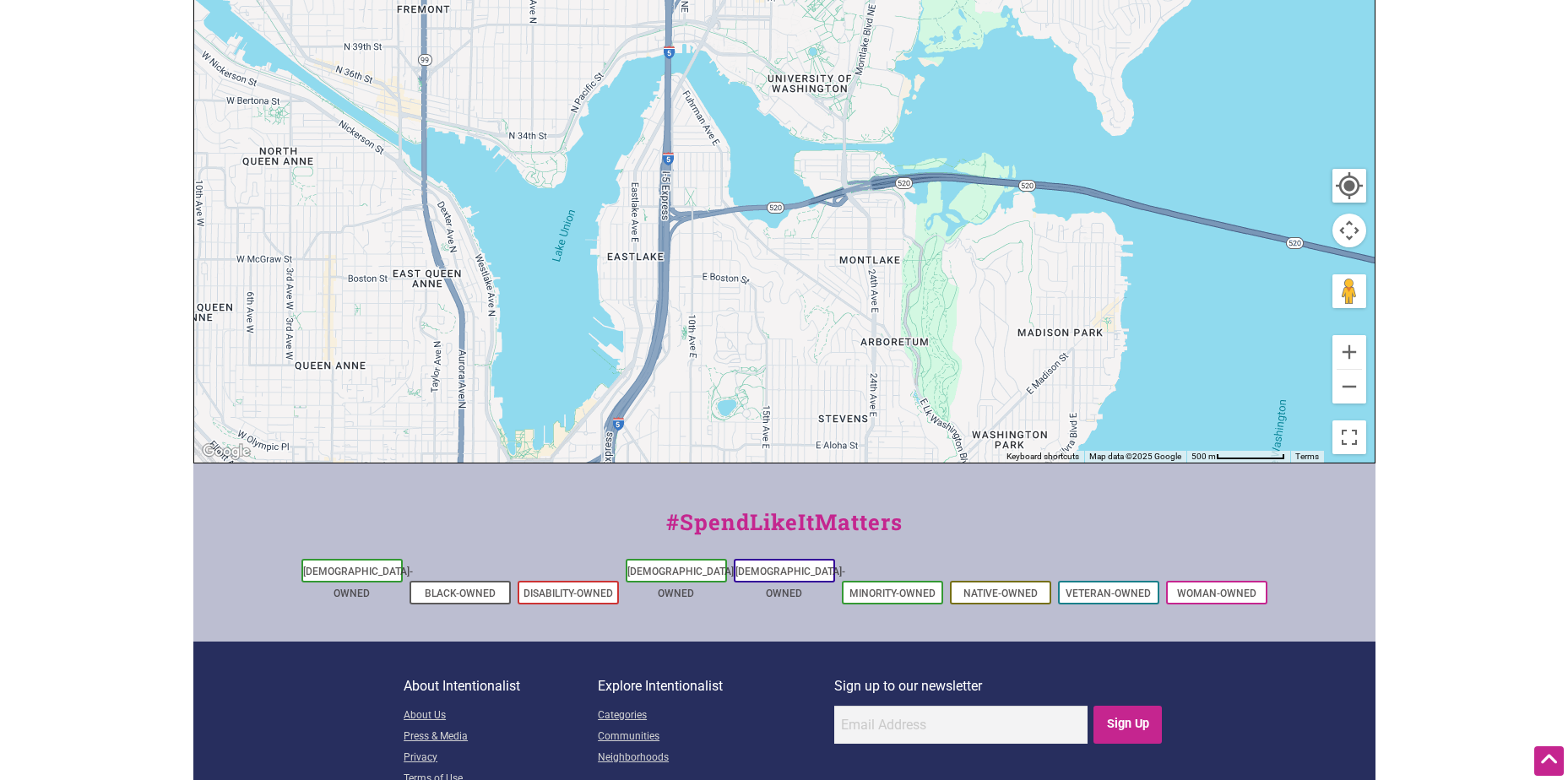
drag, startPoint x: 619, startPoint y: 251, endPoint x: 705, endPoint y: 525, distance: 287.2
click at [705, 525] on div "Intentionalist Spend like it matters 0 Add a Business Map Blog Store Offers Int…" at bounding box center [784, 232] width 1182 height 1309
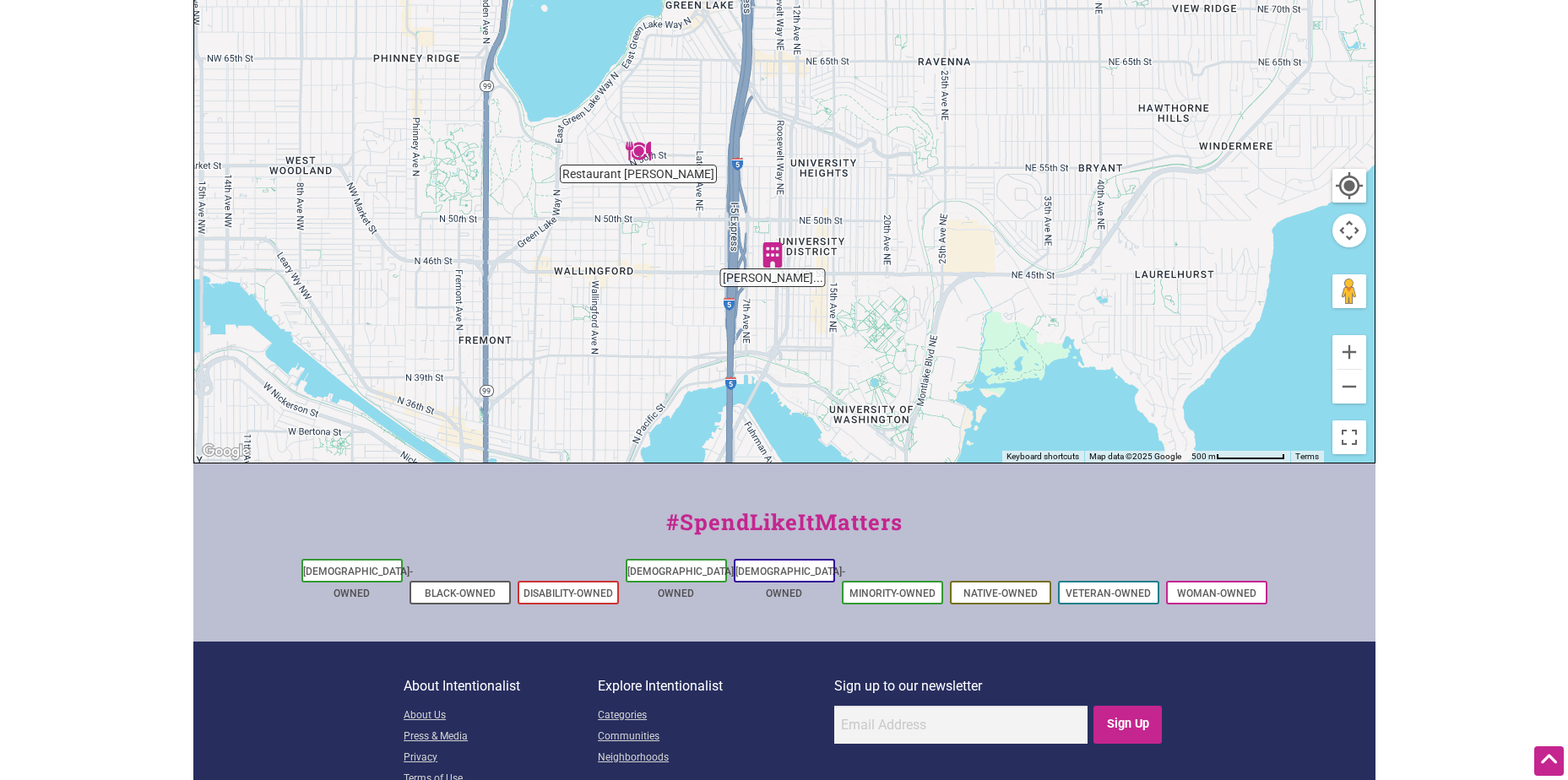
drag, startPoint x: 807, startPoint y: 207, endPoint x: 791, endPoint y: 310, distance: 104.2
click at [791, 310] on div "To navigate, press the arrow keys." at bounding box center [784, 134] width 1180 height 656
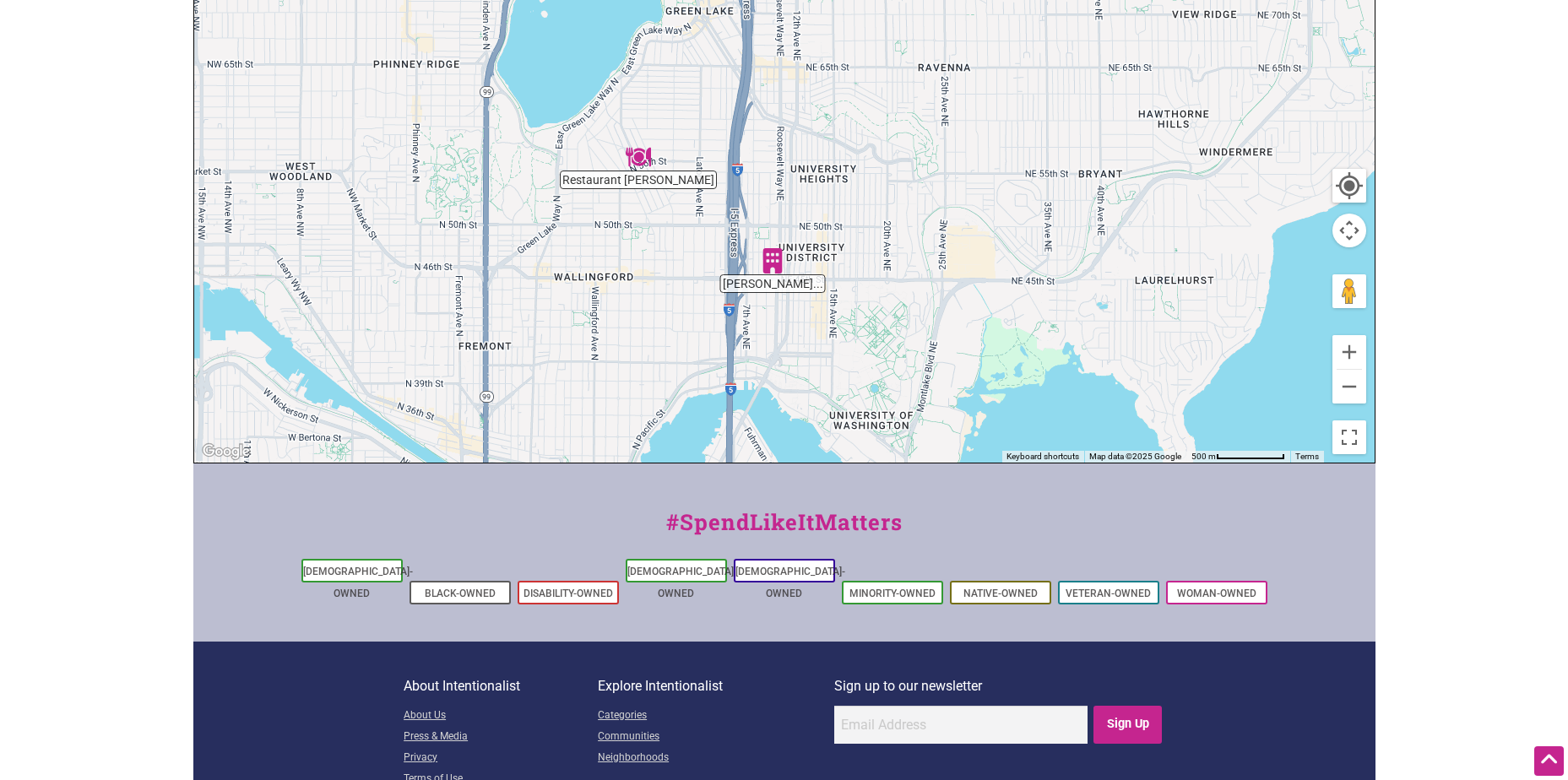
drag, startPoint x: 708, startPoint y: 213, endPoint x: 817, endPoint y: 363, distance: 185.4
click at [817, 363] on div "To navigate, press the arrow keys." at bounding box center [784, 134] width 1180 height 656
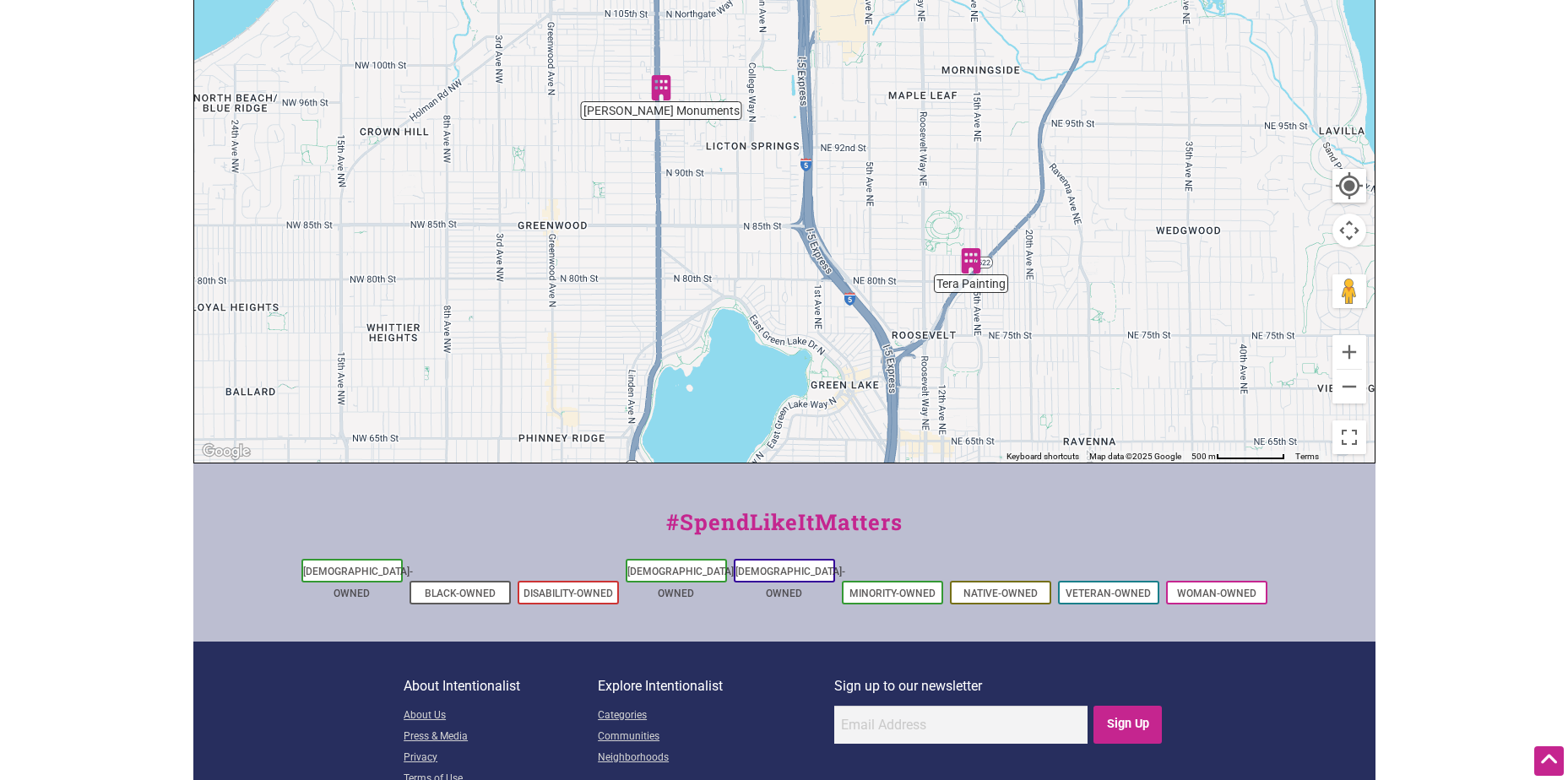
drag, startPoint x: 758, startPoint y: 289, endPoint x: 658, endPoint y: 329, distance: 107.7
click at [658, 329] on div "To navigate, press the arrow keys." at bounding box center [784, 134] width 1180 height 656
click at [981, 268] on img "Tera Painting" at bounding box center [971, 261] width 25 height 25
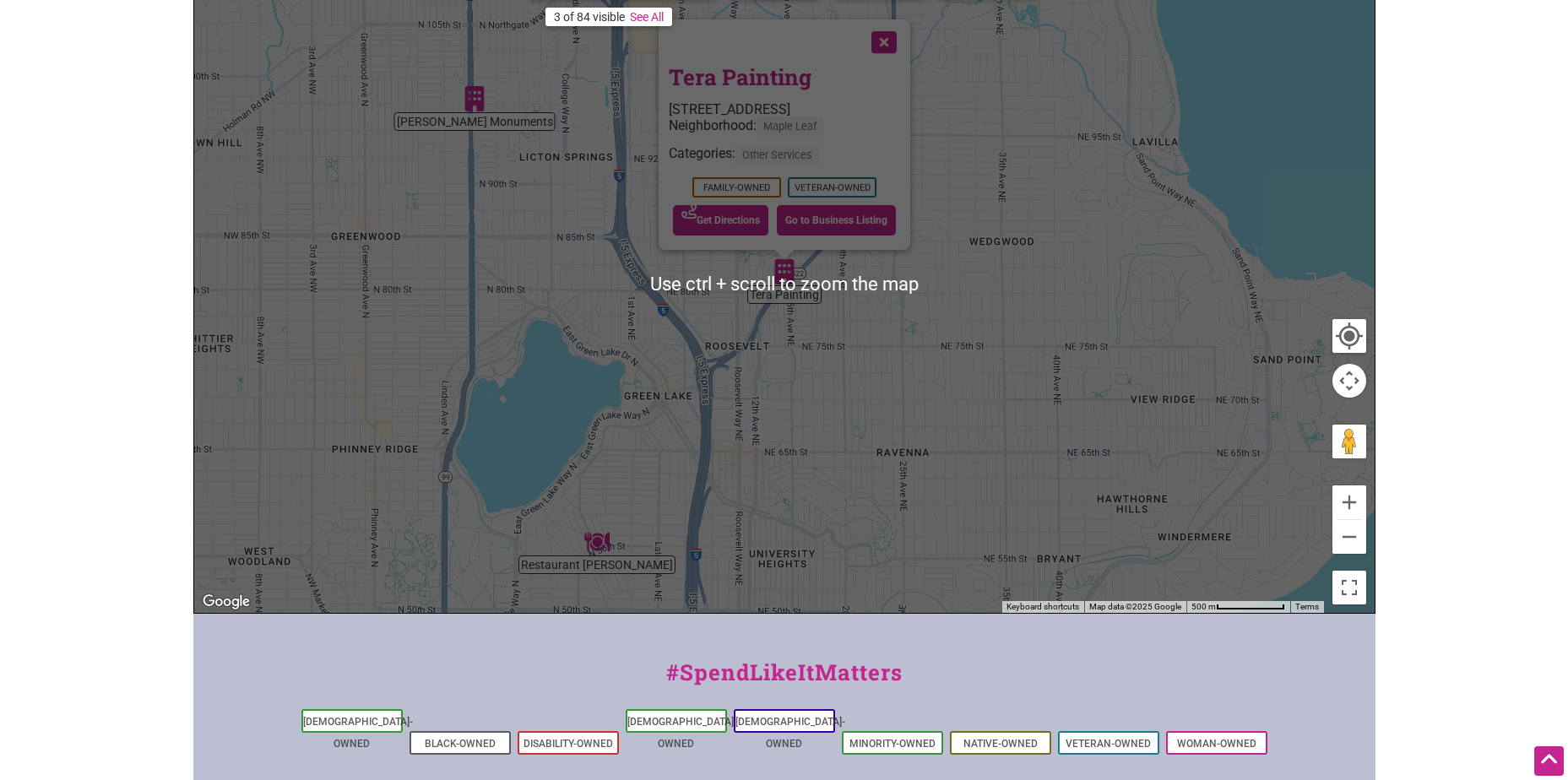
scroll to position [253, 0]
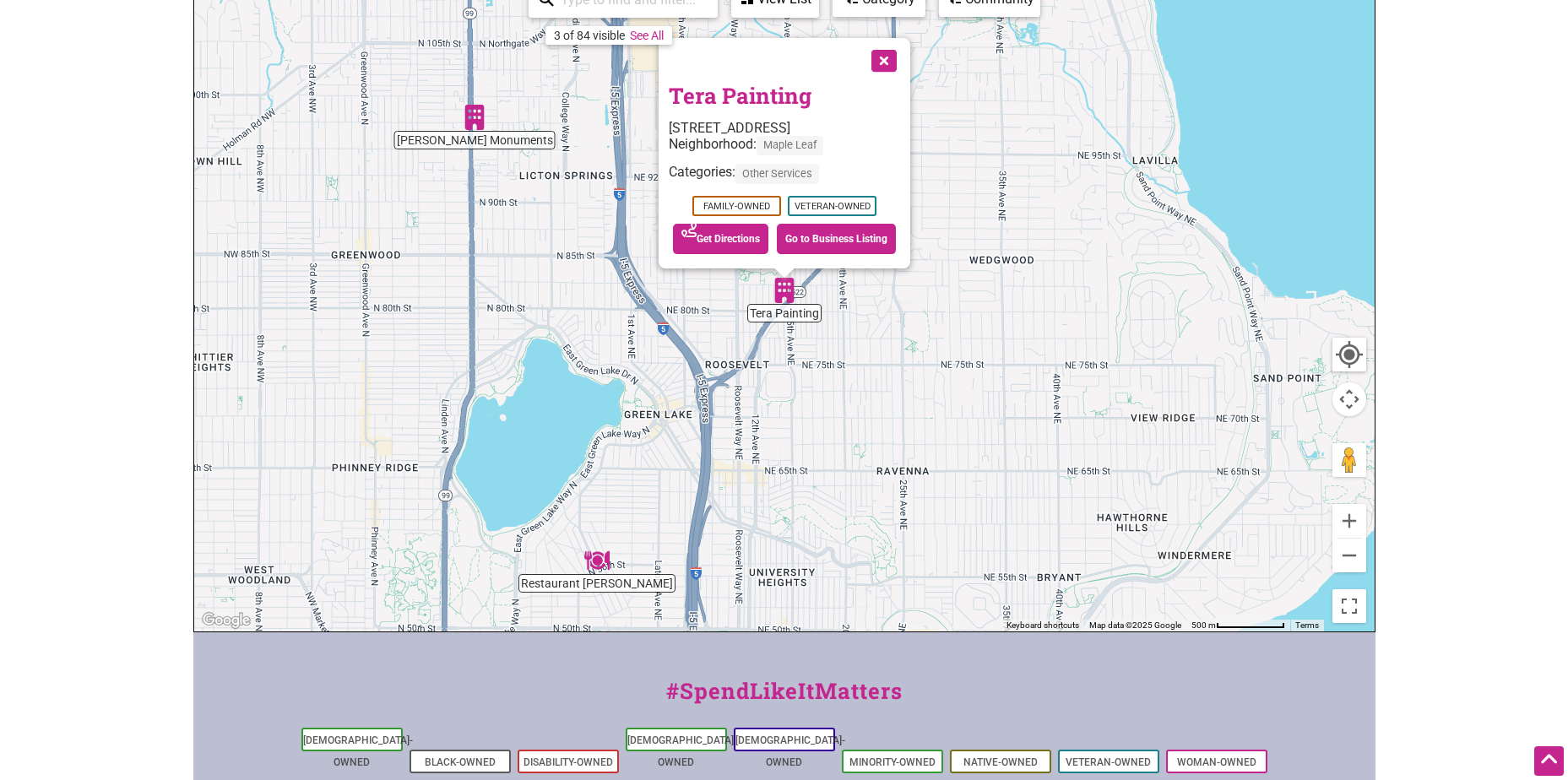
click at [775, 125] on div "8007 Lake City Way NE, Seattle, WA 98115" at bounding box center [784, 128] width 231 height 16
click at [768, 100] on link "Tera Painting" at bounding box center [739, 96] width 143 height 29
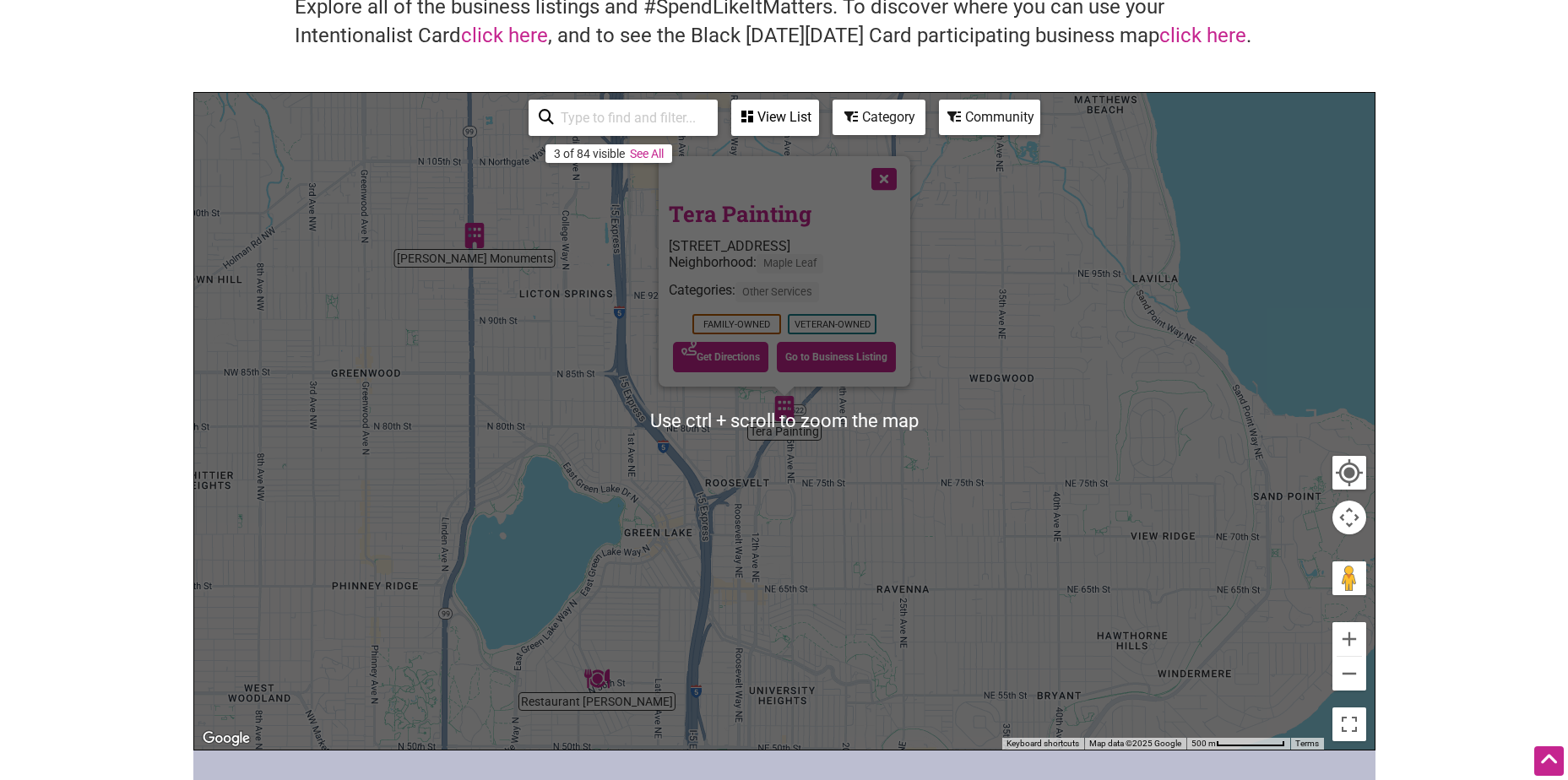
scroll to position [0, 0]
